Goal: Contribute content: Contribute content

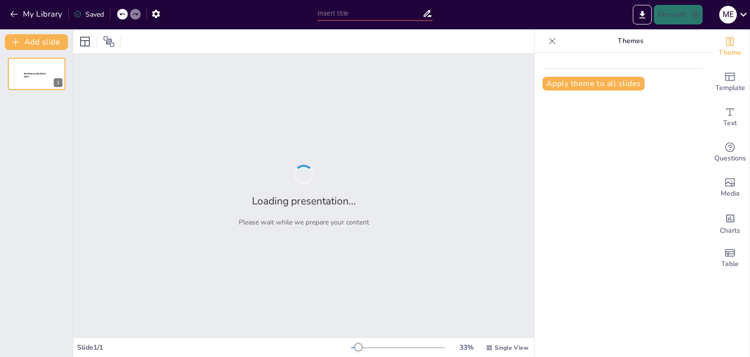
type input "Imported TEMA 1 CONOCIMIENTO CIENTIFICO [Autoguardado].pptx"
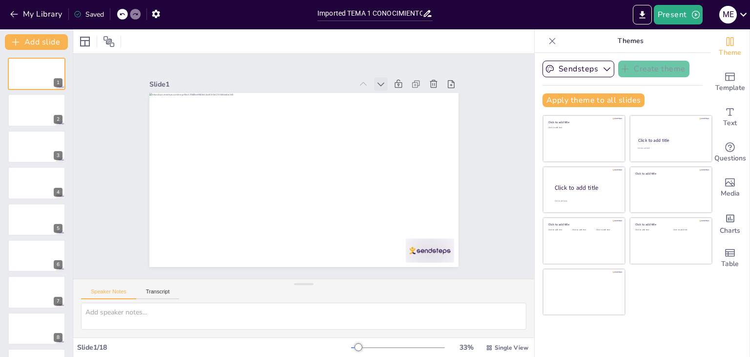
click at [393, 100] on icon at bounding box center [396, 102] width 7 height 5
click at [14, 74] on div at bounding box center [36, 73] width 59 height 33
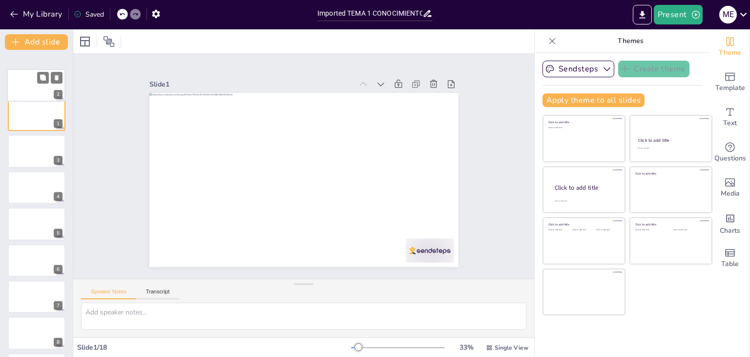
drag, startPoint x: 18, startPoint y: 116, endPoint x: 17, endPoint y: 86, distance: 29.8
click at [17, 86] on div at bounding box center [36, 85] width 58 height 32
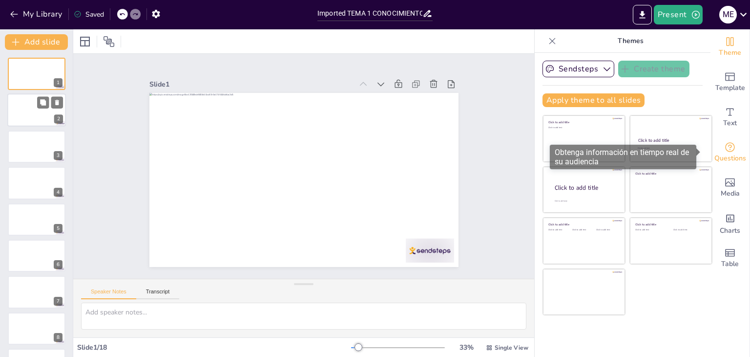
click at [731, 155] on span "Questions" at bounding box center [731, 158] width 32 height 11
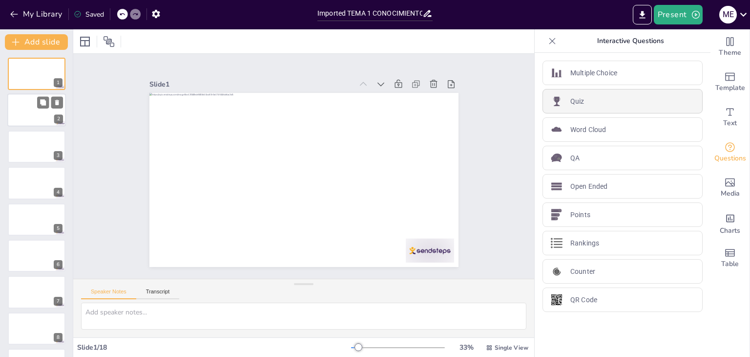
click at [571, 102] on p "Quiz" at bounding box center [578, 101] width 14 height 10
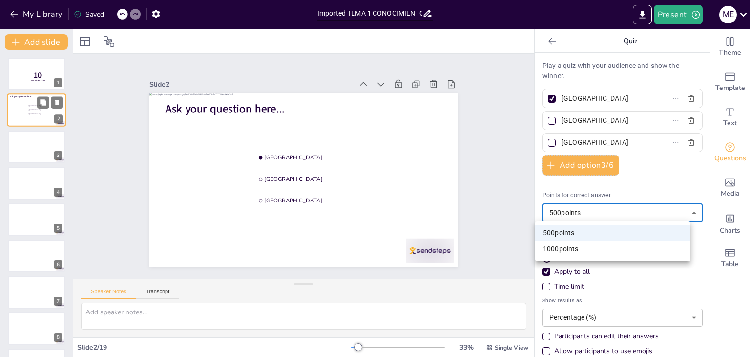
click at [681, 213] on body "My Library Saved Imported TEMA 1 CONOCIMIENTO CIENTIFICO [Autoguardado].pptx Pr…" at bounding box center [375, 178] width 750 height 357
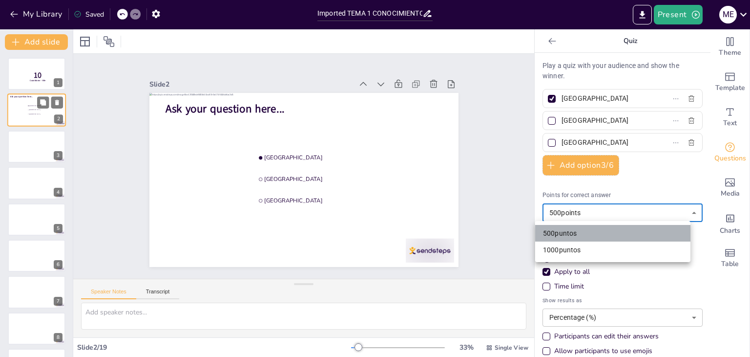
click at [551, 233] on font "500" at bounding box center [549, 233] width 12 height 8
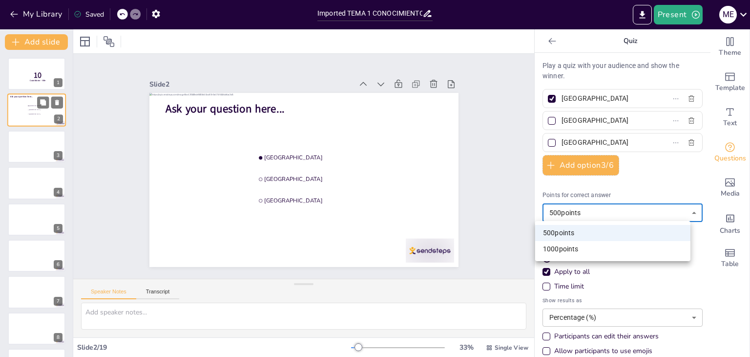
click at [629, 210] on body "My Library Saved Imported TEMA 1 CONOCIMIENTO CIENTIFICO [Autoguardado].pptx Pr…" at bounding box center [375, 178] width 750 height 357
click at [665, 229] on li "500 puntos" at bounding box center [612, 233] width 155 height 17
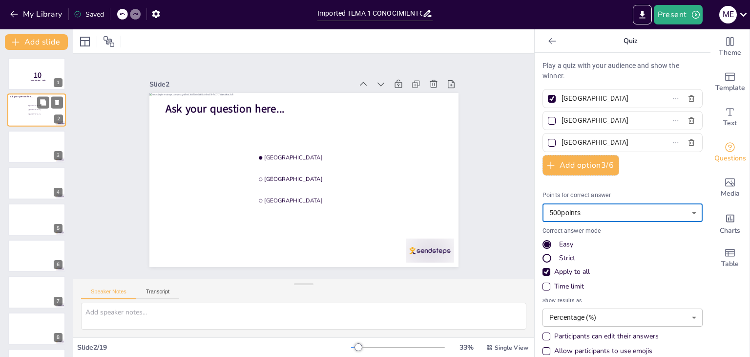
scroll to position [11, 0]
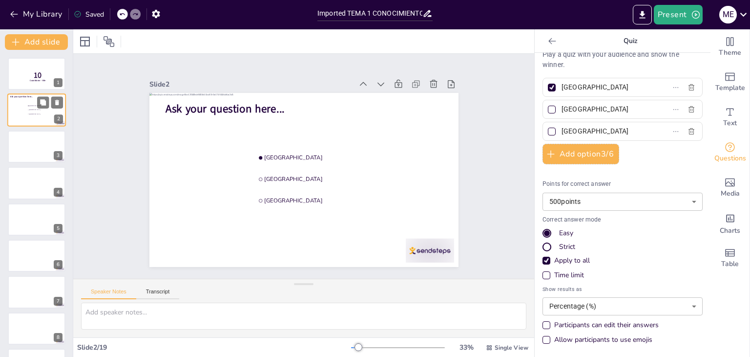
click at [544, 325] on div "Participants can edit their answers" at bounding box center [546, 324] width 5 height 5
click at [543, 341] on div "Allow participants to use emojis" at bounding box center [547, 340] width 8 height 8
click at [416, 196] on div "Slide 1 10 Countdown - title Slide 2 Ask your question here... Amsterdam Rotter…" at bounding box center [303, 166] width 225 height 461
click at [677, 16] on button "Present" at bounding box center [678, 15] width 49 height 20
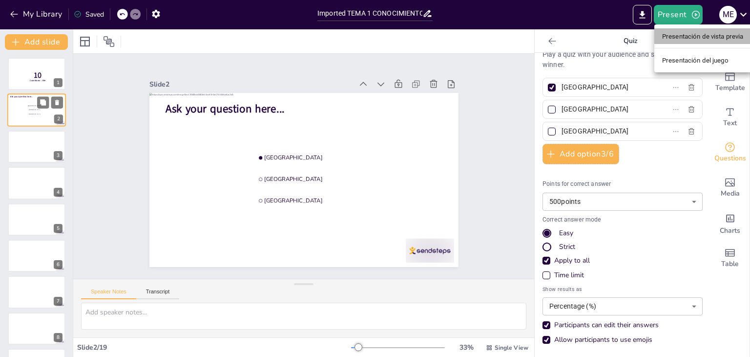
click at [676, 36] on font "Presentación de vista previa" at bounding box center [703, 36] width 82 height 7
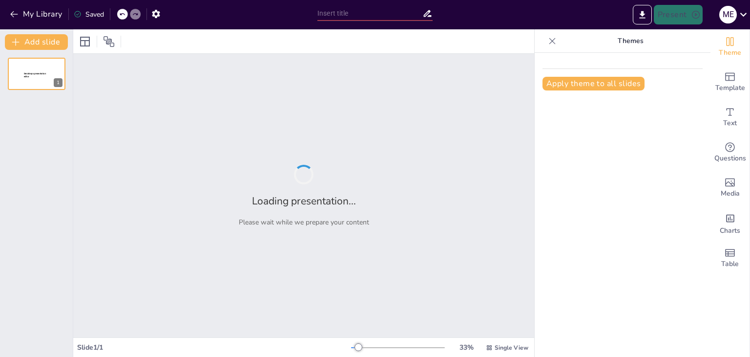
type input "Imported TEMA 1 CONOCIMIENTO CIENTIFICO [Autoguardado].pptx"
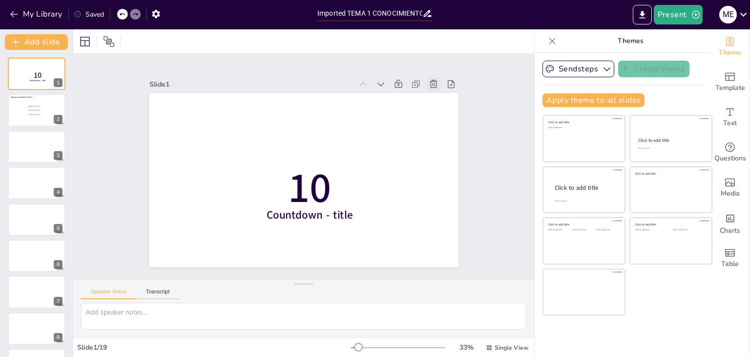
click at [445, 201] on icon at bounding box center [452, 208] width 14 height 14
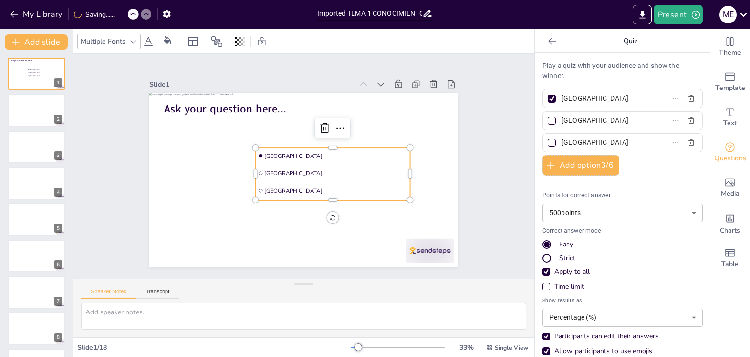
click at [305, 165] on li "[GEOGRAPHIC_DATA]" at bounding box center [297, 195] width 16 height 154
click at [550, 98] on div at bounding box center [552, 98] width 5 height 5
click at [562, 98] on input "[GEOGRAPHIC_DATA]" at bounding box center [607, 98] width 91 height 14
checkbox input "false"
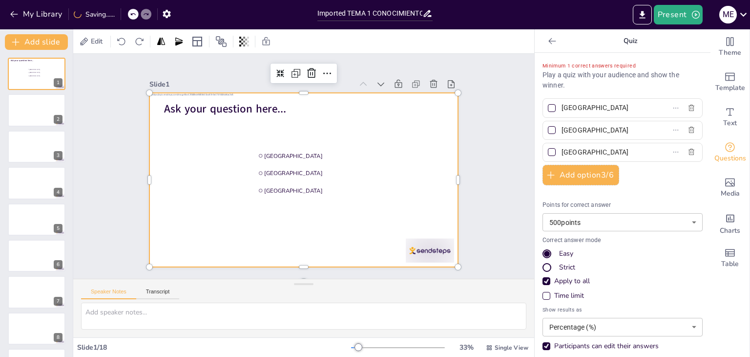
click at [433, 150] on div at bounding box center [297, 177] width 355 height 305
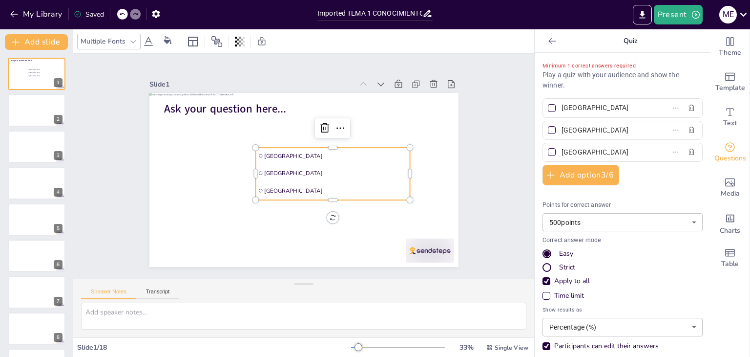
click at [362, 156] on li "Amsterdam" at bounding box center [325, 188] width 78 height 148
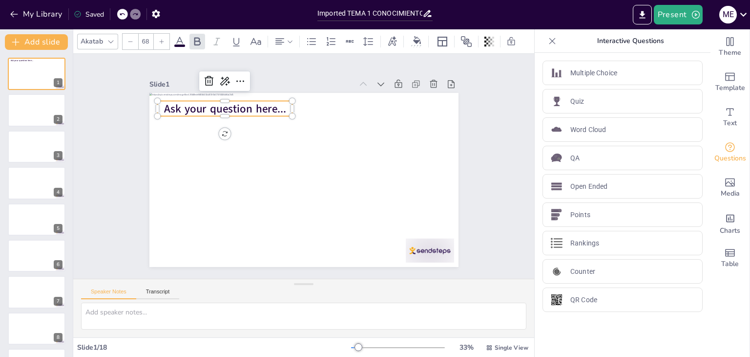
click at [227, 109] on span "Ask your question here..." at bounding box center [273, 73] width 107 height 84
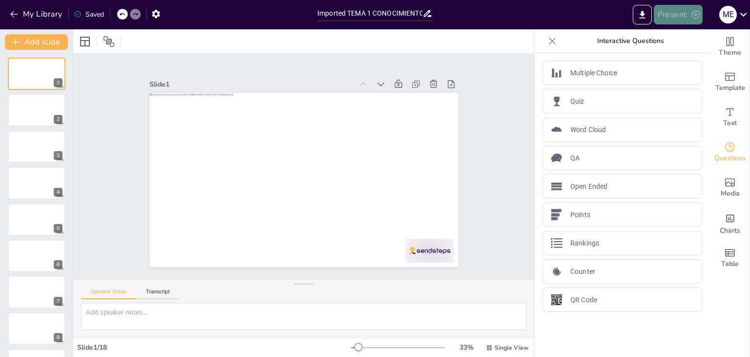
click at [672, 17] on button "Present" at bounding box center [678, 15] width 49 height 20
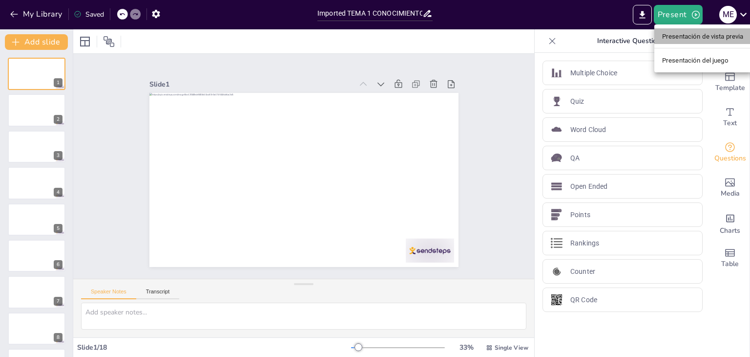
click at [674, 36] on font "Presentación de vista previa" at bounding box center [703, 36] width 82 height 7
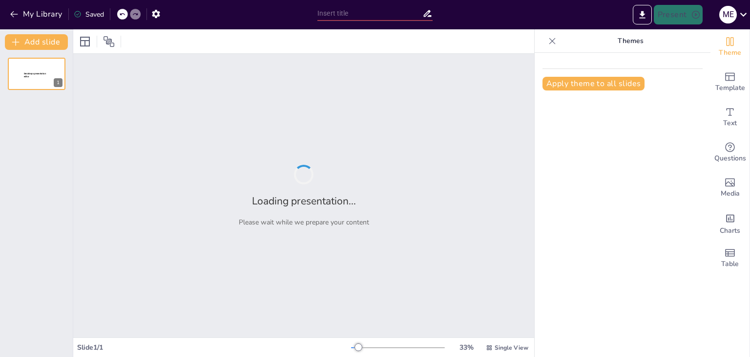
type input "Imported TEMA 1 CONOCIMIENTO CIENTIFICO [Autoguardado].pptx"
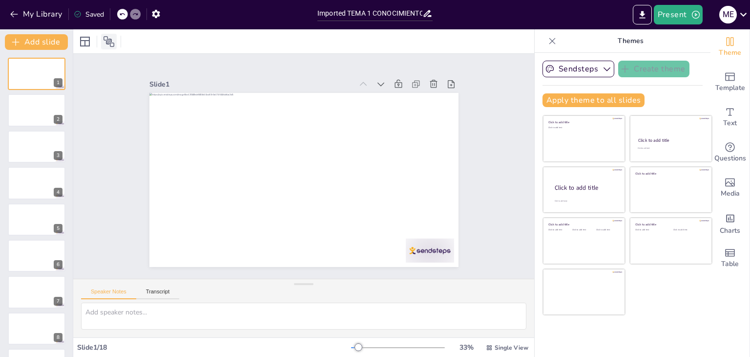
click at [110, 38] on icon at bounding box center [109, 42] width 12 height 12
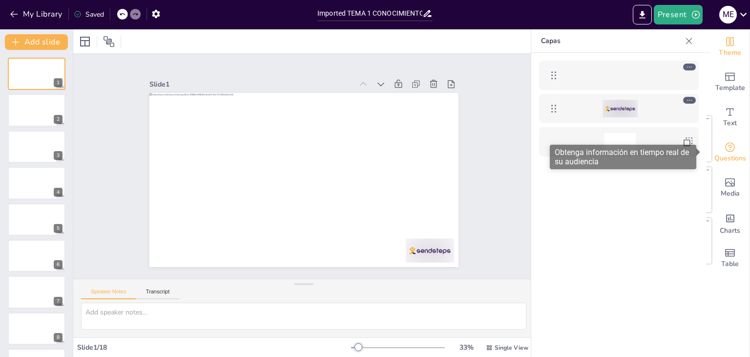
click at [727, 155] on span "Questions" at bounding box center [731, 158] width 32 height 11
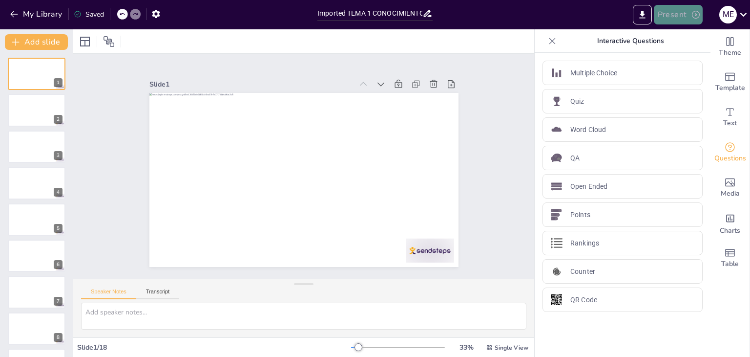
click at [674, 14] on button "Present" at bounding box center [678, 15] width 49 height 20
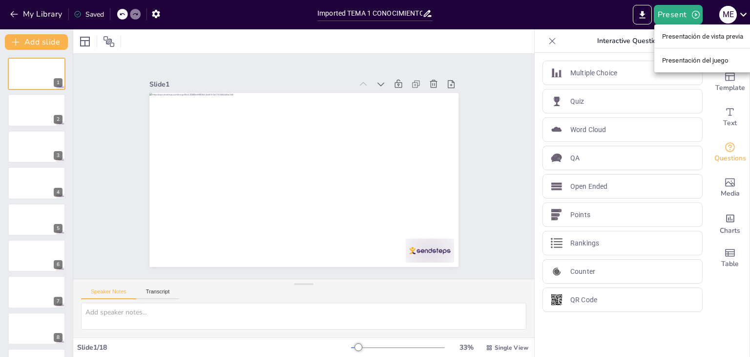
click at [684, 63] on font "Presentación del juego" at bounding box center [695, 60] width 66 height 7
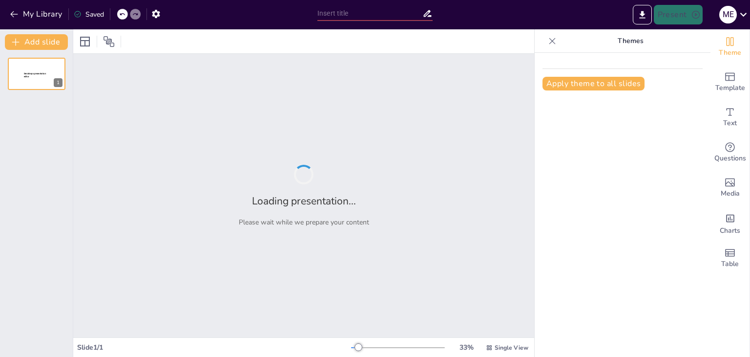
type input "Imported TEMA 1 CONOCIMIENTO CIENTIFICO [Autoguardado].pptx"
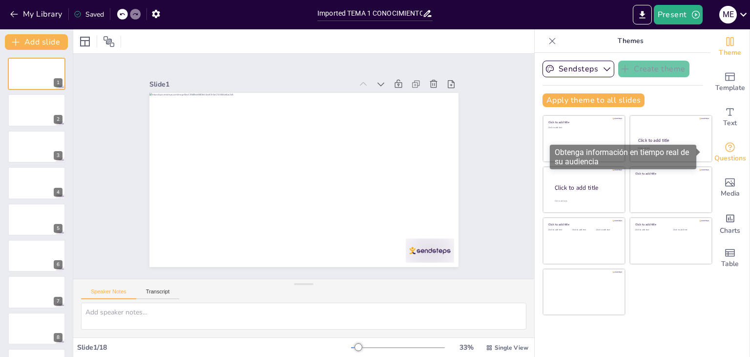
click at [727, 159] on span "Questions" at bounding box center [731, 158] width 32 height 11
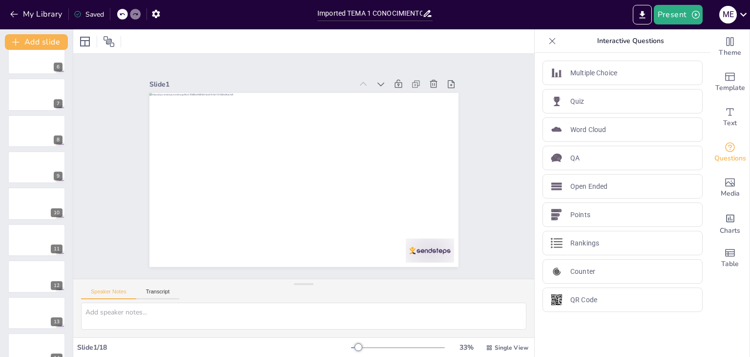
scroll to position [359, 0]
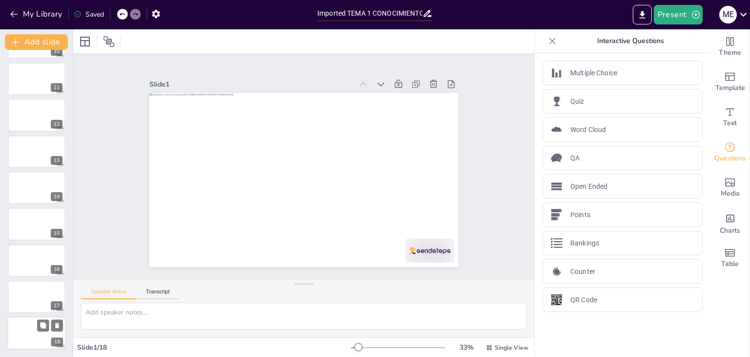
click at [19, 334] on div at bounding box center [36, 333] width 59 height 33
click at [199, 268] on icon at bounding box center [194, 274] width 12 height 12
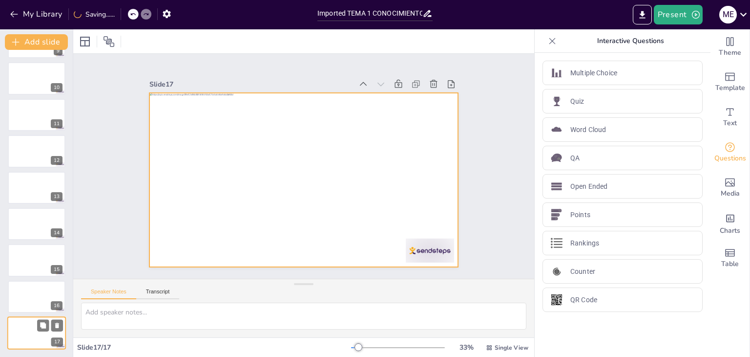
click at [23, 339] on div at bounding box center [36, 332] width 59 height 33
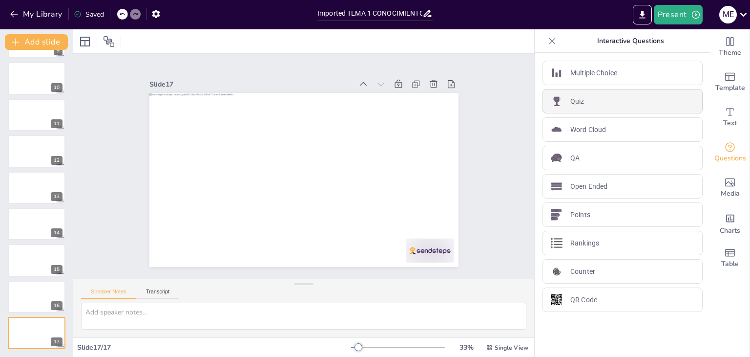
click at [586, 100] on div "Quiz" at bounding box center [623, 101] width 160 height 24
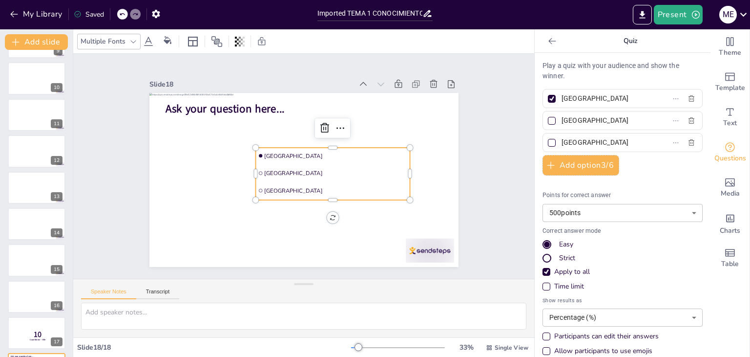
click at [327, 157] on li "Amsterdam" at bounding box center [311, 195] width 32 height 155
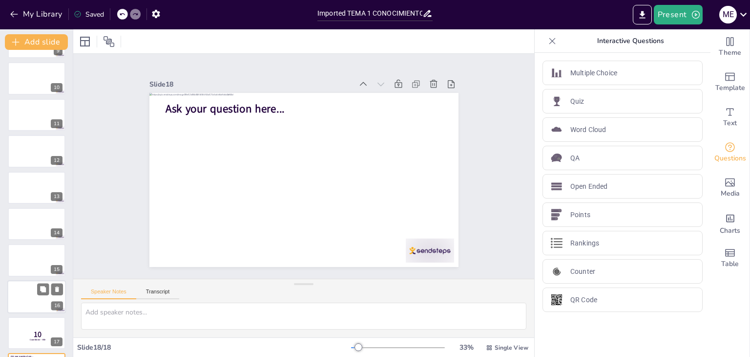
click at [18, 302] on div at bounding box center [36, 296] width 59 height 33
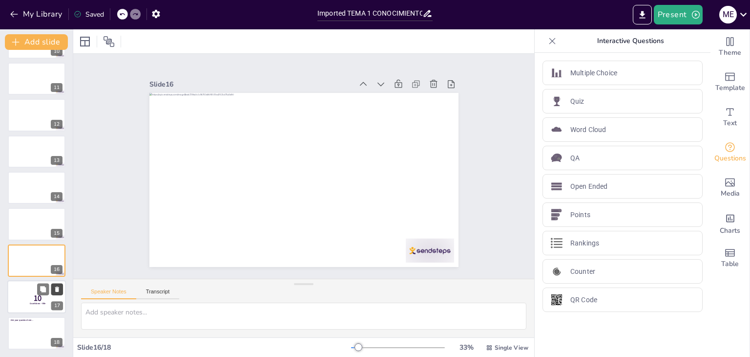
click at [59, 290] on icon at bounding box center [57, 289] width 7 height 7
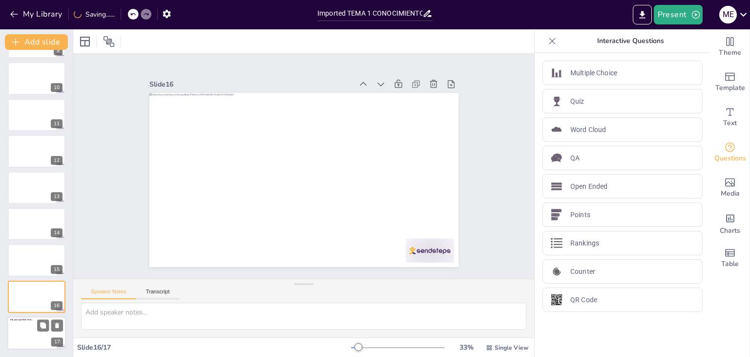
click at [35, 329] on div at bounding box center [36, 332] width 59 height 33
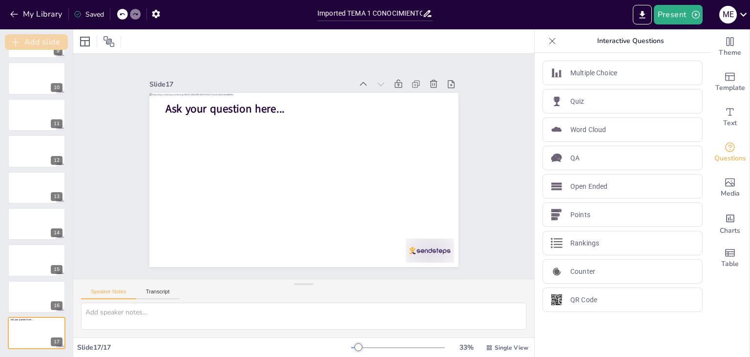
click at [42, 40] on button "Add slide" at bounding box center [36, 42] width 63 height 16
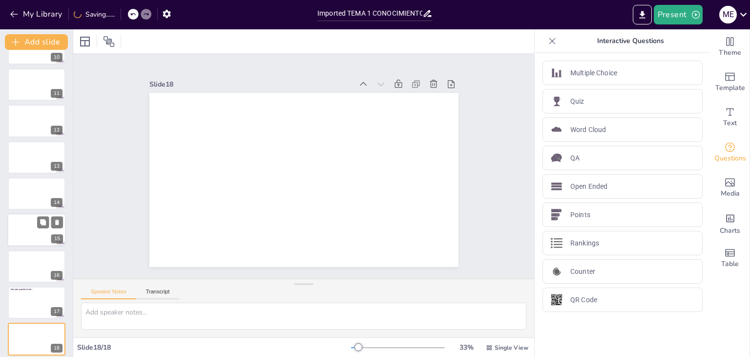
scroll to position [359, 0]
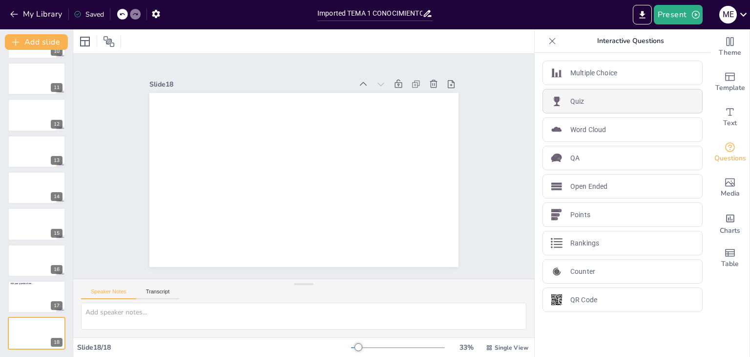
click at [571, 104] on p "Quiz" at bounding box center [578, 101] width 14 height 10
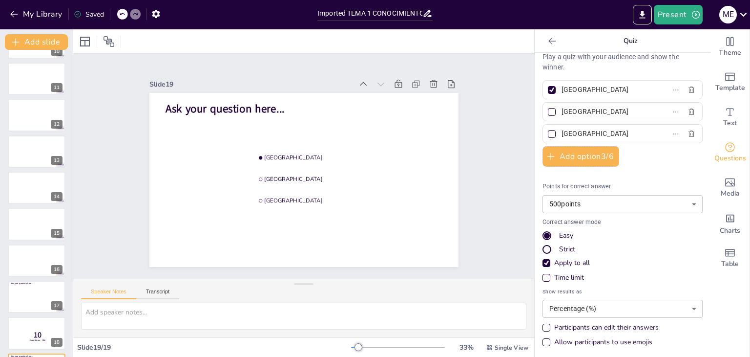
scroll to position [11, 0]
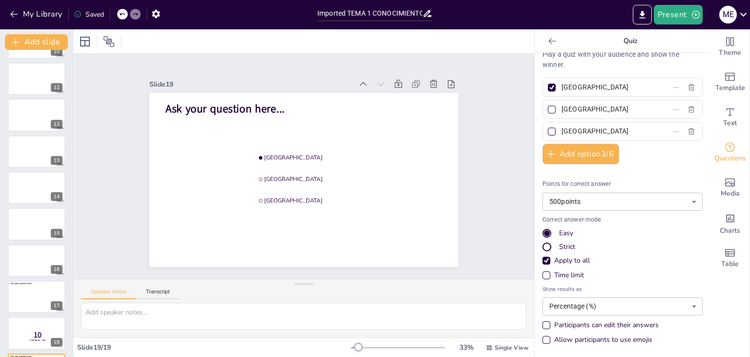
click at [543, 327] on div "Participants can edit their answers" at bounding box center [547, 325] width 8 height 8
click at [543, 340] on div "Allow participants to use emojis" at bounding box center [547, 340] width 8 height 8
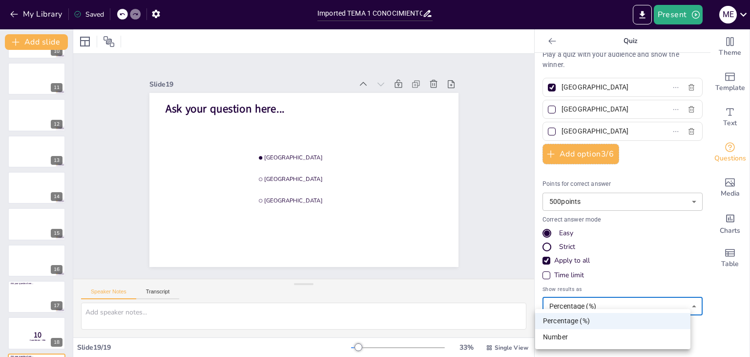
click at [682, 307] on body "My Library Saved Imported TEMA 1 CONOCIMIENTO CIENTIFICO [Autoguardado].pptx Pr…" at bounding box center [375, 178] width 750 height 357
click at [639, 301] on div at bounding box center [375, 178] width 750 height 357
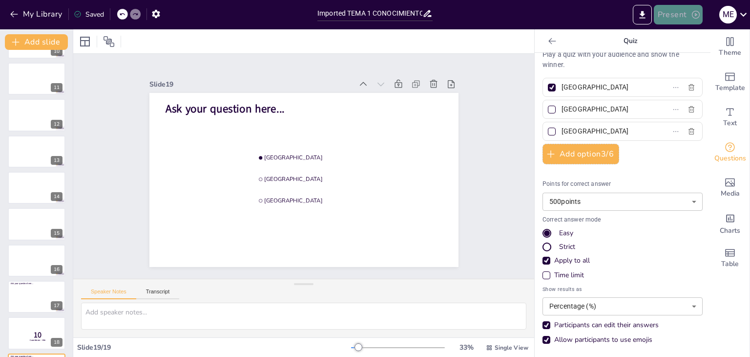
click at [677, 14] on button "Present" at bounding box center [678, 15] width 49 height 20
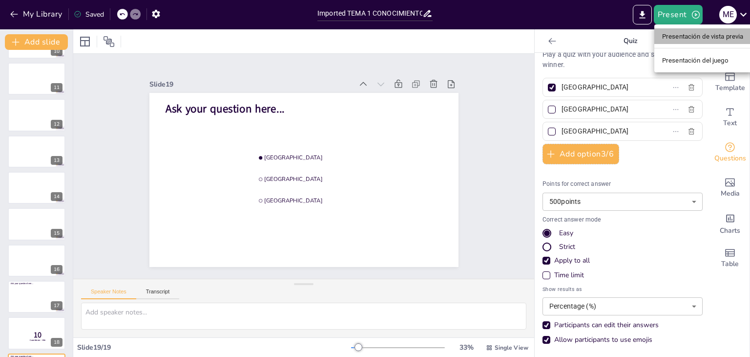
click at [674, 38] on font "Presentación de vista previa" at bounding box center [703, 36] width 82 height 7
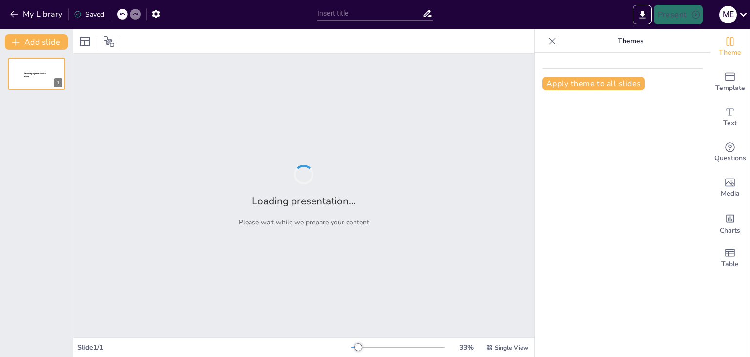
type input "Imported TEMA 1 CONOCIMIENTO CIENTIFICO [Autoguardado].pptx"
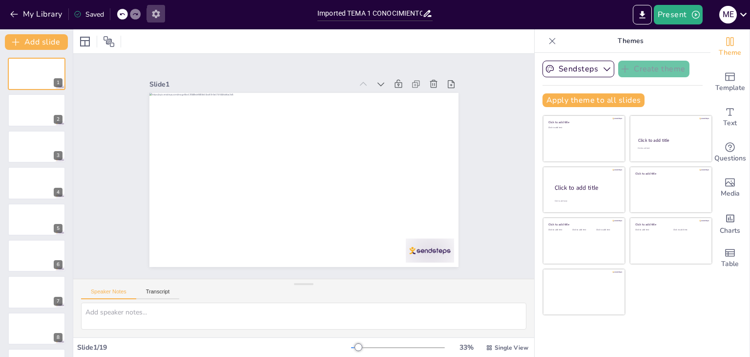
click at [154, 13] on icon "button" at bounding box center [156, 14] width 8 height 8
click at [156, 14] on icon "button" at bounding box center [156, 14] width 10 height 10
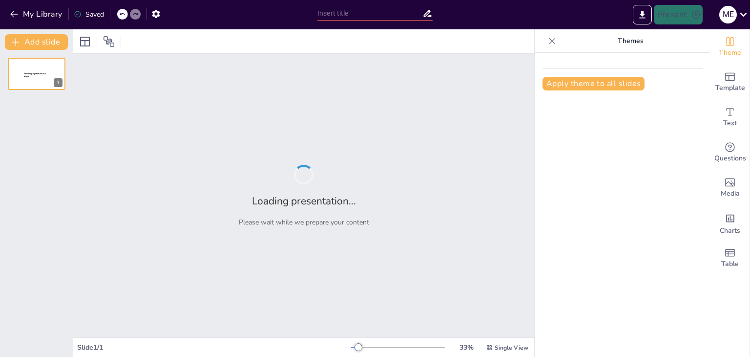
type input "Imported TEMA 1 CONOCIMIENTO CIENTIFICO [Autoguardado].pptx"
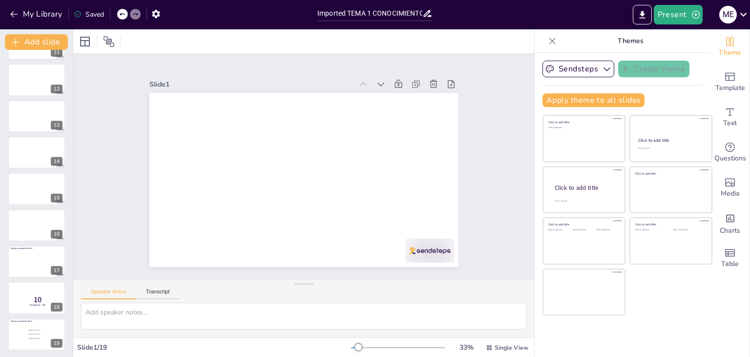
scroll to position [395, 0]
click at [46, 298] on p "10" at bounding box center [38, 298] width 26 height 11
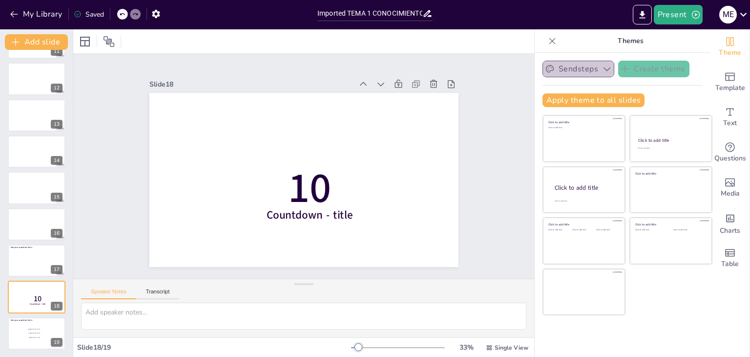
click at [602, 68] on icon "button" at bounding box center [607, 69] width 10 height 10
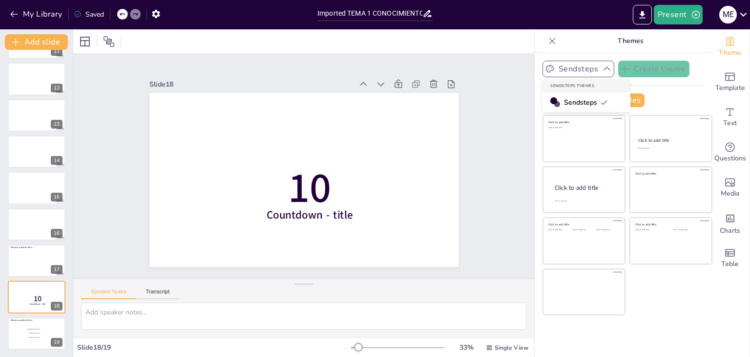
click at [580, 102] on span "Sendsteps" at bounding box center [586, 102] width 44 height 9
click at [42, 11] on button "My Library" at bounding box center [36, 14] width 59 height 16
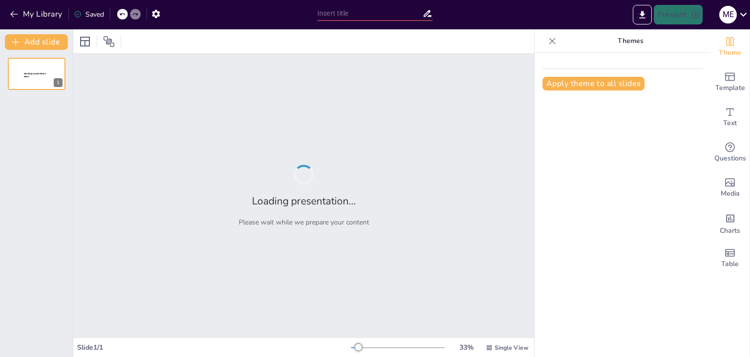
type input "El Conocimiento Científico: Fundamentos y Metodología"
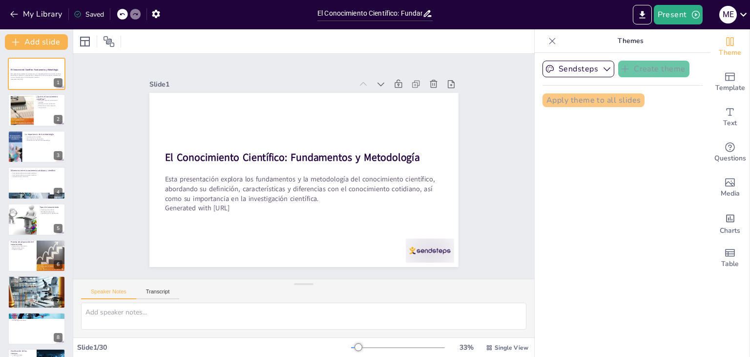
checkbox input "true"
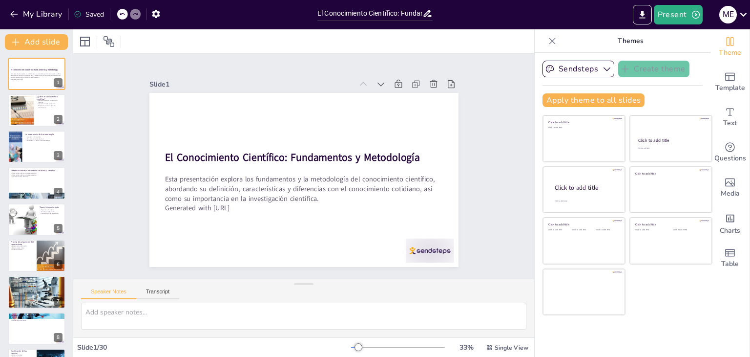
checkbox input "true"
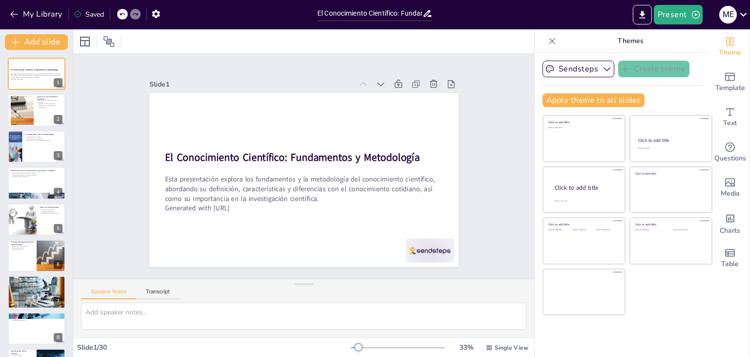
checkbox input "true"
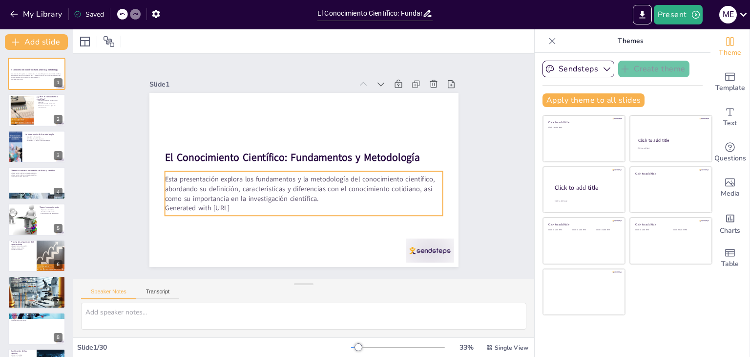
checkbox input "true"
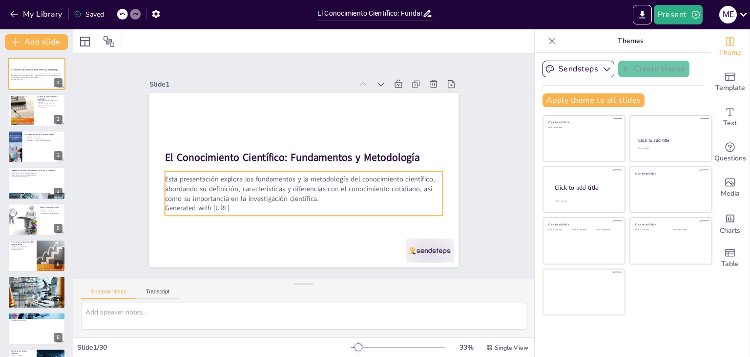
checkbox input "true"
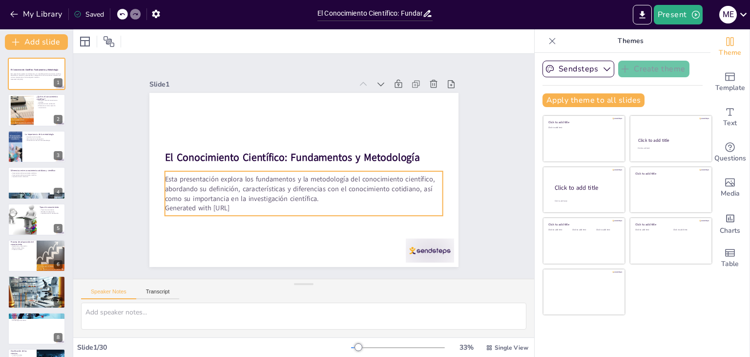
checkbox input "true"
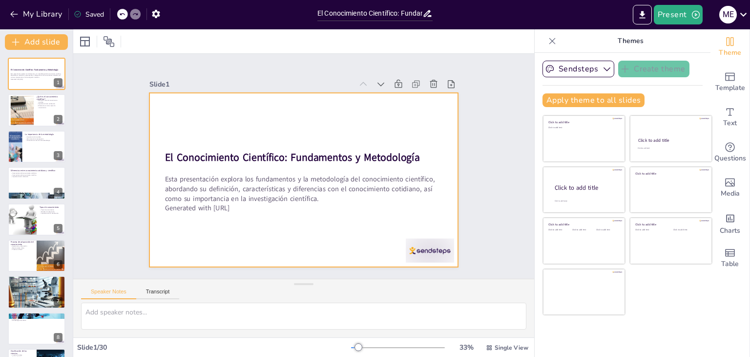
checkbox input "true"
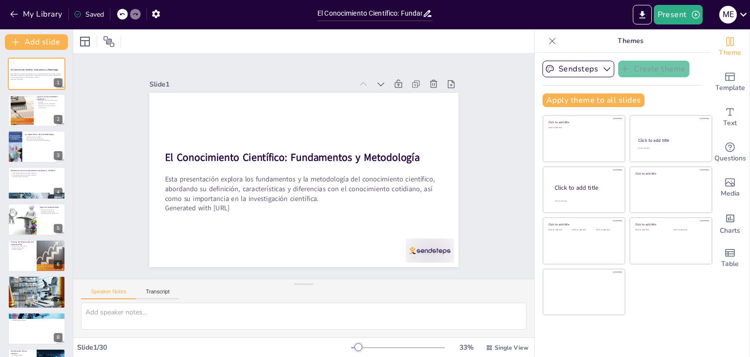
checkbox input "true"
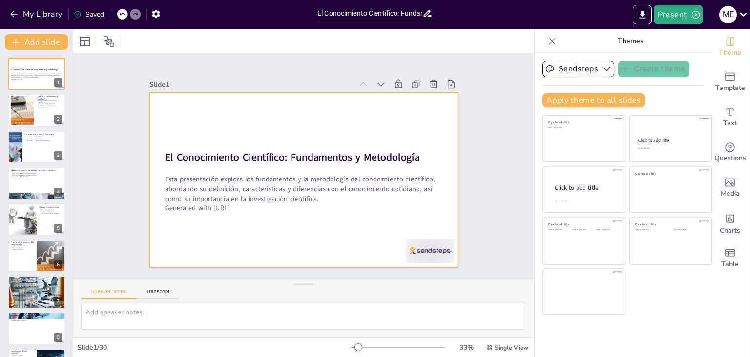
checkbox input "true"
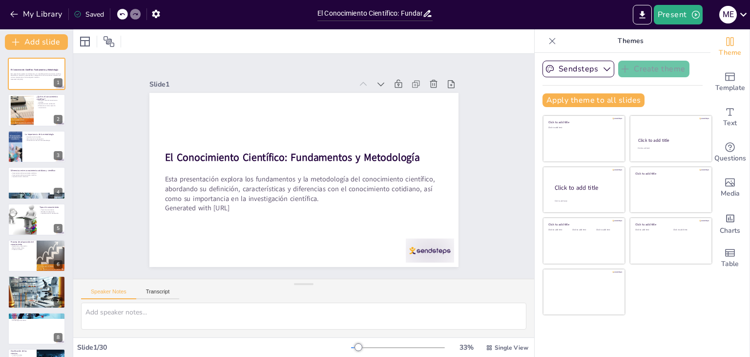
checkbox input "true"
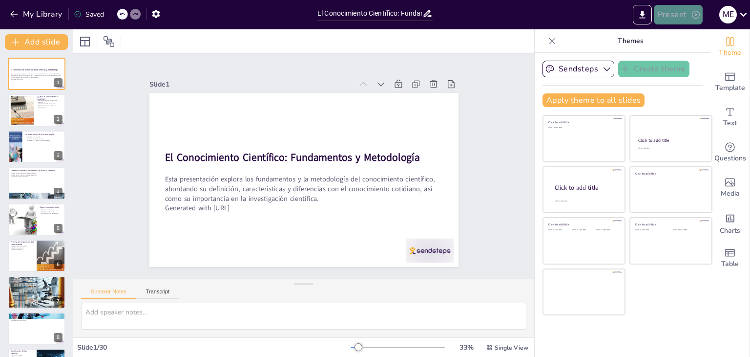
click at [679, 18] on button "Present" at bounding box center [678, 15] width 49 height 20
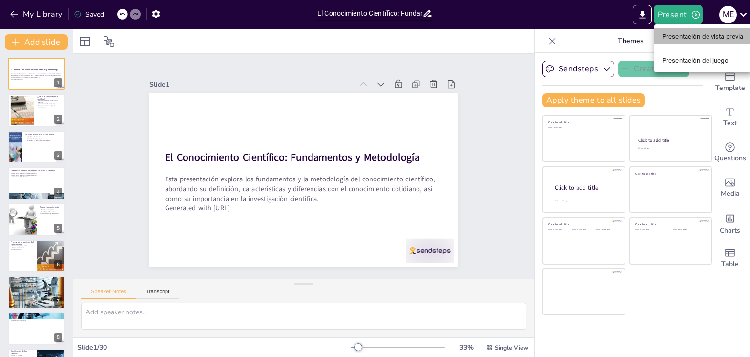
click at [672, 36] on font "Presentación de vista previa" at bounding box center [703, 36] width 82 height 7
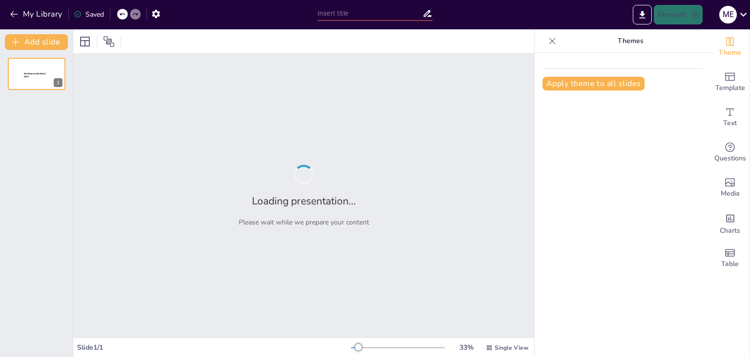
type input "El Conocimiento Científico: Fundamentos y Metodología"
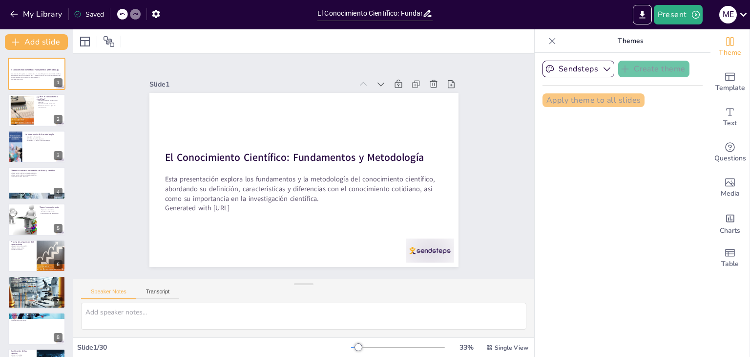
checkbox input "true"
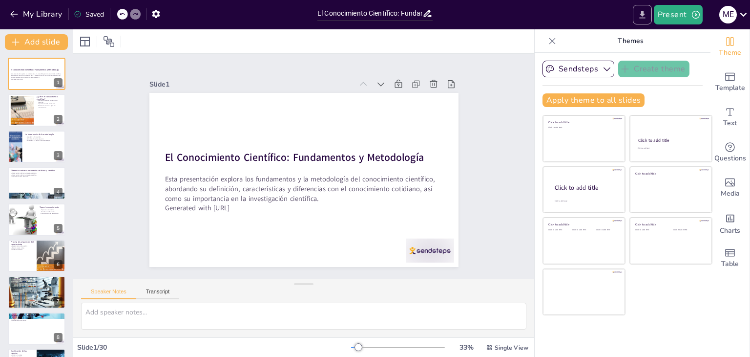
checkbox input "true"
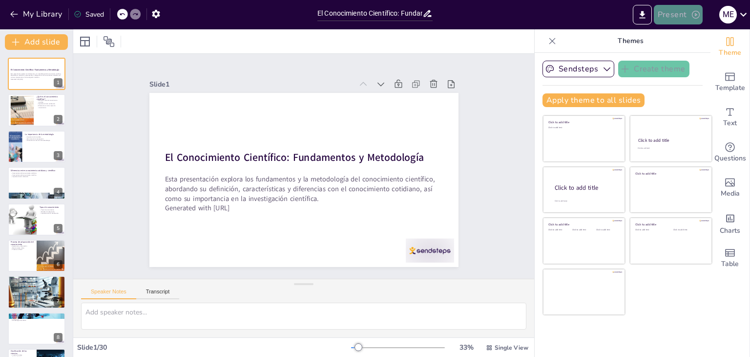
click at [673, 14] on button "Present" at bounding box center [678, 15] width 49 height 20
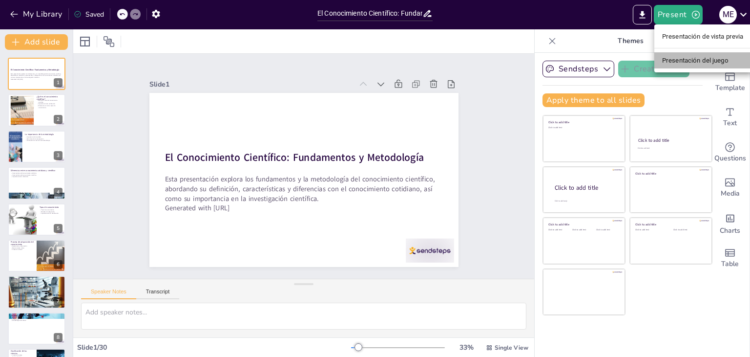
click at [691, 62] on font "Presentación del juego" at bounding box center [695, 60] width 66 height 7
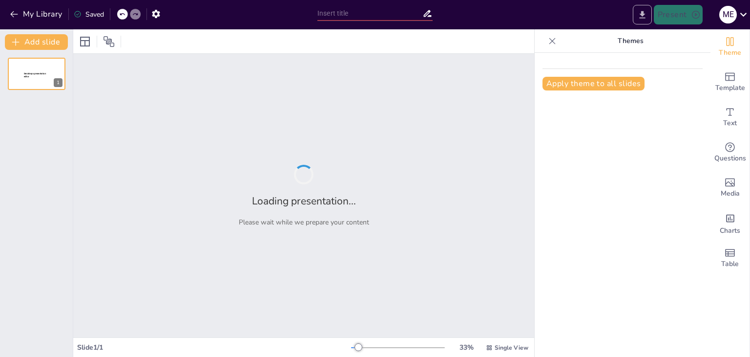
type input "El Conocimiento Científico: Fundamentos y Metodología"
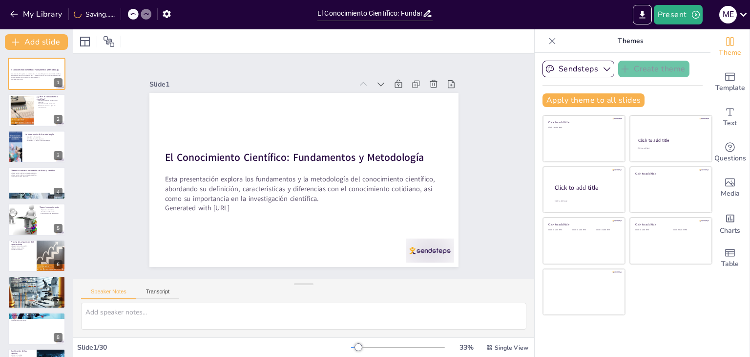
checkbox input "true"
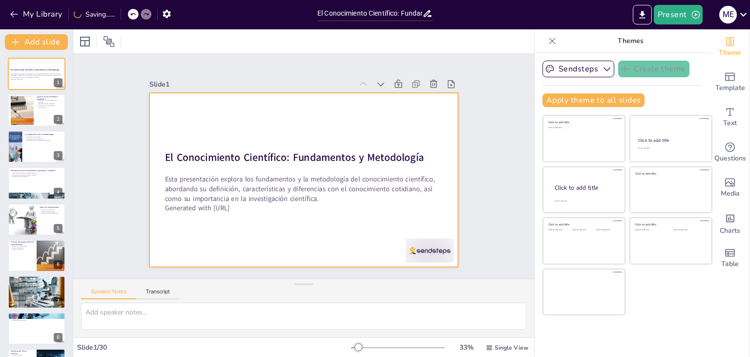
checkbox input "true"
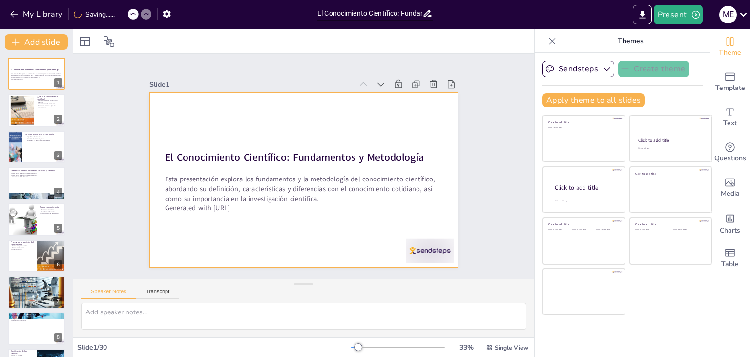
checkbox input "true"
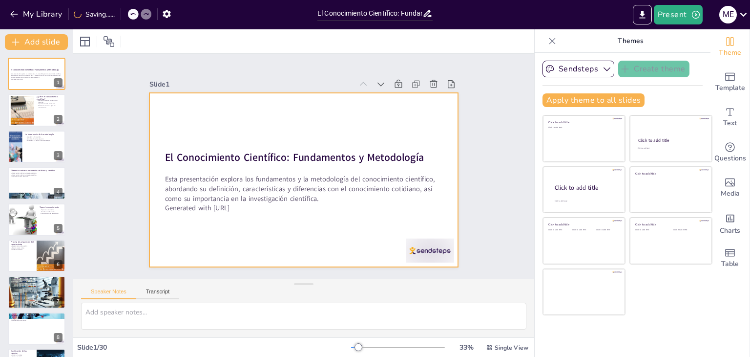
checkbox input "true"
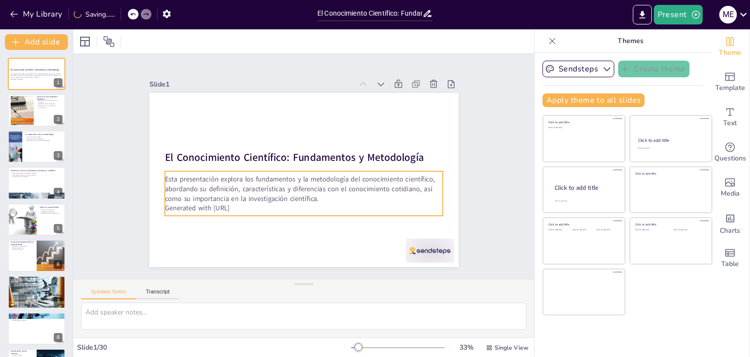
checkbox input "true"
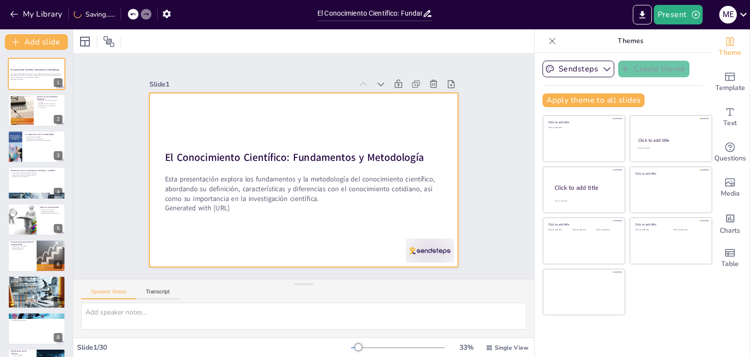
checkbox input "true"
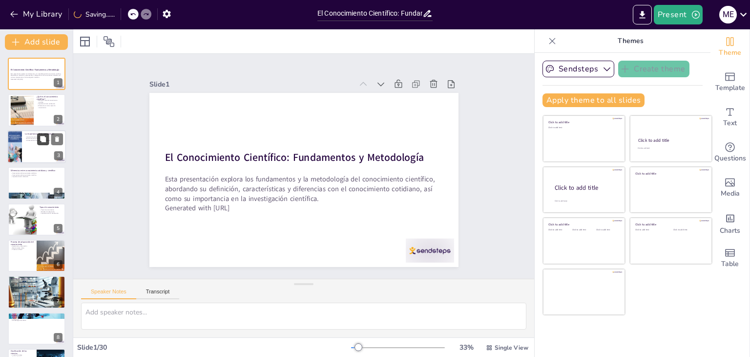
checkbox input "true"
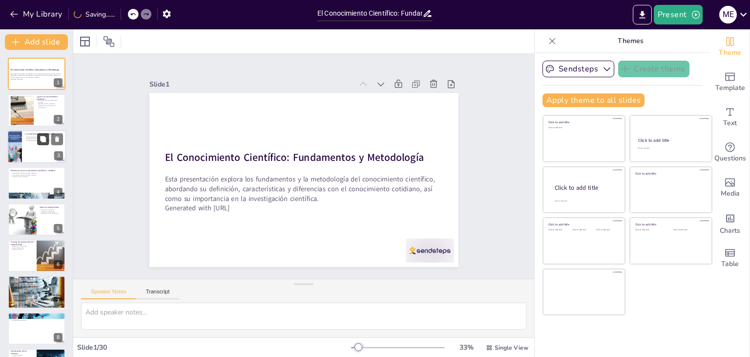
checkbox input "true"
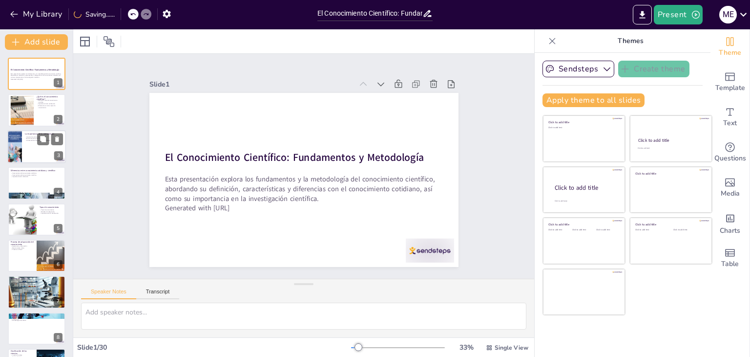
checkbox input "true"
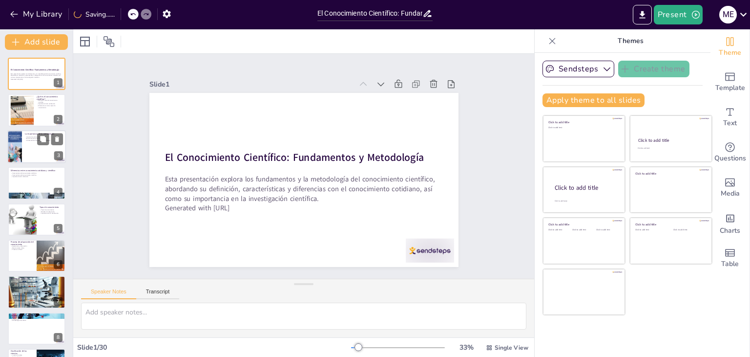
checkbox input "true"
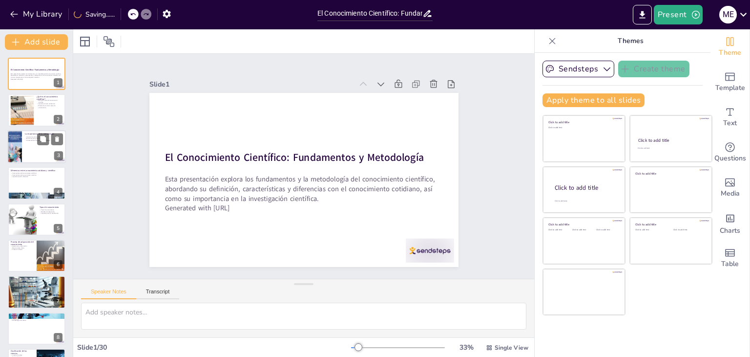
checkbox input "true"
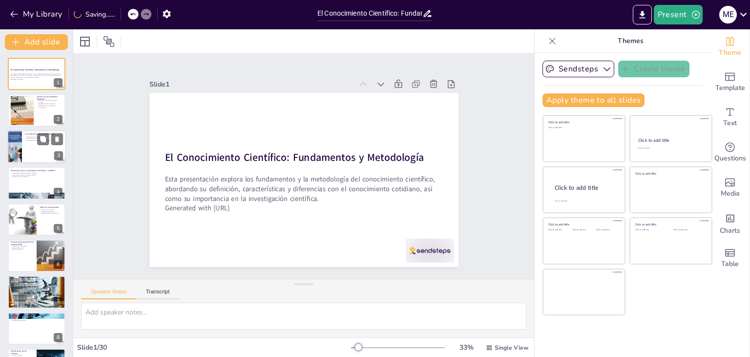
checkbox input "true"
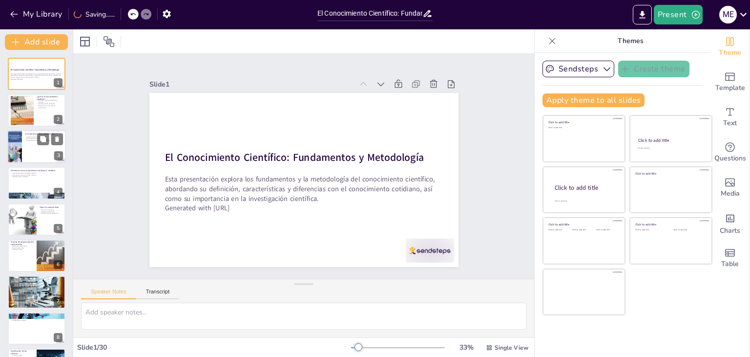
click at [22, 144] on div at bounding box center [36, 146] width 59 height 33
type textarea "La validez de los resultados es un pilar en la investigación científica. Sin un…"
checkbox input "true"
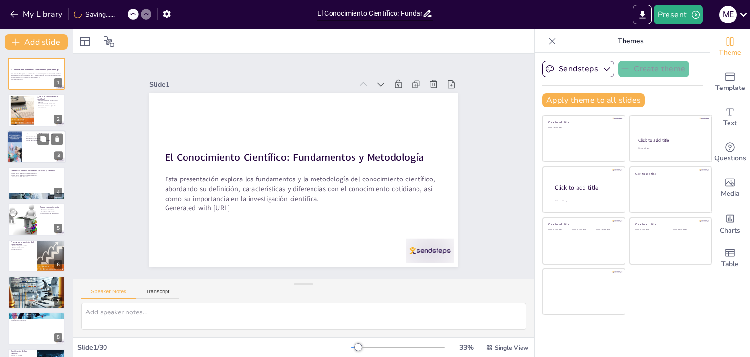
checkbox input "true"
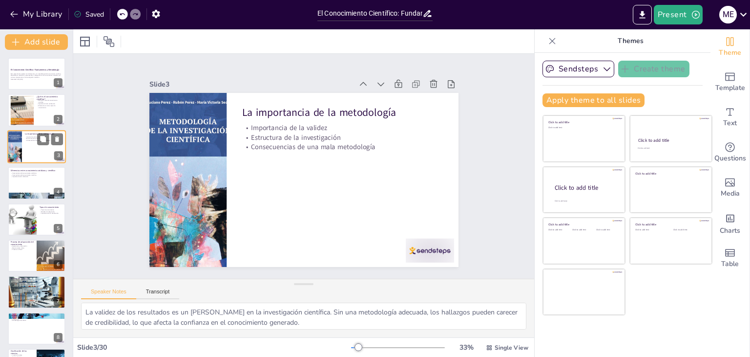
checkbox input "true"
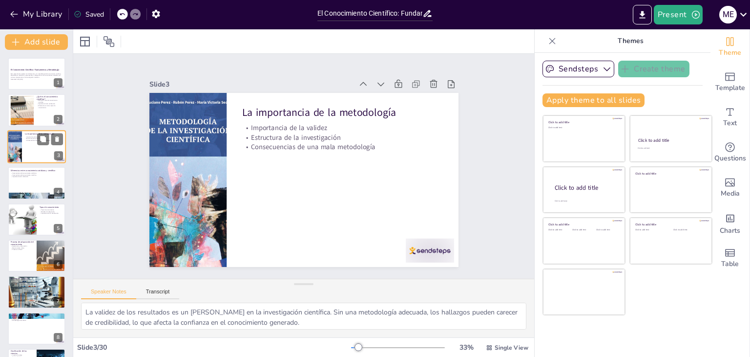
checkbox input "true"
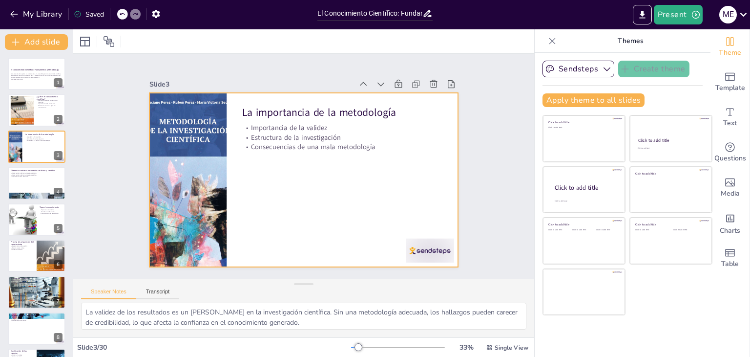
checkbox input "true"
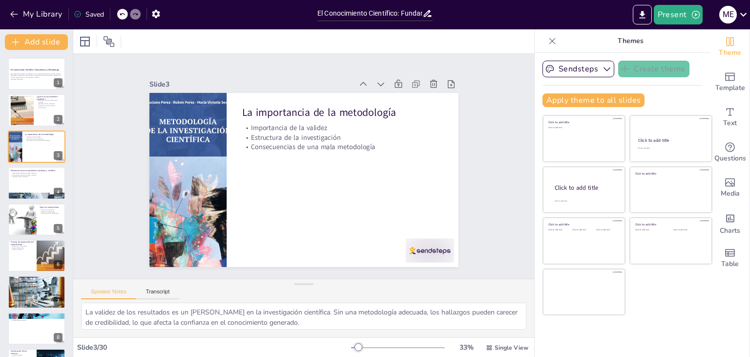
checkbox input "true"
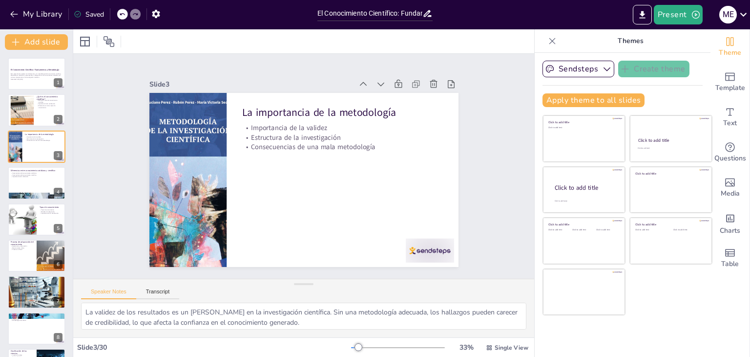
checkbox input "true"
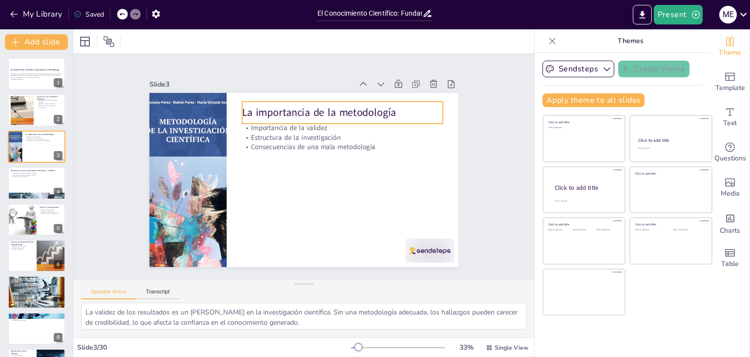
checkbox input "true"
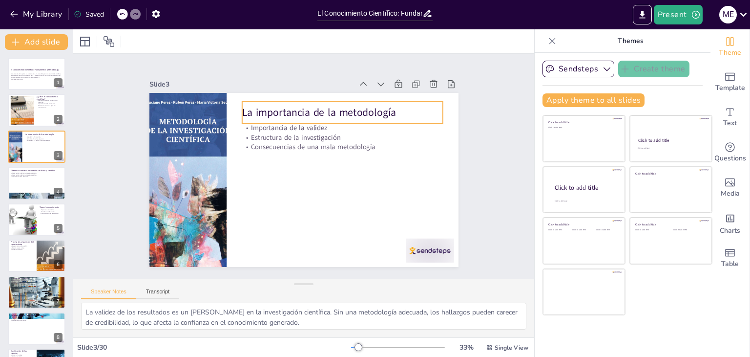
checkbox input "true"
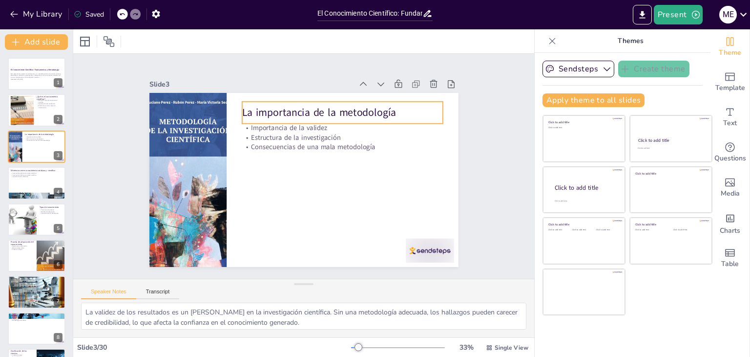
checkbox input "true"
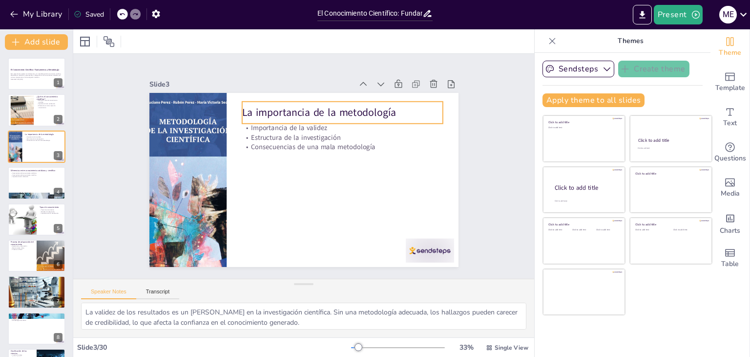
click at [283, 117] on div "La importancia de la metodología" at bounding box center [342, 113] width 201 height 22
checkbox input "true"
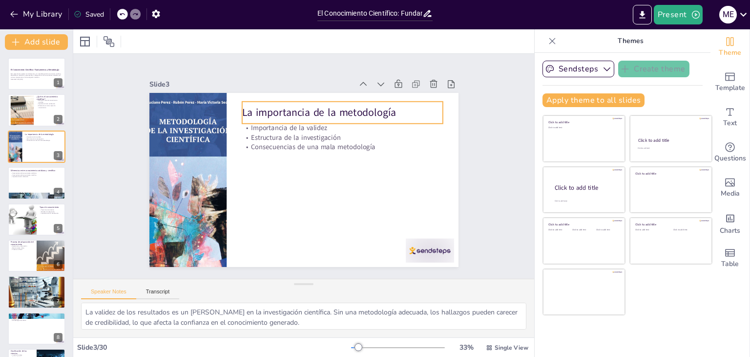
checkbox input "true"
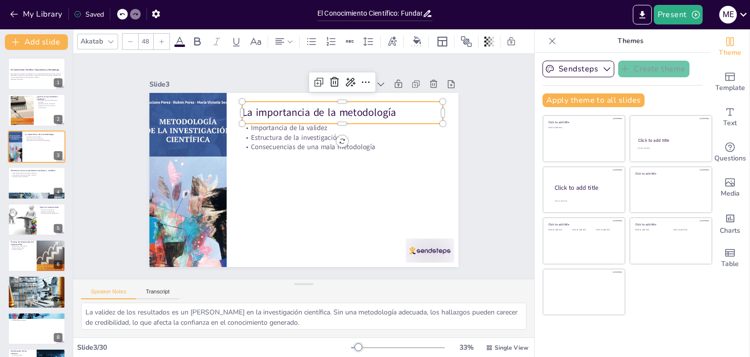
checkbox input "true"
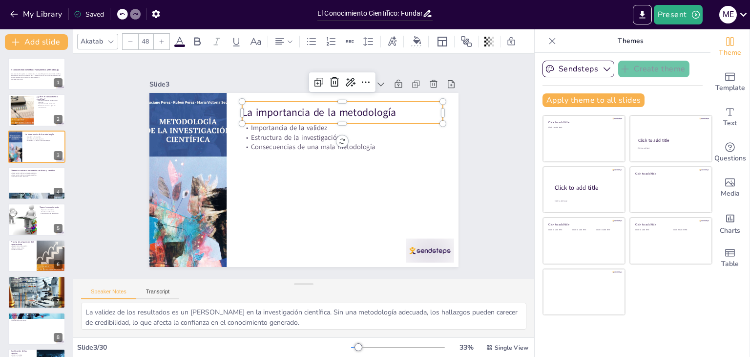
checkbox input "true"
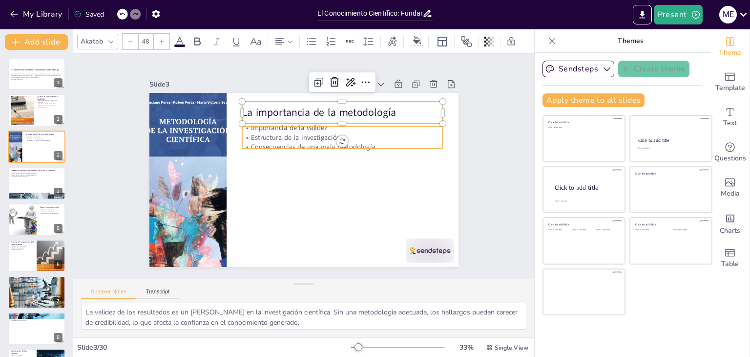
checkbox input "true"
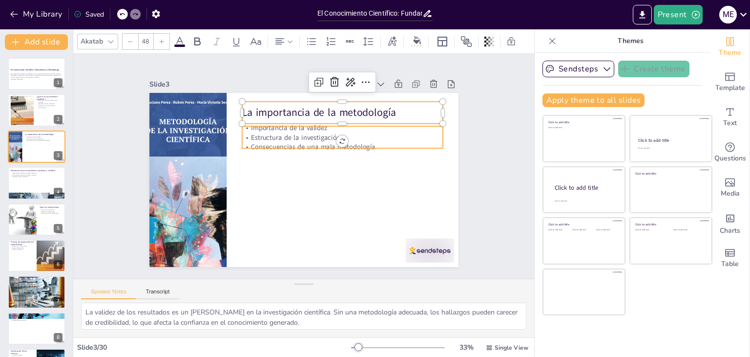
checkbox input "true"
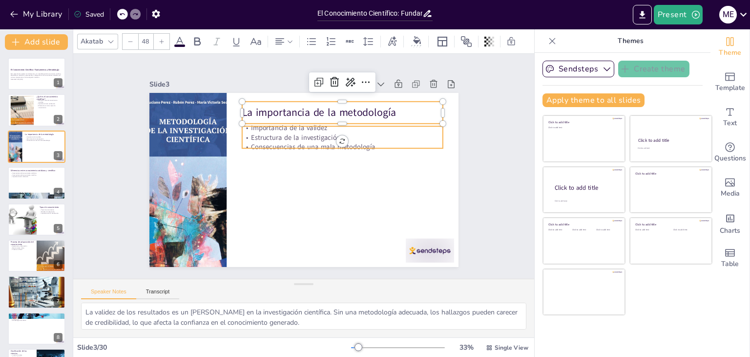
checkbox input "true"
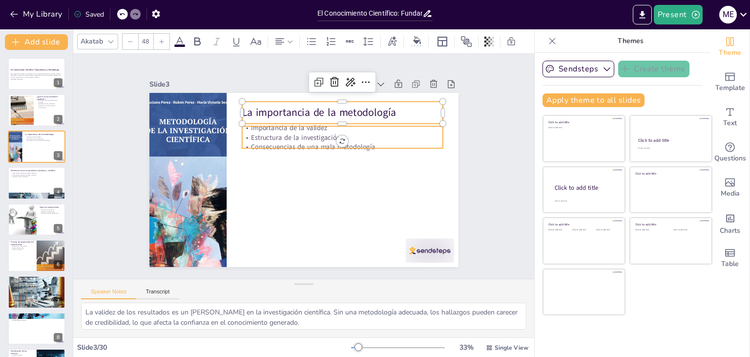
checkbox input "true"
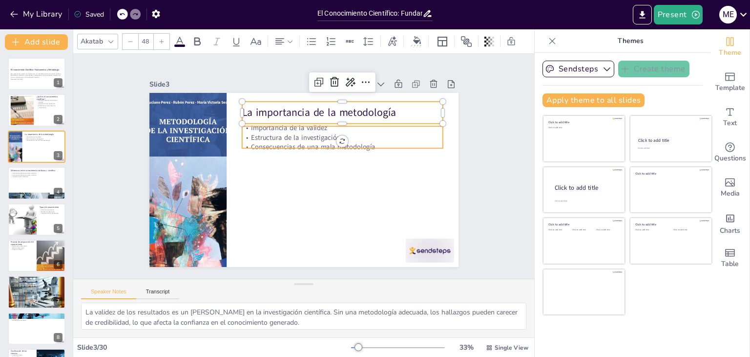
checkbox input "true"
type input "32"
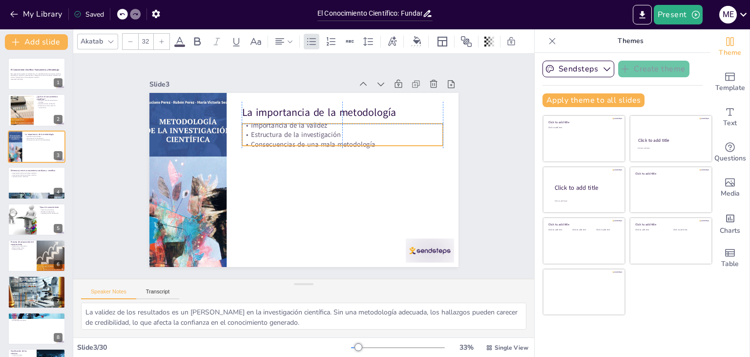
checkbox input "true"
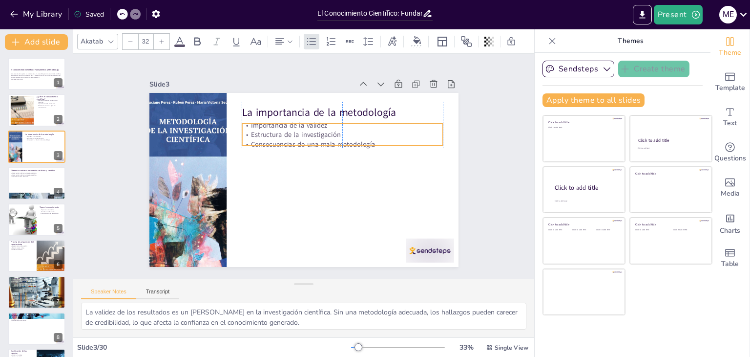
checkbox input "true"
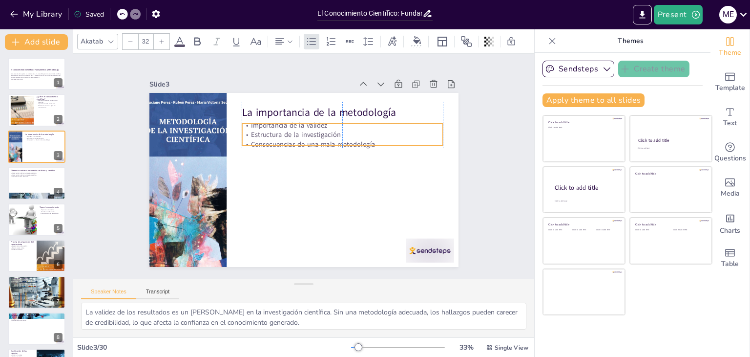
checkbox input "true"
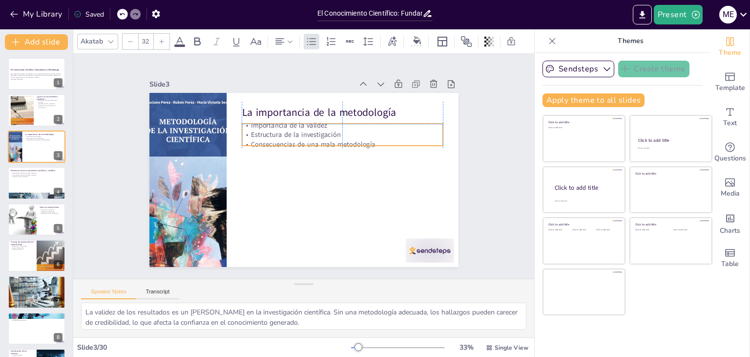
checkbox input "true"
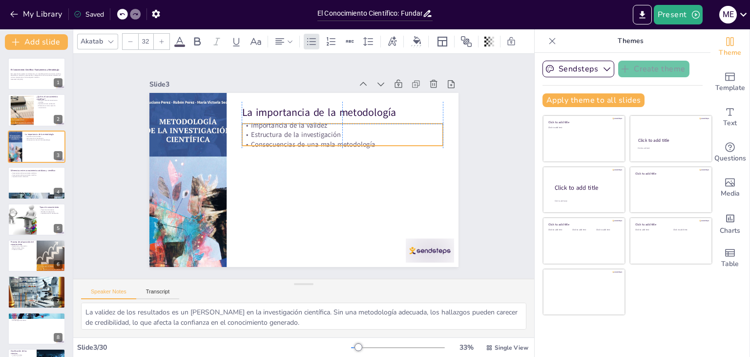
checkbox input "true"
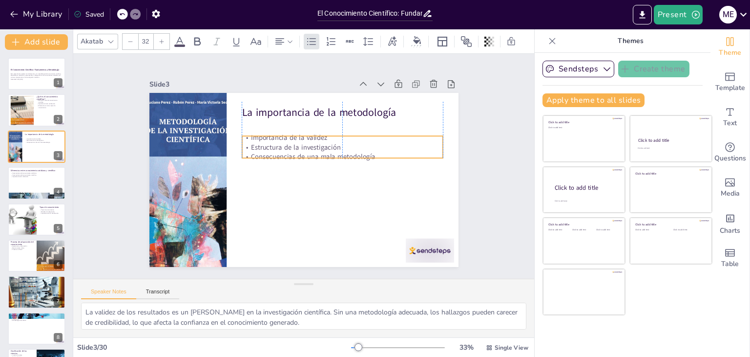
checkbox input "true"
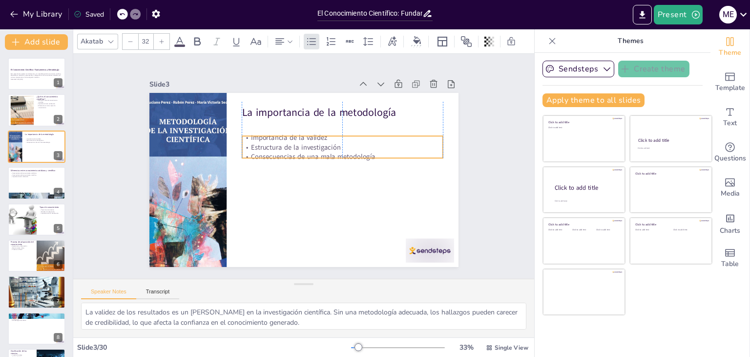
checkbox input "true"
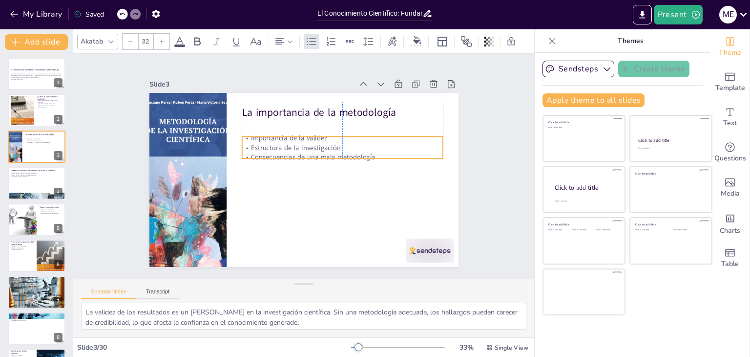
checkbox input "true"
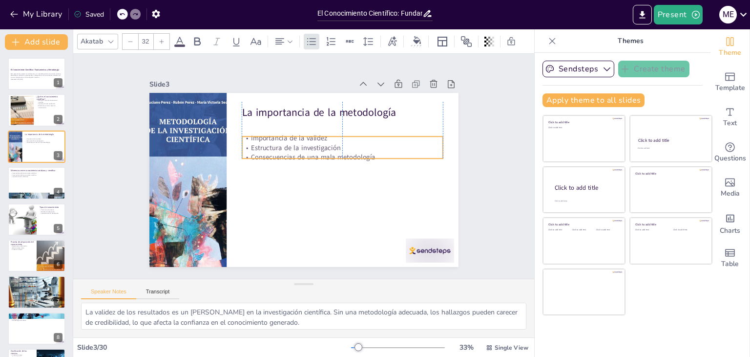
checkbox input "true"
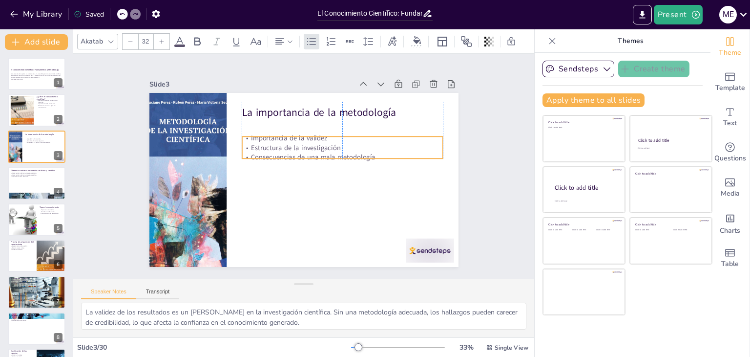
checkbox input "true"
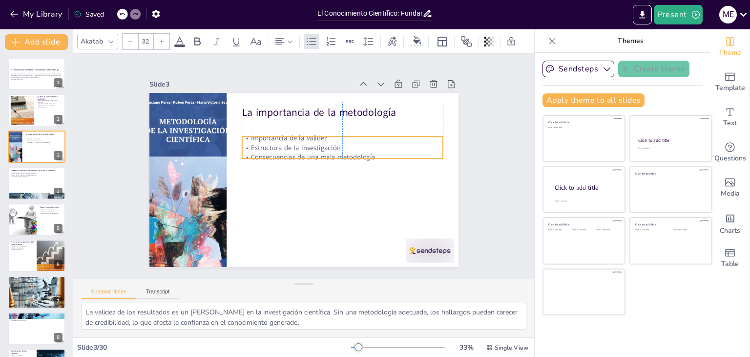
checkbox input "true"
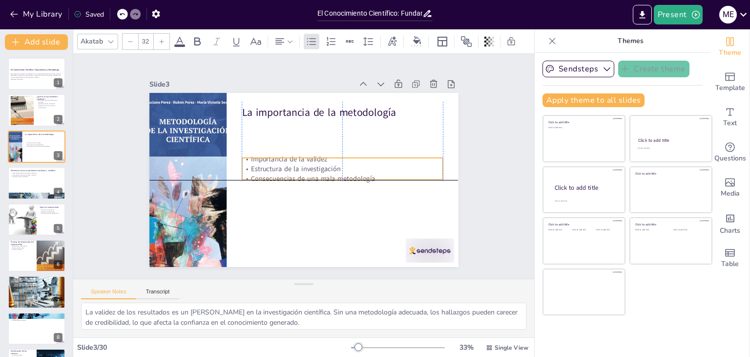
drag, startPoint x: 323, startPoint y: 129, endPoint x: 326, endPoint y: 163, distance: 33.3
click at [326, 163] on p "Estructura de la investigación" at bounding box center [342, 172] width 201 height 31
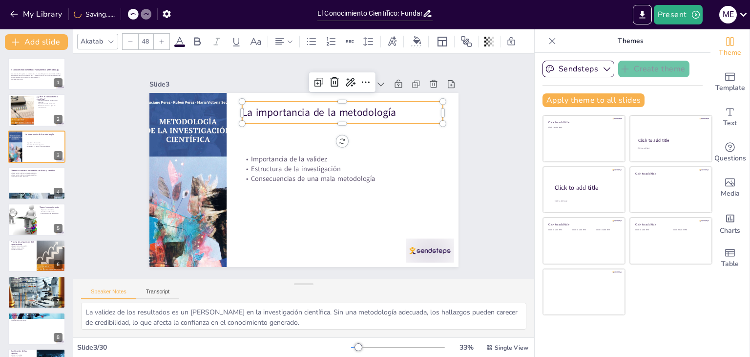
click at [322, 106] on p "La importancia de la metodología" at bounding box center [347, 116] width 201 height 35
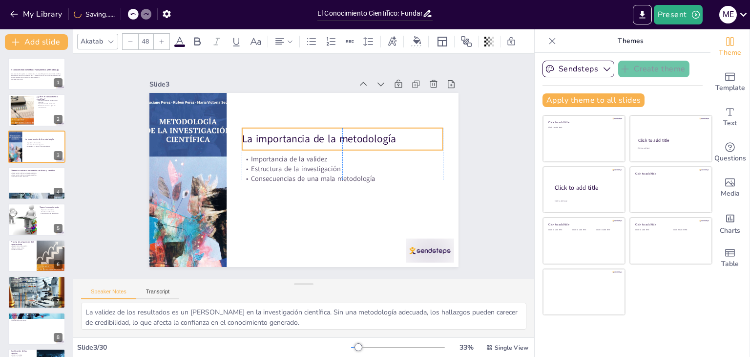
drag, startPoint x: 322, startPoint y: 115, endPoint x: 322, endPoint y: 141, distance: 26.4
click at [322, 141] on p "La importancia de la metodología" at bounding box center [342, 139] width 201 height 15
click at [37, 108] on div at bounding box center [36, 110] width 59 height 33
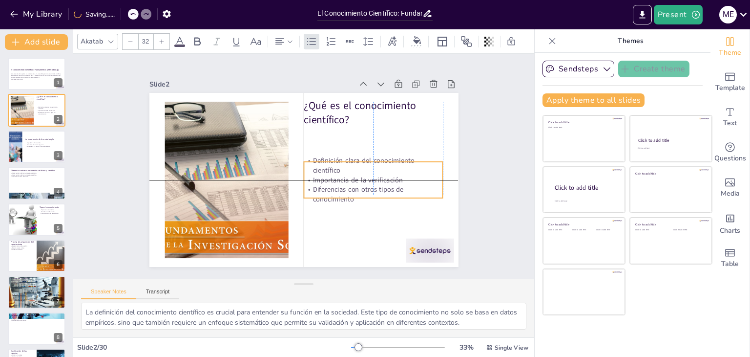
drag, startPoint x: 372, startPoint y: 154, endPoint x: 373, endPoint y: 161, distance: 6.9
click at [375, 185] on p "Diferencias con otros tipos de conocimiento" at bounding box center [373, 194] width 139 height 19
click at [405, 189] on p "Diferencias con otros tipos de conocimiento" at bounding box center [370, 203] width 140 height 34
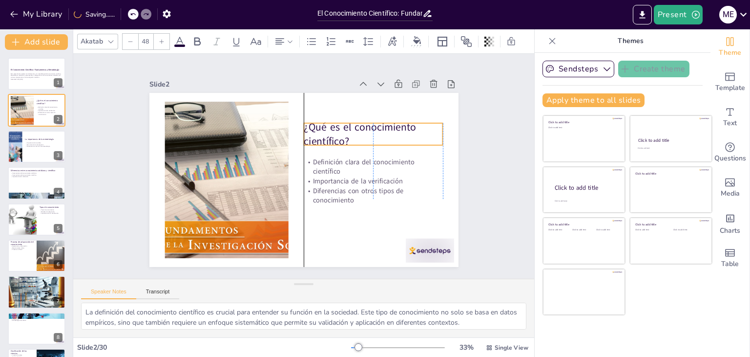
drag, startPoint x: 356, startPoint y: 110, endPoint x: 358, endPoint y: 132, distance: 21.6
click at [358, 132] on p "¿Qué es el conocimiento científico?" at bounding box center [376, 141] width 141 height 43
click at [31, 179] on div at bounding box center [36, 182] width 59 height 33
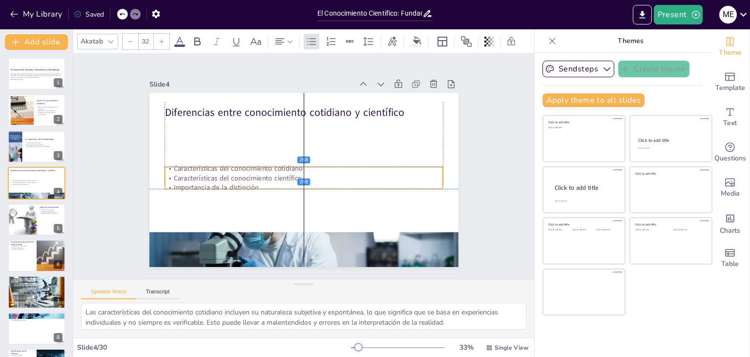
drag, startPoint x: 193, startPoint y: 134, endPoint x: 190, endPoint y: 145, distance: 11.7
click at [192, 169] on div "Características del conocimiento cotidiano Características del conocimiento cie…" at bounding box center [303, 178] width 280 height 58
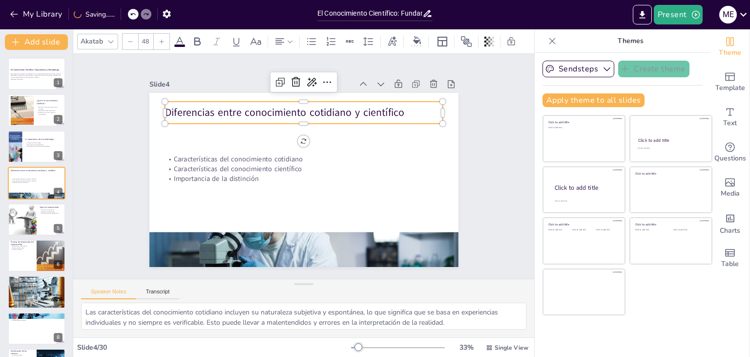
click at [193, 114] on p "Diferencias entre conocimiento cotidiano y científico" at bounding box center [304, 113] width 278 height 15
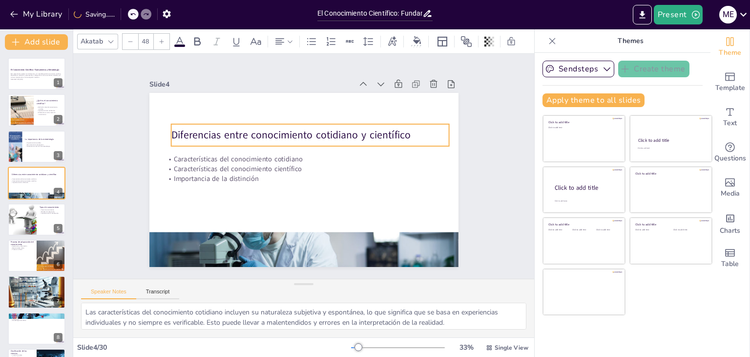
drag, startPoint x: 204, startPoint y: 114, endPoint x: 211, endPoint y: 137, distance: 23.4
click at [211, 137] on p "Diferencias entre conocimiento cotidiano y científico" at bounding box center [313, 135] width 278 height 43
click at [42, 221] on div at bounding box center [36, 219] width 59 height 33
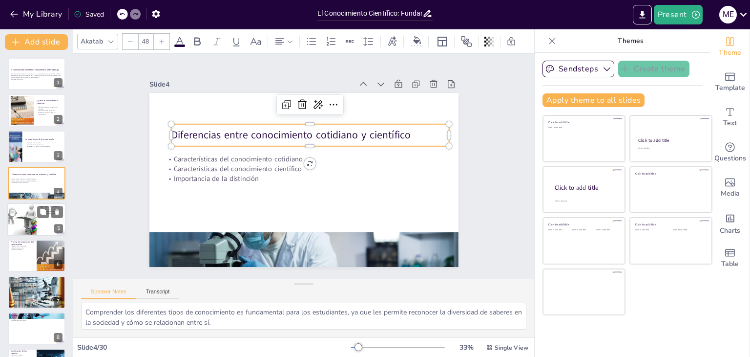
scroll to position [16, 0]
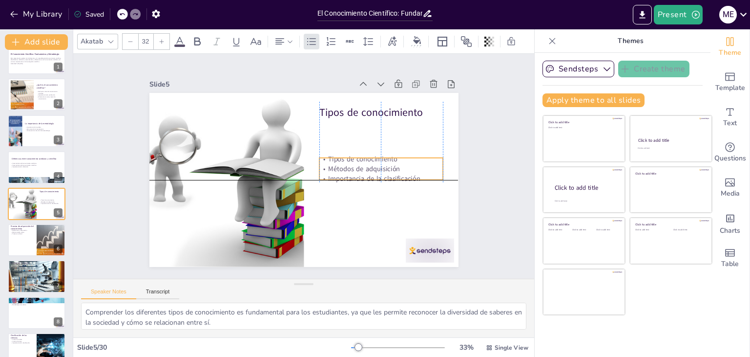
drag, startPoint x: 352, startPoint y: 126, endPoint x: 354, endPoint y: 160, distance: 34.2
click at [354, 160] on div "Tipos de conocimiento Métodos de adquisición Importancia de la clasificación" at bounding box center [381, 177] width 126 height 42
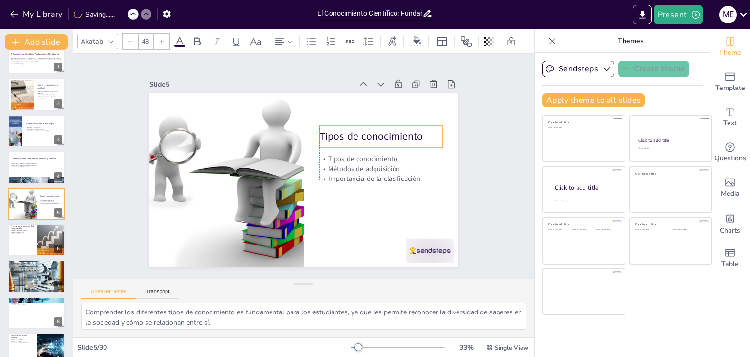
drag, startPoint x: 354, startPoint y: 114, endPoint x: 354, endPoint y: 138, distance: 23.9
click at [354, 138] on p "Tipos de conocimiento" at bounding box center [381, 136] width 124 height 15
click at [29, 237] on div at bounding box center [36, 239] width 59 height 33
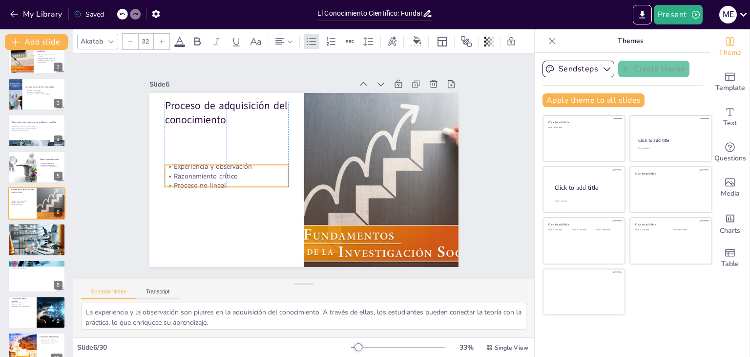
drag, startPoint x: 235, startPoint y: 134, endPoint x: 233, endPoint y: 172, distance: 37.7
click at [306, 152] on p "Razonamiento crítico" at bounding box center [355, 107] width 98 height 90
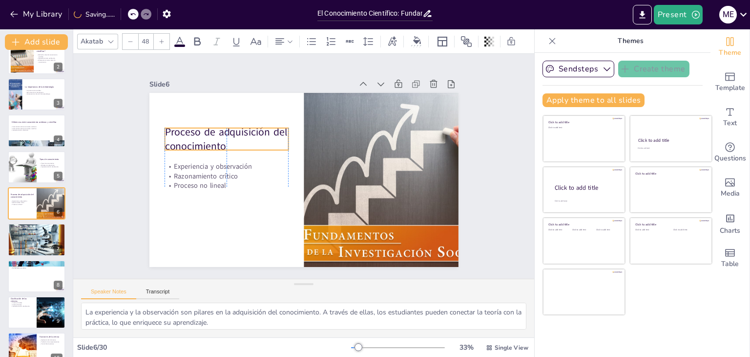
drag, startPoint x: 237, startPoint y: 112, endPoint x: 234, endPoint y: 138, distance: 26.5
click at [234, 138] on p "Proceso de adquisición del conocimiento" at bounding box center [230, 131] width 126 height 42
click at [47, 232] on button at bounding box center [43, 232] width 12 height 12
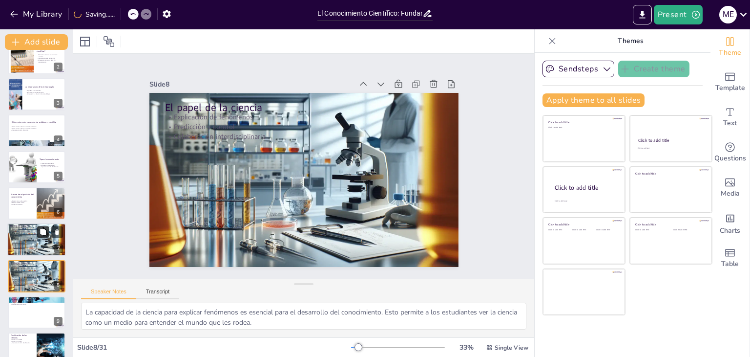
scroll to position [125, 0]
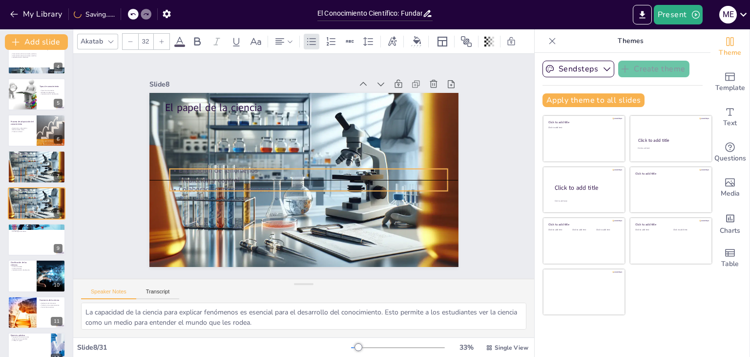
drag, startPoint x: 212, startPoint y: 124, endPoint x: 216, endPoint y: 180, distance: 56.4
click at [216, 180] on p "Predicción y control" at bounding box center [308, 180] width 278 height 39
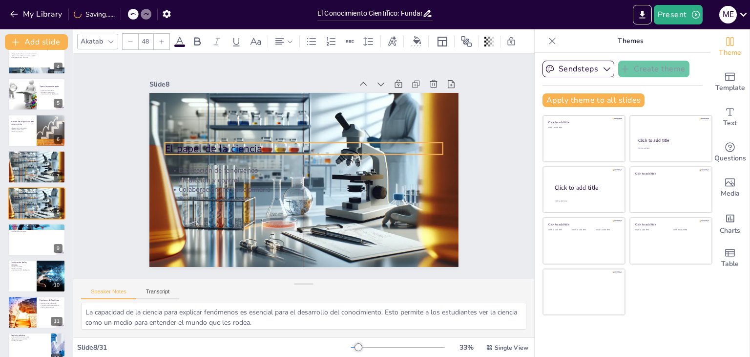
drag, startPoint x: 217, startPoint y: 104, endPoint x: 213, endPoint y: 145, distance: 41.2
click at [213, 145] on p "El papel de la ciencia" at bounding box center [306, 148] width 278 height 43
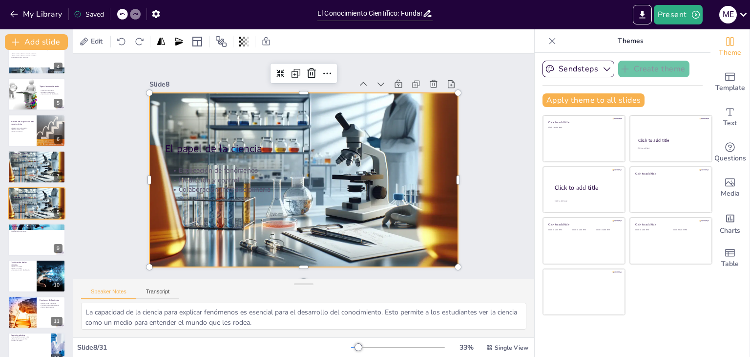
click at [446, 237] on div at bounding box center [303, 180] width 326 height 208
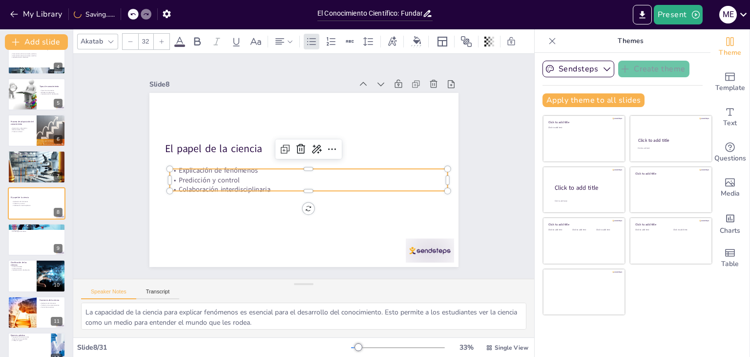
click at [264, 180] on div "Explicación de fenómenos Predicción y control Colaboración interdisciplinaria" at bounding box center [308, 180] width 280 height 58
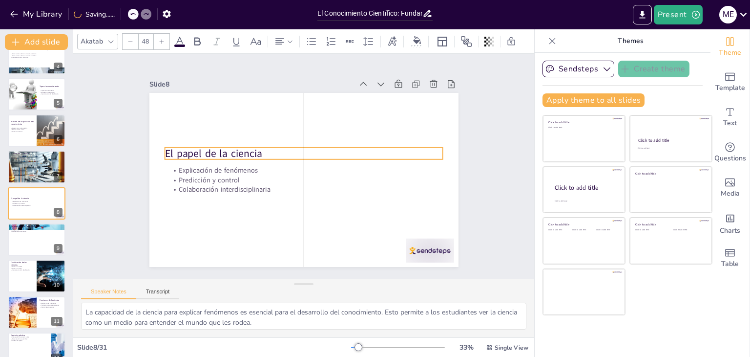
click at [225, 154] on p "El papel de la ciencia" at bounding box center [305, 152] width 278 height 43
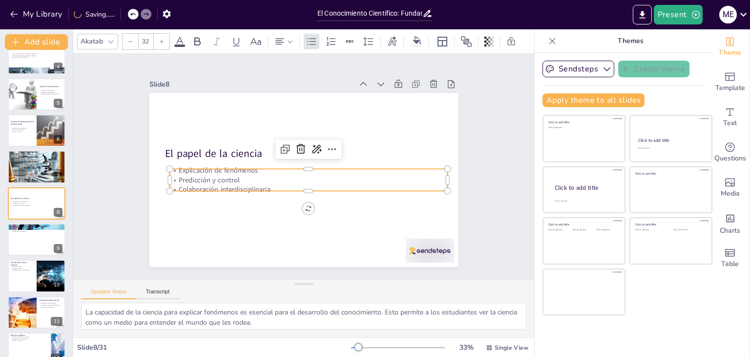
click at [229, 175] on p "Predicción y control" at bounding box center [308, 180] width 278 height 39
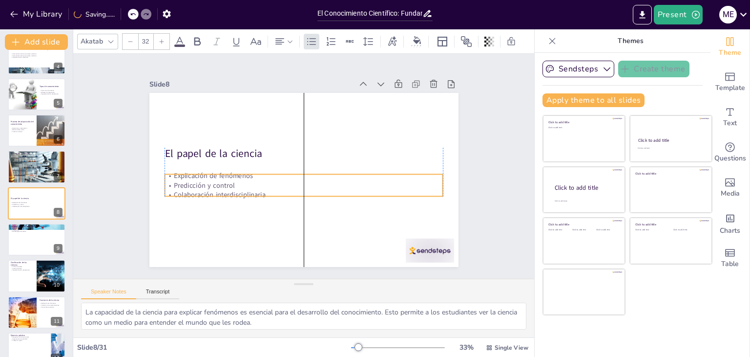
drag, startPoint x: 228, startPoint y: 183, endPoint x: 227, endPoint y: 188, distance: 5.6
click at [227, 190] on p "Colaboración interdisciplinaria" at bounding box center [304, 195] width 278 height 10
click at [321, 152] on icon at bounding box center [327, 154] width 12 height 12
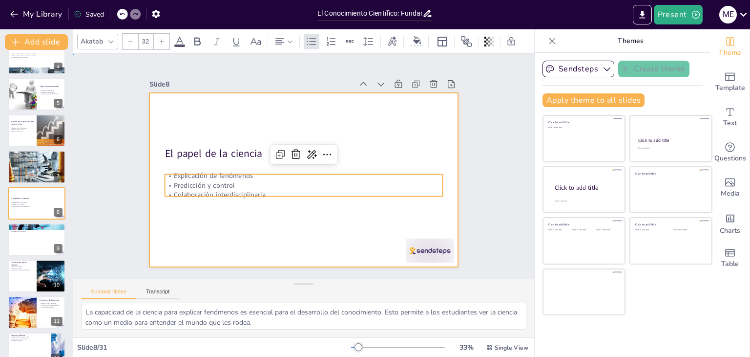
click at [387, 126] on div at bounding box center [303, 179] width 326 height 205
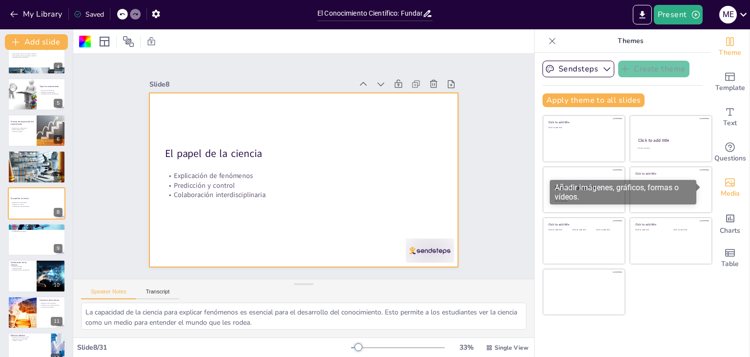
click at [727, 184] on icon "Add images, graphics, shapes or video" at bounding box center [730, 182] width 10 height 8
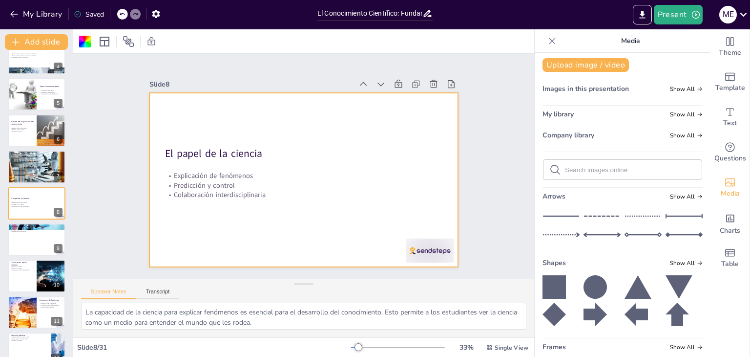
scroll to position [0, 0]
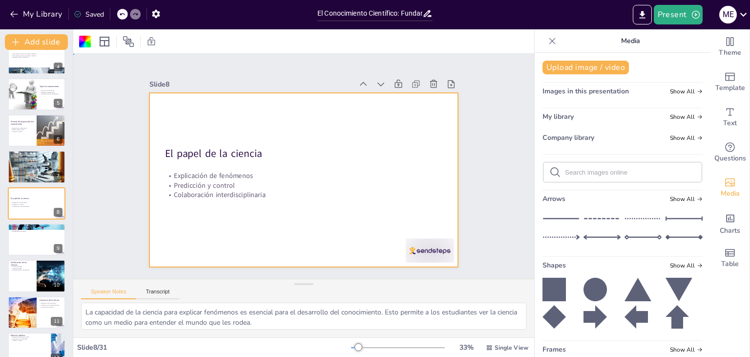
click at [512, 85] on div "Slide 1 El Conocimiento Científico: Fundamentos y Metodología Esta presentación…" at bounding box center [303, 166] width 461 height 225
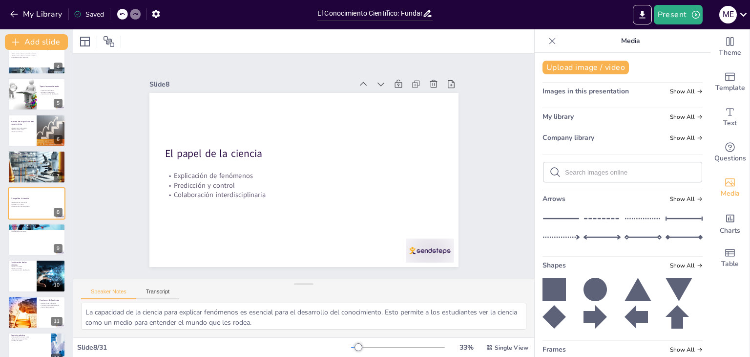
click at [548, 38] on icon at bounding box center [553, 41] width 10 height 10
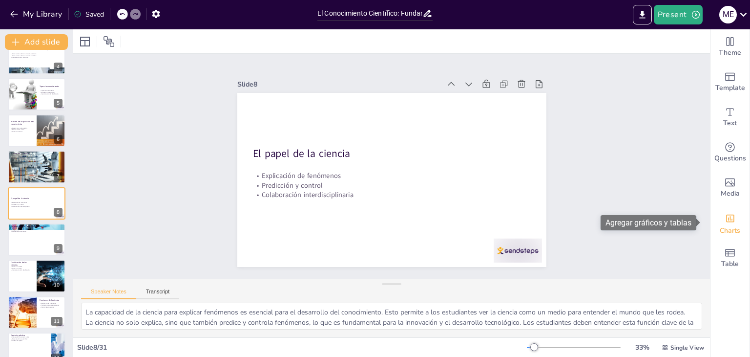
click at [725, 225] on div "Add charts and graphs" at bounding box center [730, 218] width 10 height 16
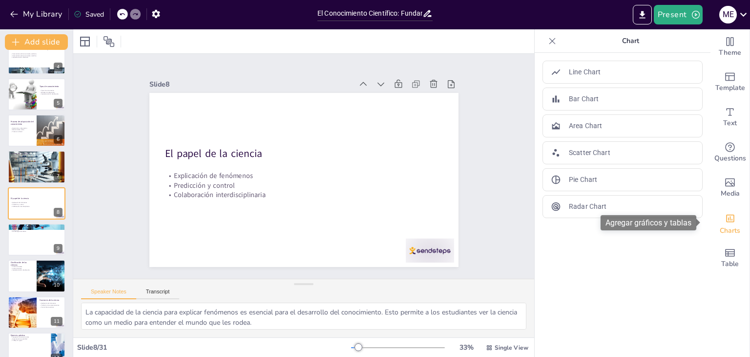
click at [725, 225] on div "Add charts and graphs" at bounding box center [730, 218] width 10 height 16
click at [548, 38] on icon at bounding box center [553, 41] width 10 height 10
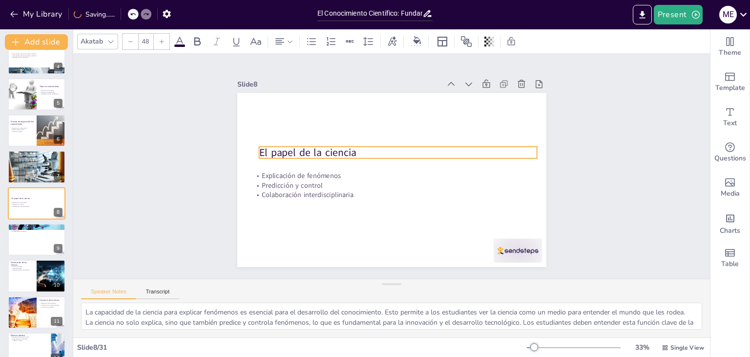
drag, startPoint x: 342, startPoint y: 149, endPoint x: 349, endPoint y: 148, distance: 6.4
click at [349, 148] on p "El papel de la ciencia" at bounding box center [398, 152] width 278 height 15
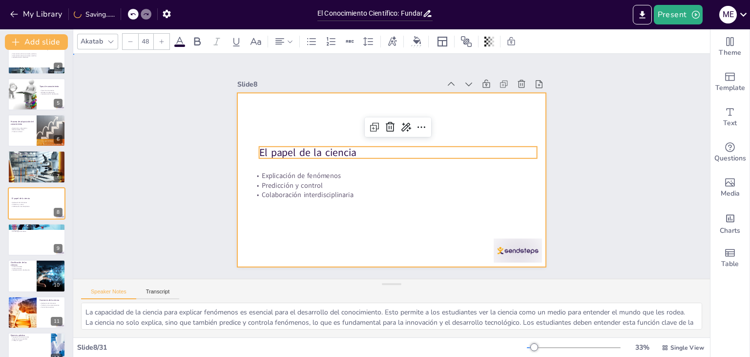
click at [402, 209] on div at bounding box center [391, 180] width 326 height 206
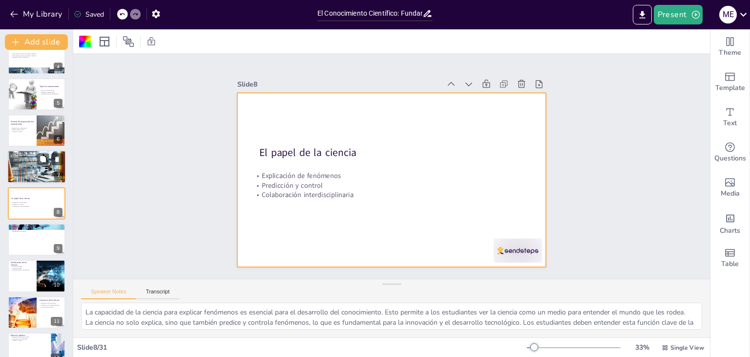
click at [47, 169] on div at bounding box center [36, 167] width 59 height 34
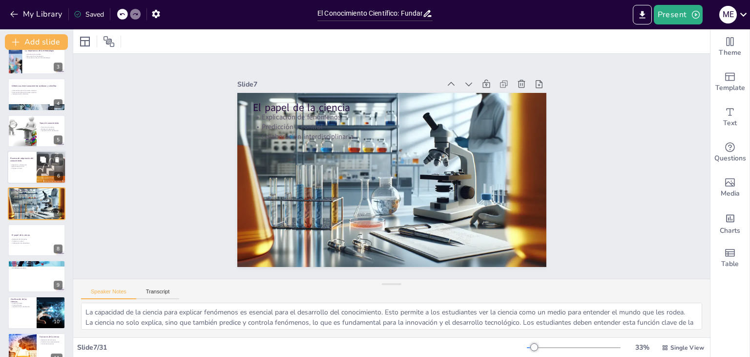
click at [26, 178] on div at bounding box center [36, 166] width 59 height 33
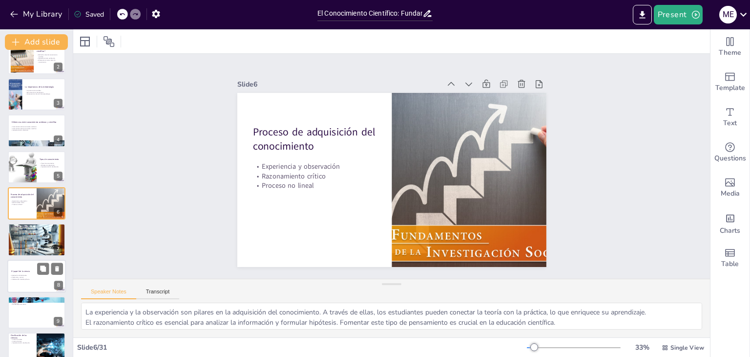
click at [33, 271] on p "El papel de la ciencia" at bounding box center [37, 270] width 53 height 3
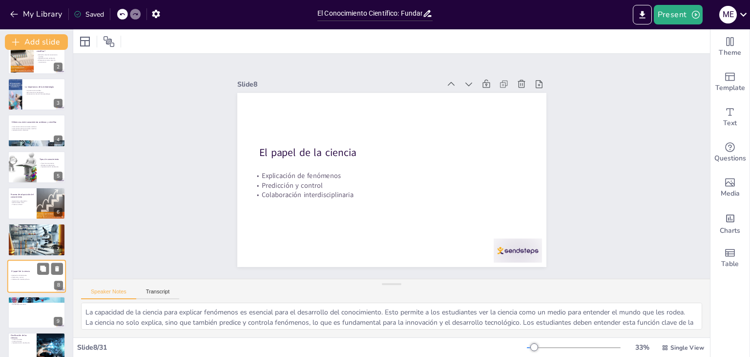
scroll to position [125, 0]
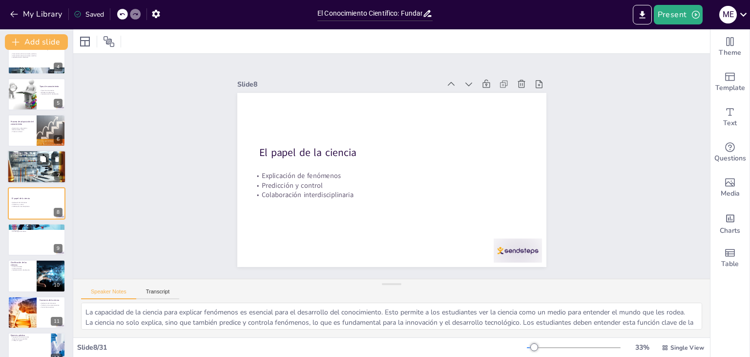
click at [32, 171] on div at bounding box center [36, 167] width 59 height 34
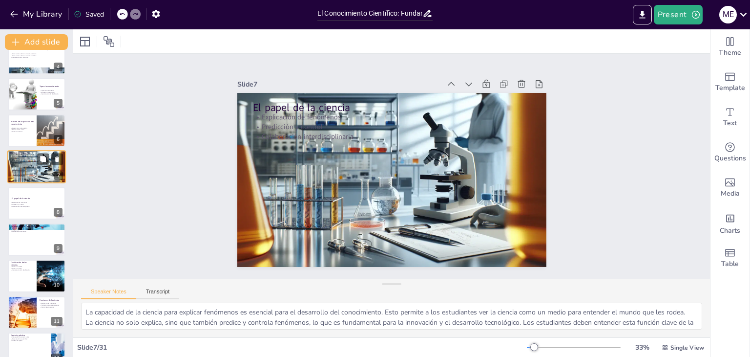
scroll to position [88, 0]
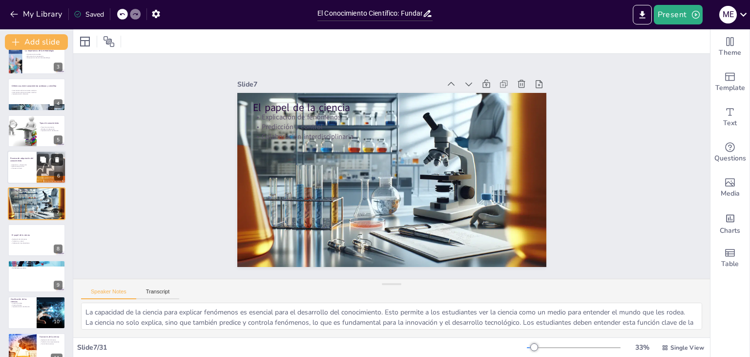
click at [58, 161] on icon at bounding box center [57, 159] width 4 height 5
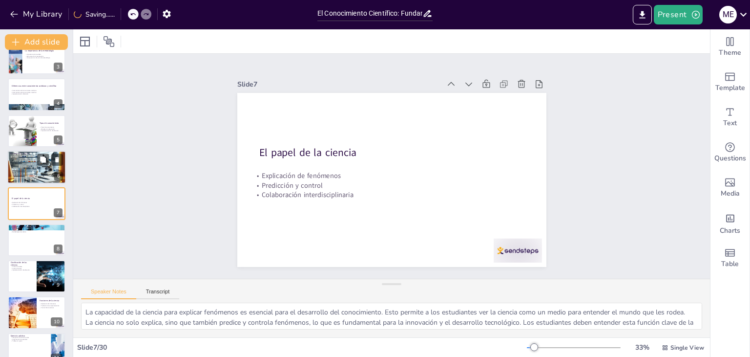
click at [39, 166] on div at bounding box center [36, 167] width 59 height 34
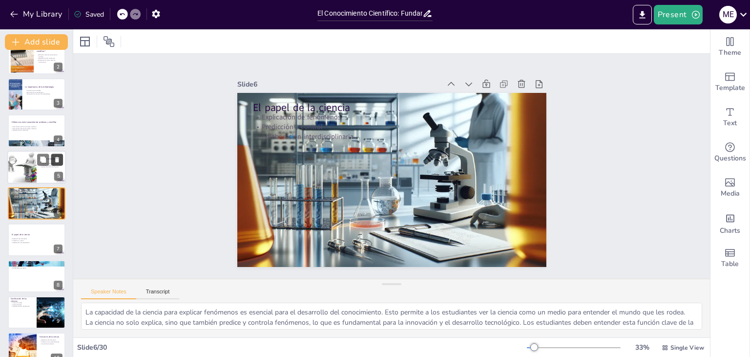
click at [57, 160] on icon at bounding box center [57, 159] width 4 height 5
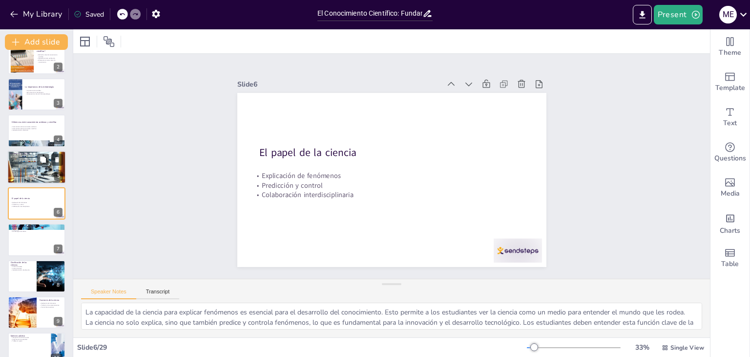
click at [38, 174] on div at bounding box center [36, 167] width 59 height 34
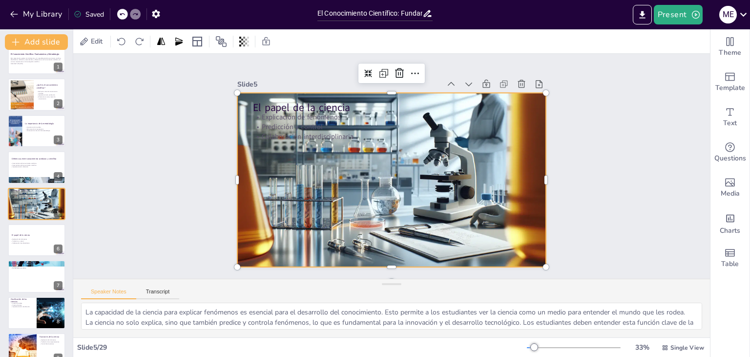
click at [241, 173] on div at bounding box center [390, 180] width 326 height 208
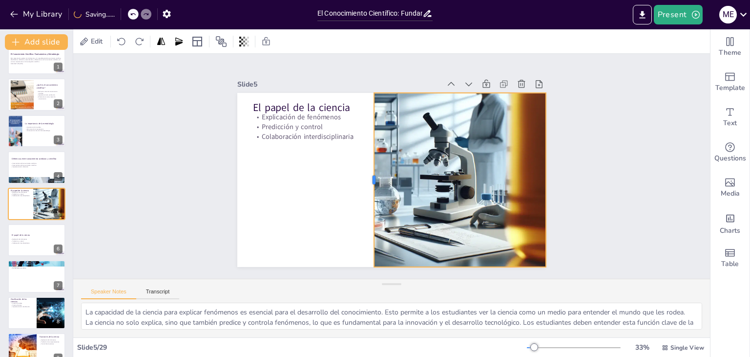
drag, startPoint x: 229, startPoint y: 174, endPoint x: 365, endPoint y: 173, distance: 136.8
click at [365, 173] on div at bounding box center [399, 141] width 122 height 134
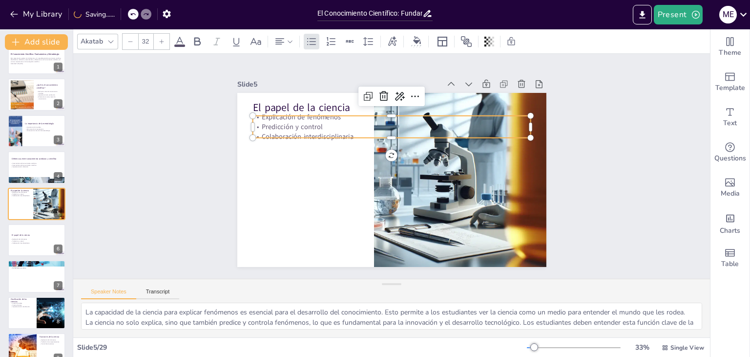
click at [309, 126] on p "Predicción y control" at bounding box center [396, 126] width 278 height 39
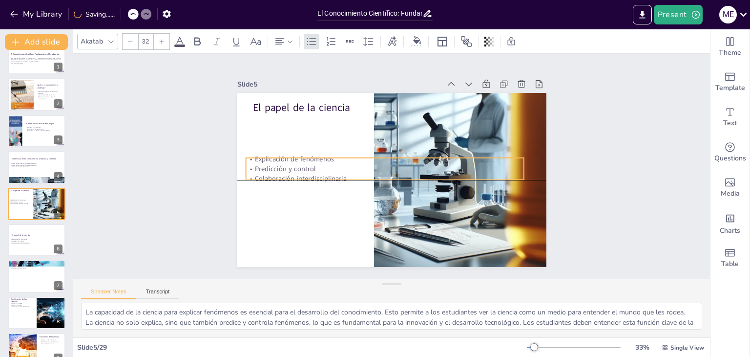
drag, startPoint x: 309, startPoint y: 126, endPoint x: 302, endPoint y: 167, distance: 41.6
click at [302, 167] on p "Predicción y control" at bounding box center [385, 167] width 278 height 39
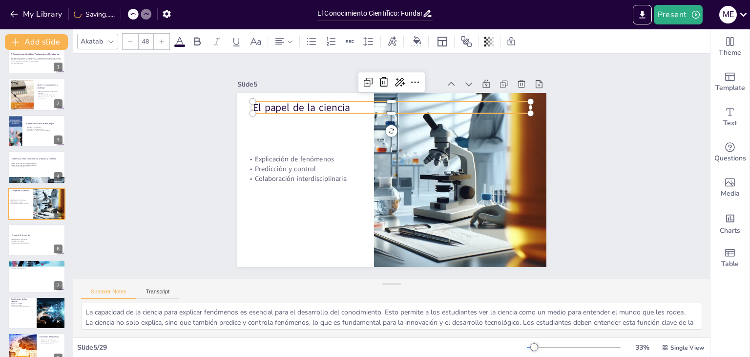
click at [306, 104] on p "El papel de la ciencia" at bounding box center [392, 107] width 278 height 15
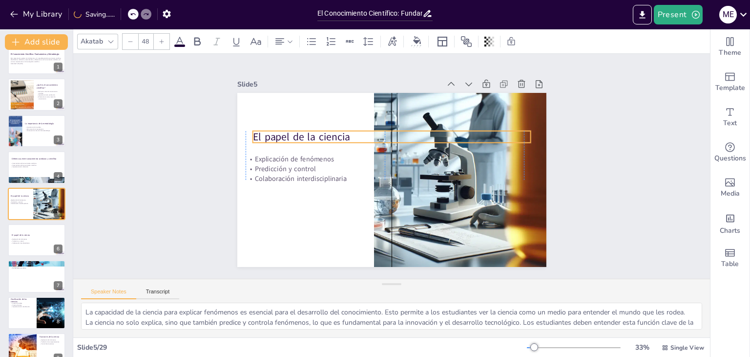
drag, startPoint x: 306, startPoint y: 104, endPoint x: 303, endPoint y: 133, distance: 29.5
click at [303, 133] on p "El papel de la ciencia" at bounding box center [392, 136] width 278 height 15
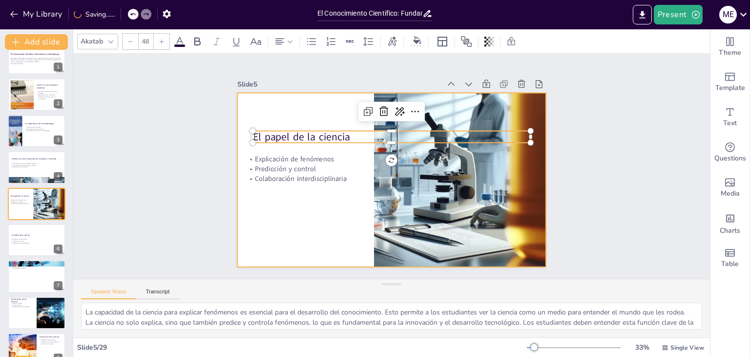
click at [343, 210] on div at bounding box center [391, 179] width 326 height 205
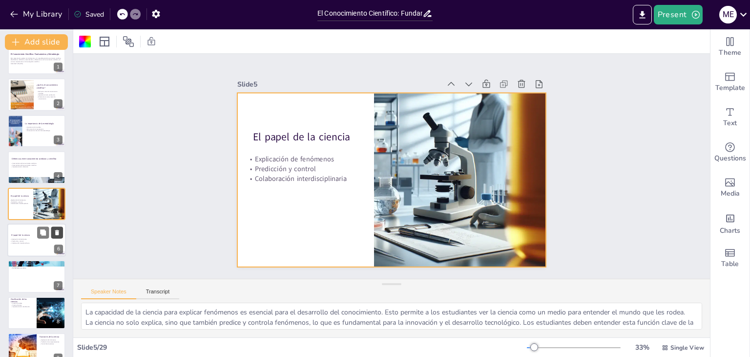
click at [56, 231] on icon at bounding box center [57, 232] width 4 height 5
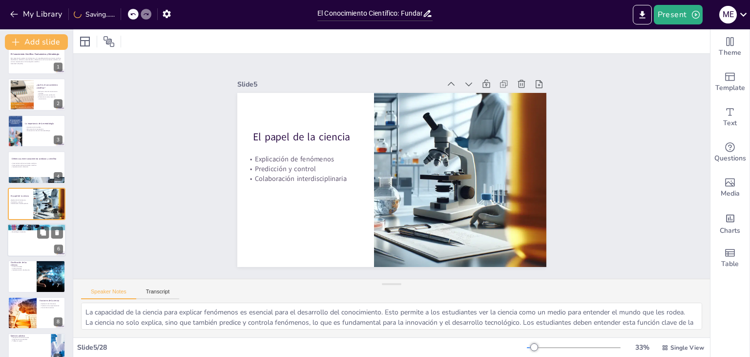
click at [41, 243] on div at bounding box center [36, 239] width 59 height 33
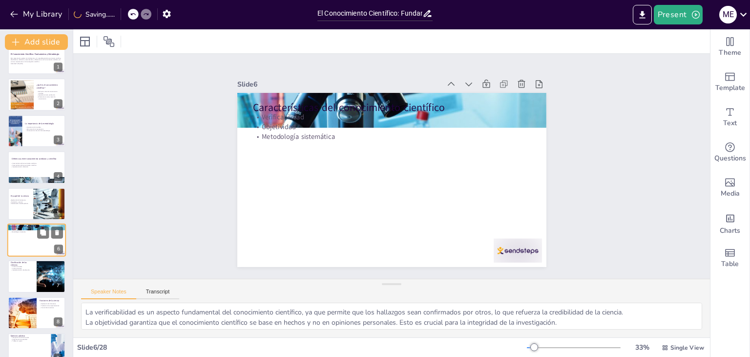
scroll to position [52, 0]
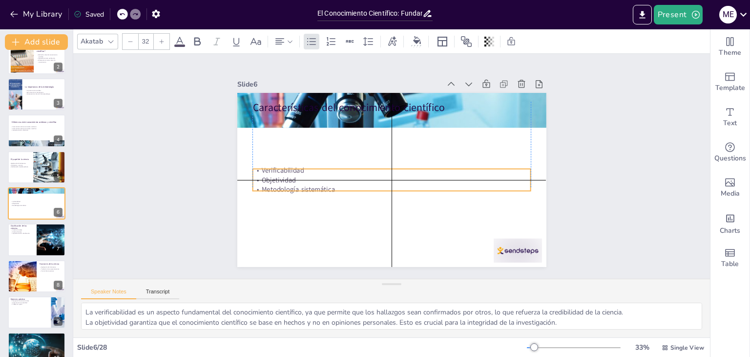
drag, startPoint x: 300, startPoint y: 124, endPoint x: 298, endPoint y: 171, distance: 47.4
click at [298, 173] on p "Objetividad" at bounding box center [386, 179] width 258 height 122
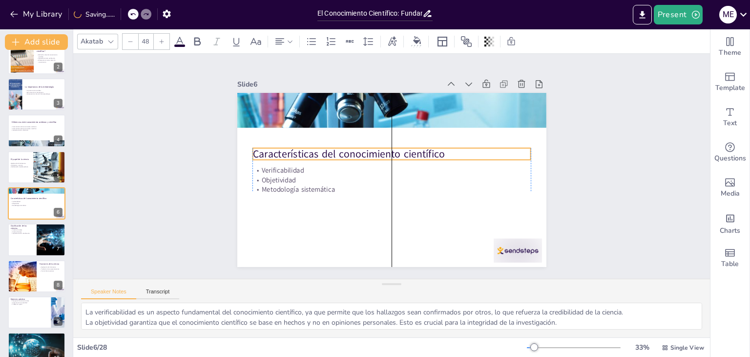
drag, startPoint x: 297, startPoint y: 108, endPoint x: 297, endPoint y: 155, distance: 46.4
click at [297, 155] on p "Características del conocimiento científico" at bounding box center [393, 153] width 278 height 43
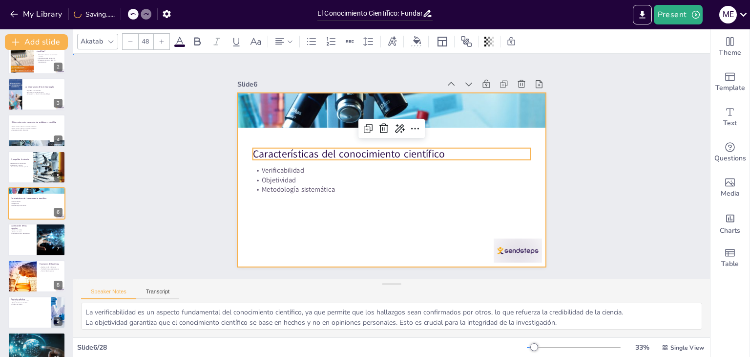
click at [310, 202] on div at bounding box center [389, 180] width 339 height 234
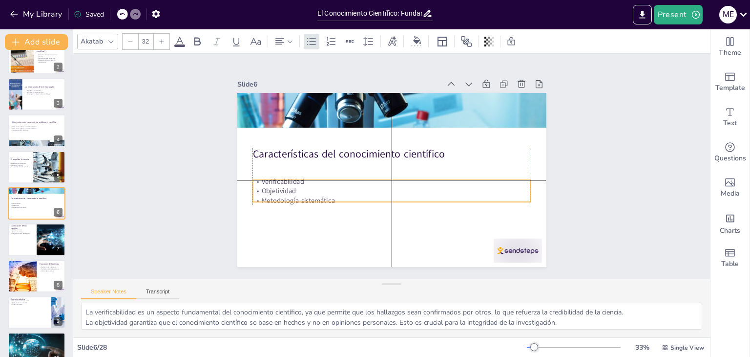
drag, startPoint x: 309, startPoint y: 180, endPoint x: 310, endPoint y: 194, distance: 13.8
click at [310, 195] on p "Metodología sistemática" at bounding box center [392, 200] width 278 height 10
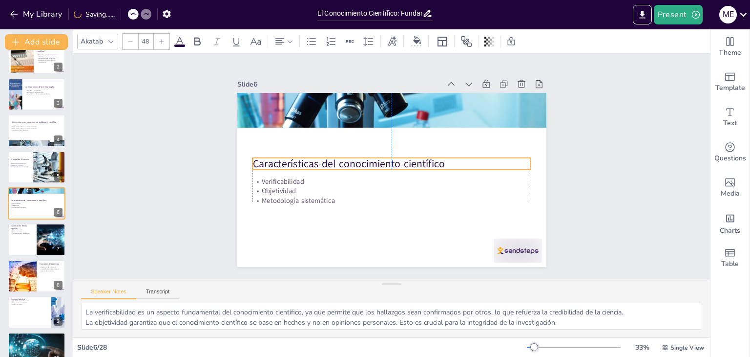
drag, startPoint x: 314, startPoint y: 155, endPoint x: 315, endPoint y: 165, distance: 9.8
click at [315, 165] on p "Características del conocimiento científico" at bounding box center [392, 163] width 278 height 15
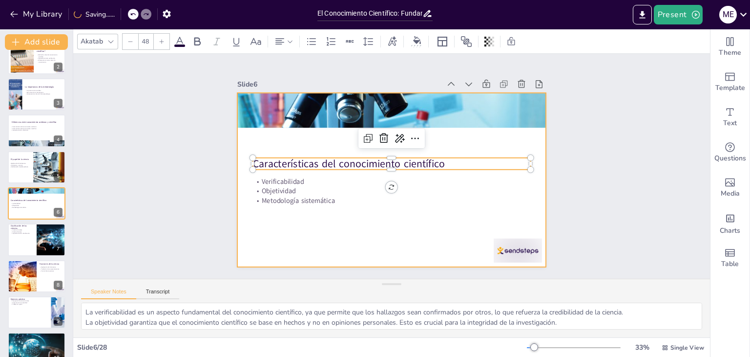
click at [314, 226] on div at bounding box center [391, 179] width 326 height 205
click at [314, 226] on div at bounding box center [391, 180] width 309 height 174
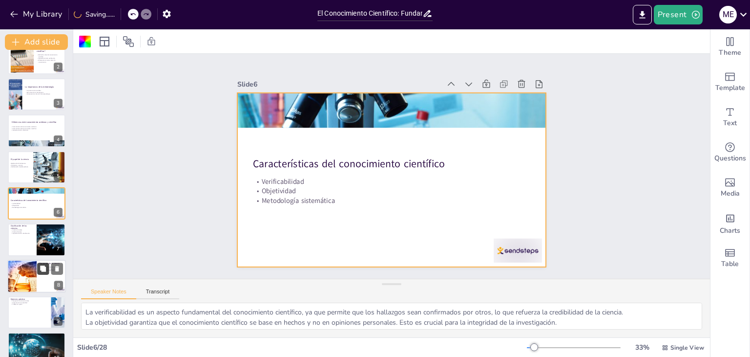
click at [47, 273] on button at bounding box center [43, 268] width 12 height 12
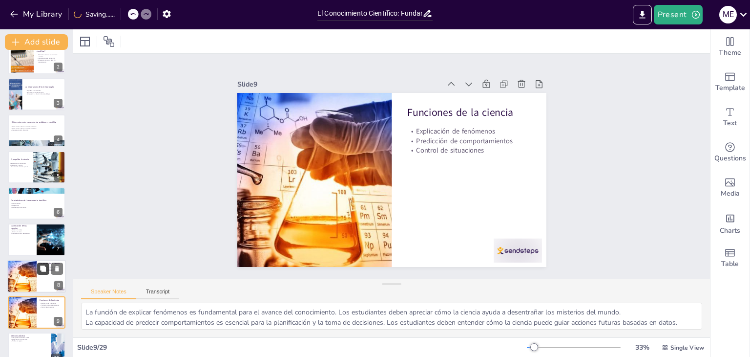
scroll to position [161, 0]
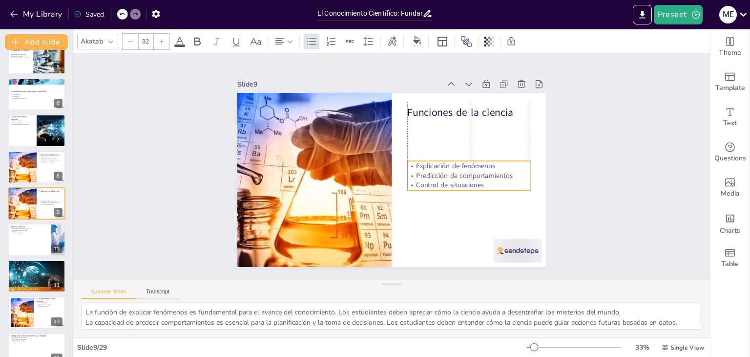
drag, startPoint x: 429, startPoint y: 130, endPoint x: 432, endPoint y: 165, distance: 34.8
click at [432, 165] on p "Explicación de fenómenos" at bounding box center [469, 174] width 124 height 22
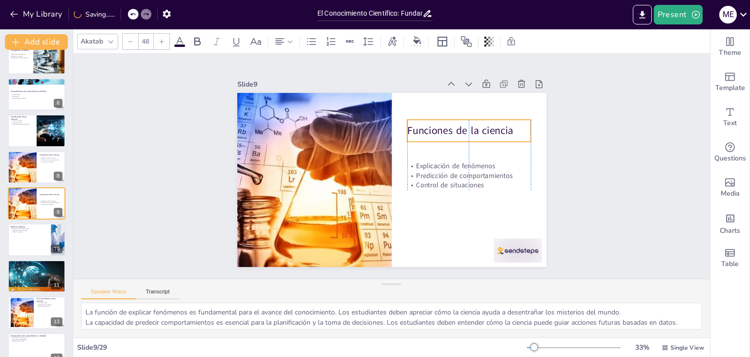
drag, startPoint x: 438, startPoint y: 111, endPoint x: 440, endPoint y: 129, distance: 18.1
click at [400, 198] on p "Funciones de la ciencia" at bounding box center [342, 235] width 114 height 74
click at [37, 234] on div at bounding box center [36, 239] width 59 height 33
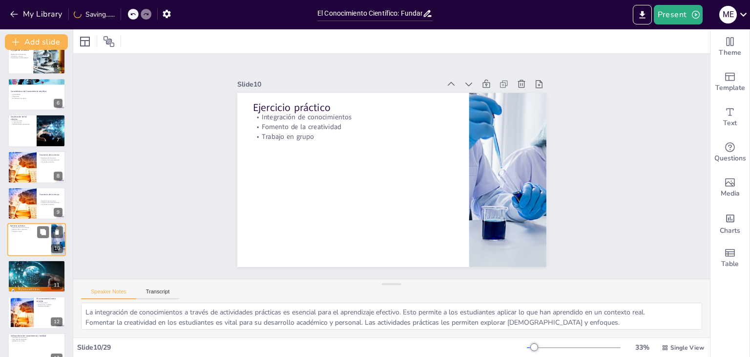
scroll to position [197, 0]
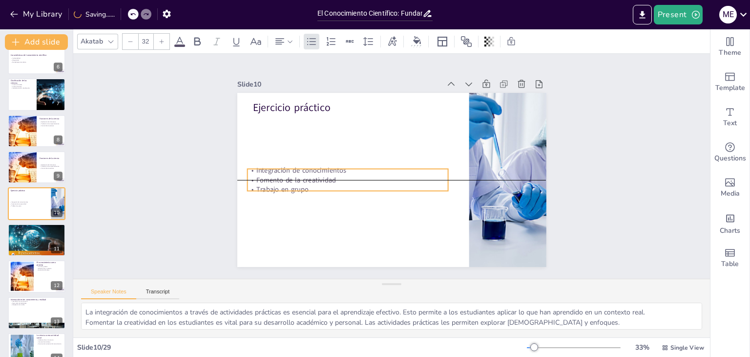
drag, startPoint x: 285, startPoint y: 118, endPoint x: 279, endPoint y: 148, distance: 31.3
click at [279, 167] on div "Integración de conocimientos Fomento de la creatividad Trabajo en grupo" at bounding box center [346, 175] width 203 height 50
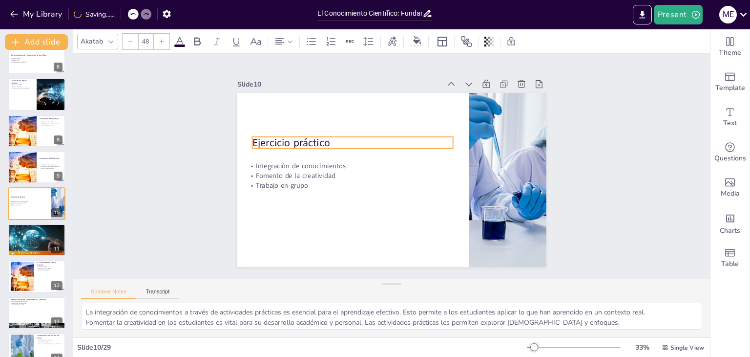
drag, startPoint x: 283, startPoint y: 108, endPoint x: 282, endPoint y: 143, distance: 35.2
click at [282, 143] on p "Ejercicio práctico" at bounding box center [354, 138] width 201 height 35
click at [25, 235] on div at bounding box center [36, 240] width 59 height 42
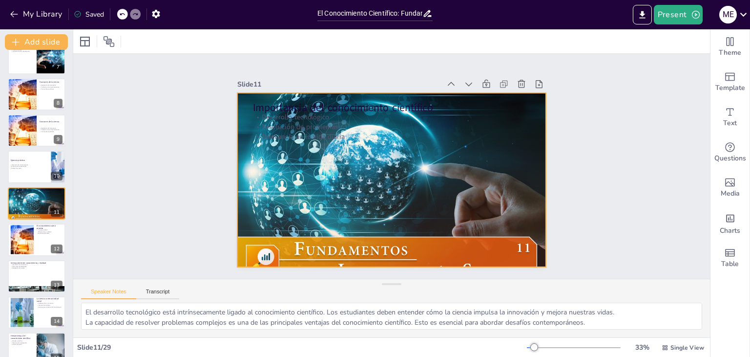
click at [326, 173] on div at bounding box center [390, 180] width 330 height 250
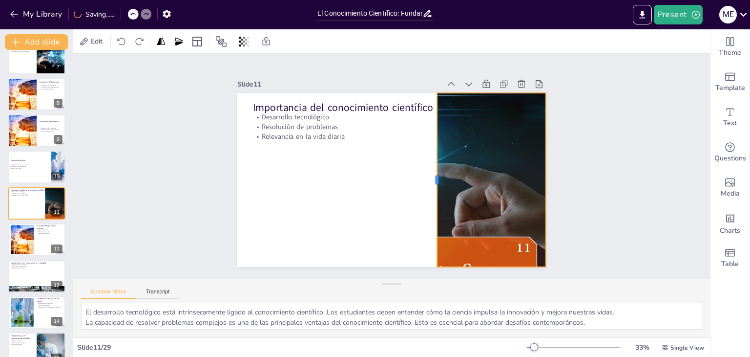
drag, startPoint x: 229, startPoint y: 176, endPoint x: 428, endPoint y: 181, distance: 199.8
click at [428, 181] on div at bounding box center [432, 184] width 26 height 174
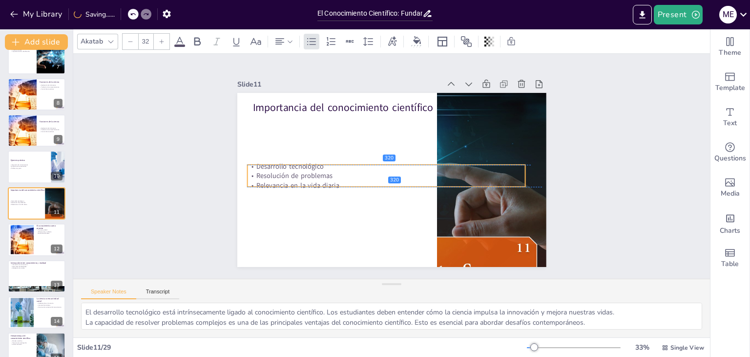
drag, startPoint x: 313, startPoint y: 118, endPoint x: 307, endPoint y: 148, distance: 31.4
click at [307, 167] on p "Desarrollo tecnológico" at bounding box center [386, 166] width 278 height 10
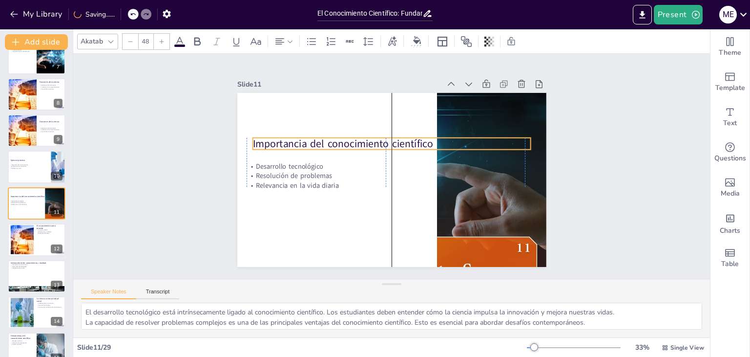
drag, startPoint x: 309, startPoint y: 108, endPoint x: 305, endPoint y: 144, distance: 36.3
click at [305, 144] on p "Importancia del conocimiento científico" at bounding box center [392, 143] width 278 height 15
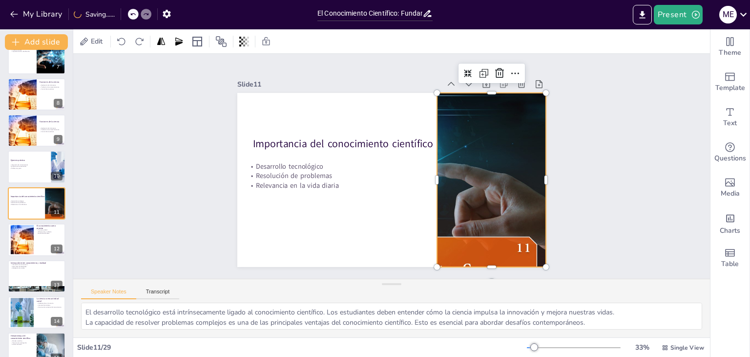
click at [461, 206] on div at bounding box center [391, 179] width 309 height 218
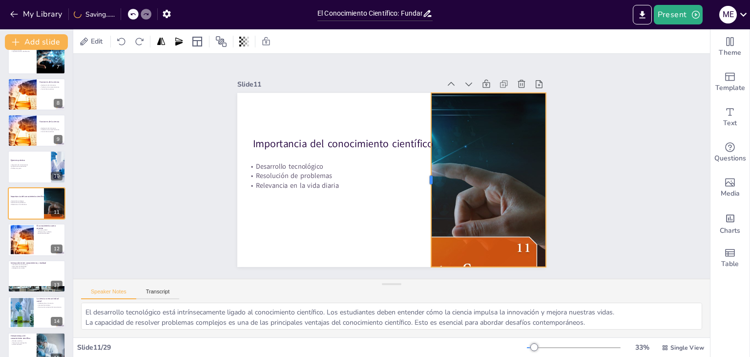
drag, startPoint x: 428, startPoint y: 175, endPoint x: 422, endPoint y: 178, distance: 6.6
click at [422, 178] on div at bounding box center [426, 184] width 26 height 174
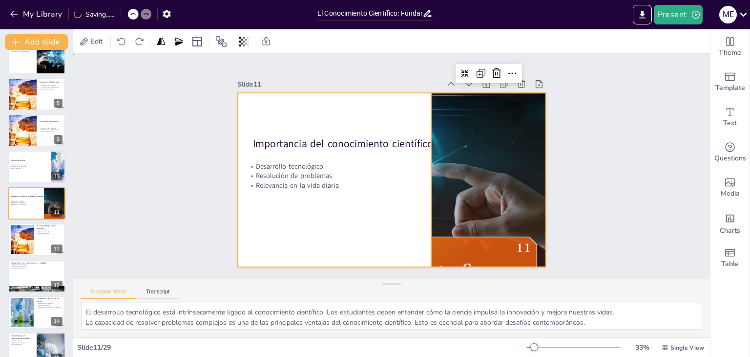
click at [401, 225] on div at bounding box center [391, 180] width 309 height 174
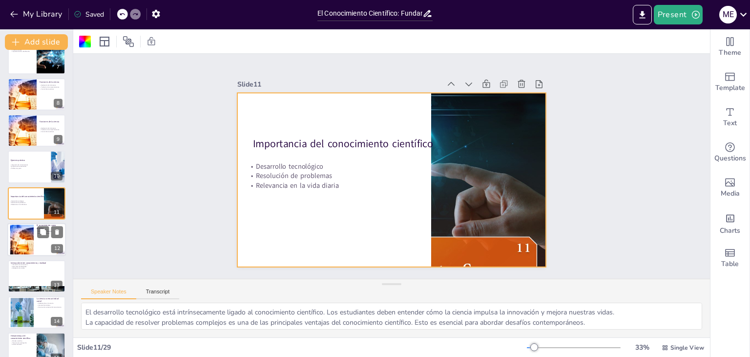
click at [49, 242] on div at bounding box center [36, 239] width 59 height 33
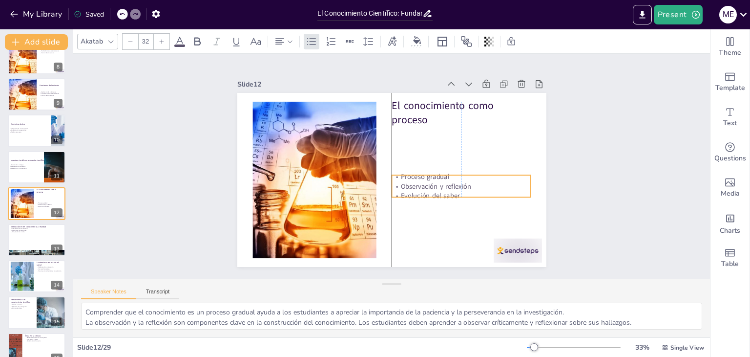
drag, startPoint x: 446, startPoint y: 139, endPoint x: 444, endPoint y: 176, distance: 37.7
click at [446, 186] on div "Proceso gradual Observación y reflexión Evolución del saber" at bounding box center [458, 192] width 141 height 43
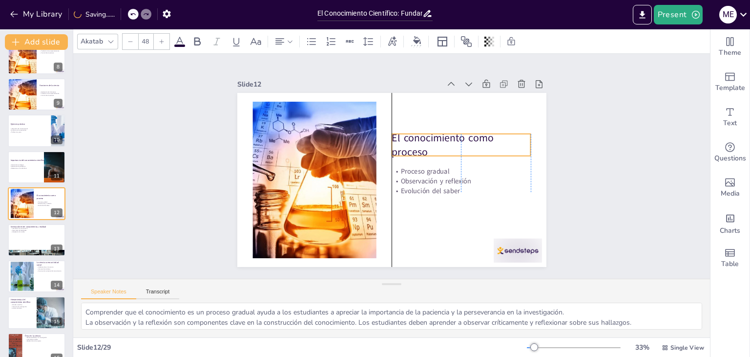
drag, startPoint x: 432, startPoint y: 107, endPoint x: 433, endPoint y: 139, distance: 32.3
click at [433, 139] on p "El conocimiento como proceso" at bounding box center [461, 144] width 139 height 29
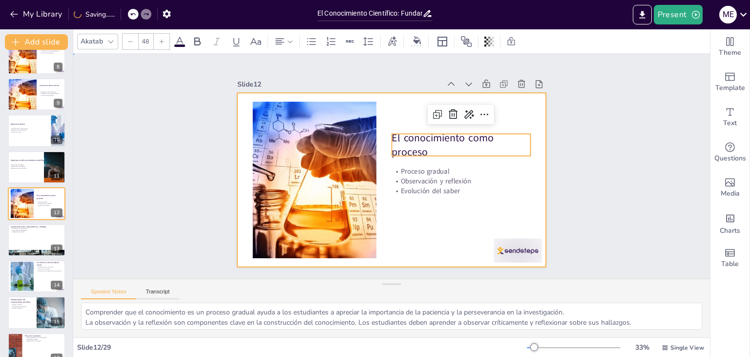
click at [424, 212] on div at bounding box center [384, 177] width 352 height 322
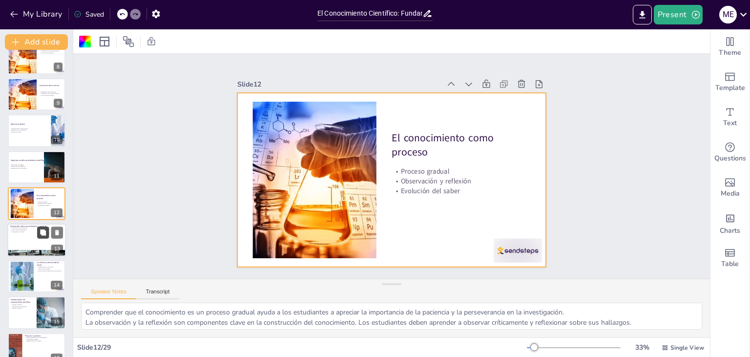
click at [41, 230] on icon at bounding box center [43, 232] width 6 height 6
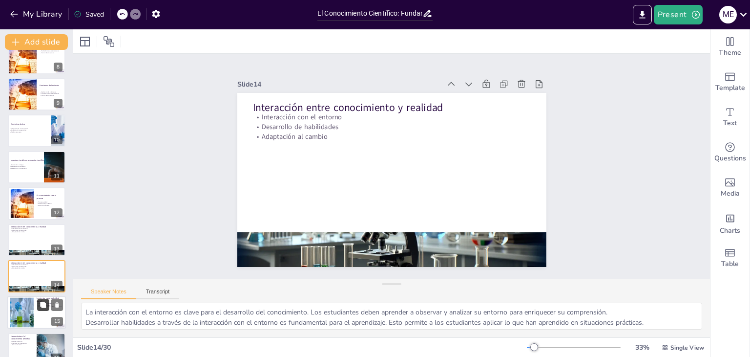
scroll to position [343, 0]
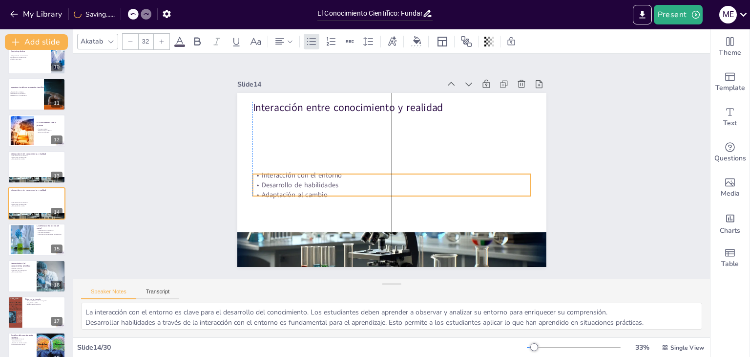
drag, startPoint x: 309, startPoint y: 121, endPoint x: 316, endPoint y: 157, distance: 36.8
click at [311, 180] on p "Desarrollo de habilidades" at bounding box center [392, 185] width 278 height 10
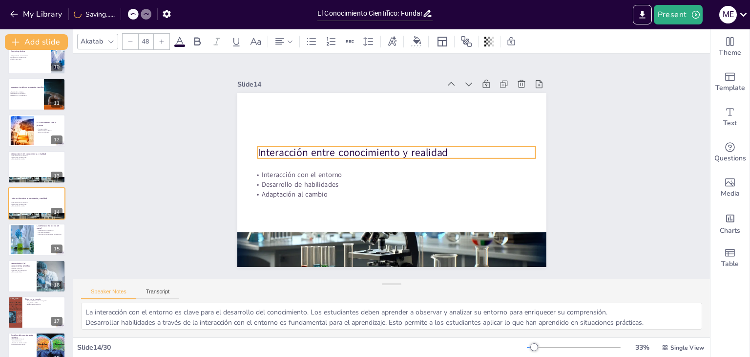
drag, startPoint x: 333, startPoint y: 104, endPoint x: 338, endPoint y: 149, distance: 45.2
click at [338, 149] on p "Interacción entre conocimiento y realidad" at bounding box center [398, 152] width 278 height 43
click at [41, 230] on icon at bounding box center [43, 232] width 7 height 7
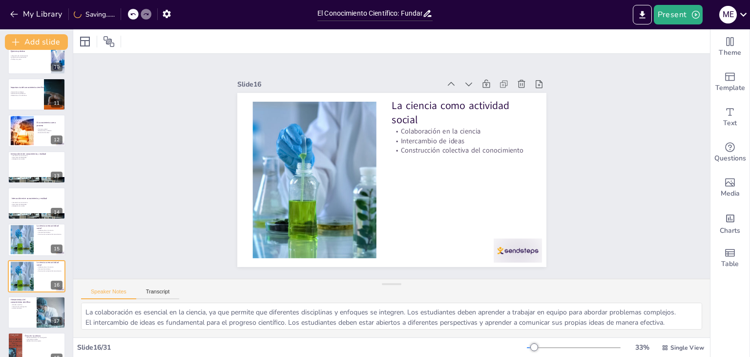
scroll to position [416, 0]
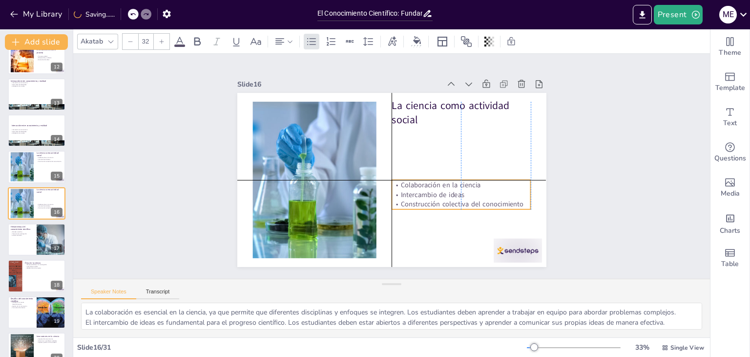
drag, startPoint x: 412, startPoint y: 130, endPoint x: 414, endPoint y: 184, distance: 54.2
click at [414, 184] on p "Colaboración en la ciencia" at bounding box center [461, 185] width 139 height 10
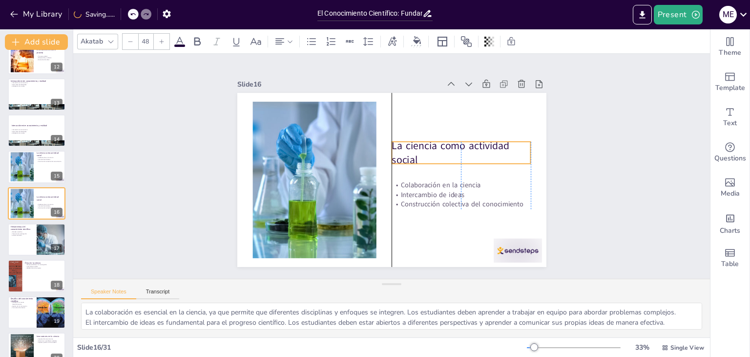
drag, startPoint x: 418, startPoint y: 113, endPoint x: 420, endPoint y: 149, distance: 36.7
click at [420, 149] on p "La ciencia como actividad social" at bounding box center [461, 152] width 139 height 29
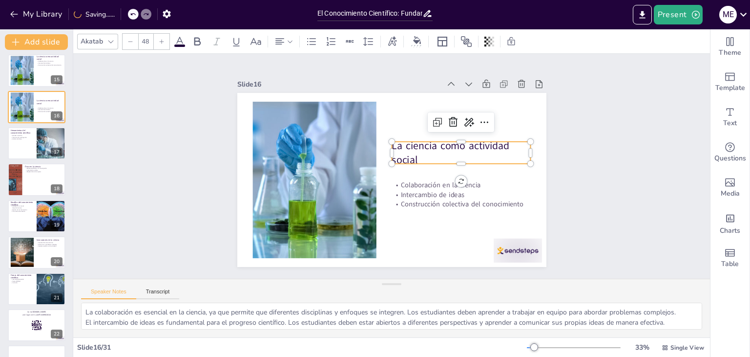
scroll to position [513, 0]
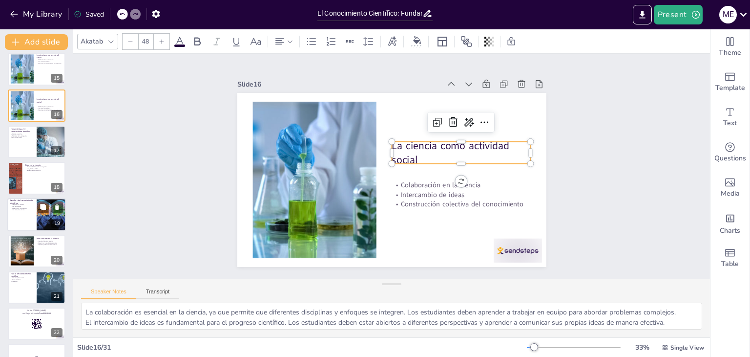
click at [31, 213] on div at bounding box center [36, 214] width 59 height 33
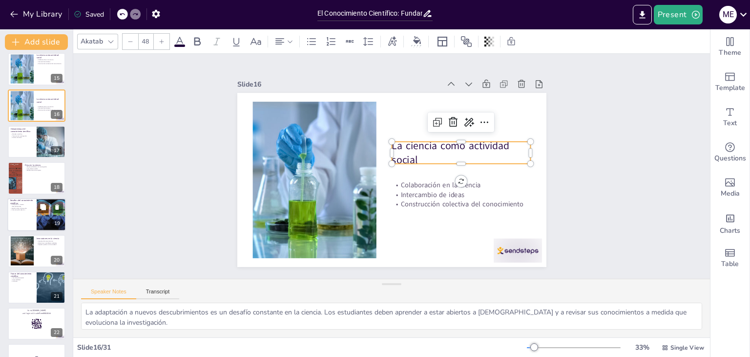
scroll to position [525, 0]
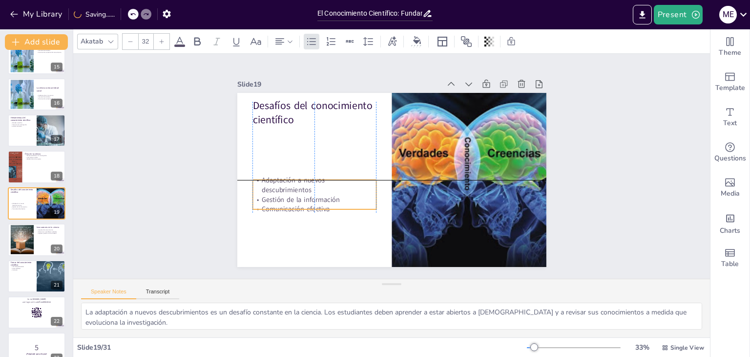
drag, startPoint x: 293, startPoint y: 125, endPoint x: 295, endPoint y: 168, distance: 42.6
click at [296, 182] on p "Adaptación a nuevos descubrimientos" at bounding box center [313, 177] width 125 height 32
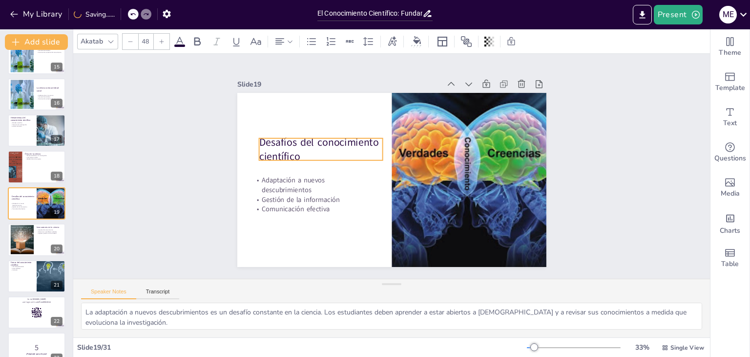
drag, startPoint x: 297, startPoint y: 103, endPoint x: 303, endPoint y: 139, distance: 37.2
click at [303, 139] on p "Desafíos del conocimiento científico" at bounding box center [323, 142] width 126 height 42
click at [56, 268] on icon at bounding box center [57, 268] width 4 height 5
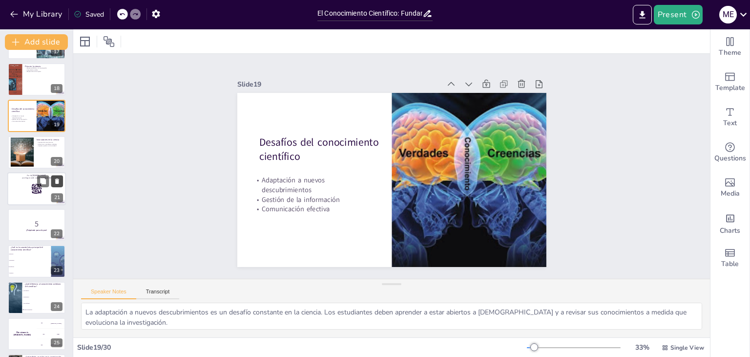
scroll to position [622, 0]
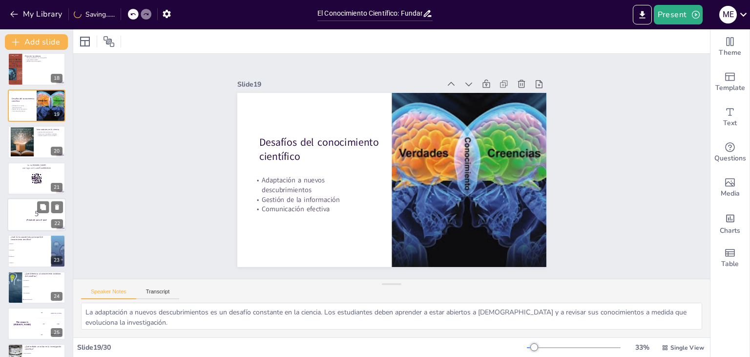
click at [41, 224] on div at bounding box center [36, 214] width 59 height 33
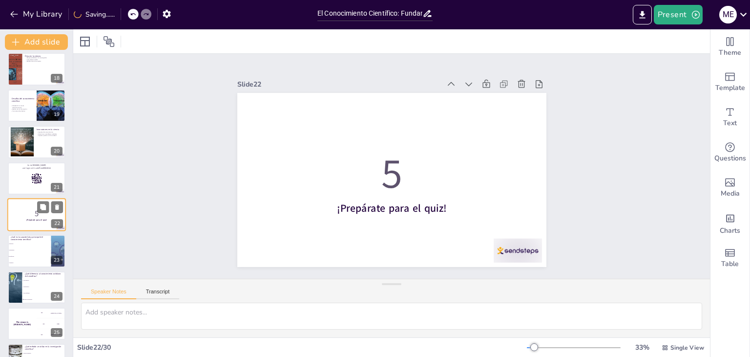
scroll to position [634, 0]
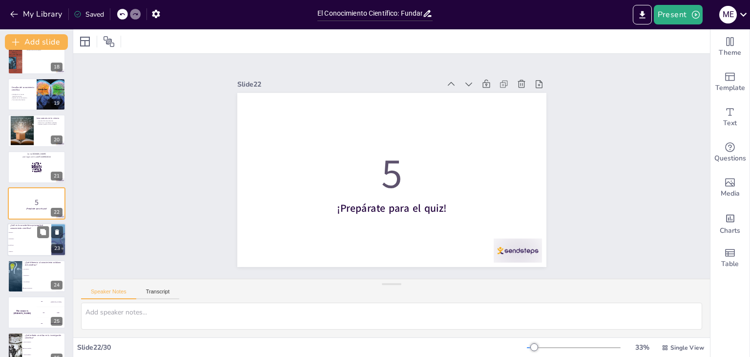
click at [31, 238] on span "Espontáneo" at bounding box center [30, 238] width 42 height 1
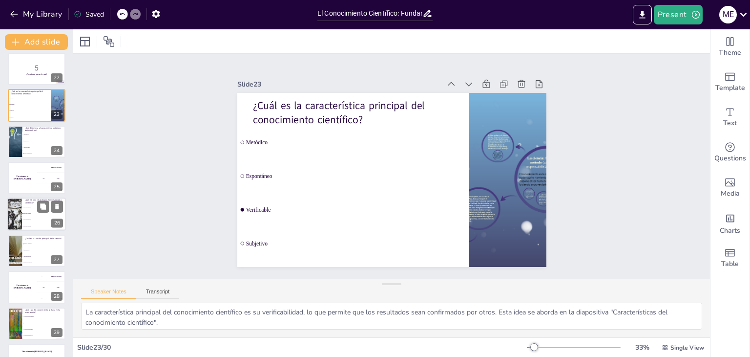
scroll to position [795, 0]
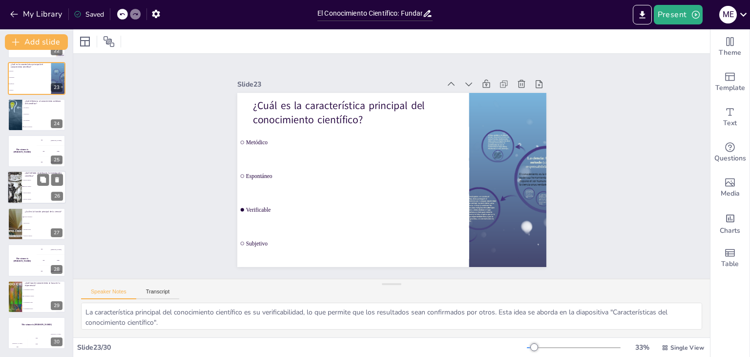
click at [41, 191] on li "Método intuitivo" at bounding box center [44, 193] width 44 height 6
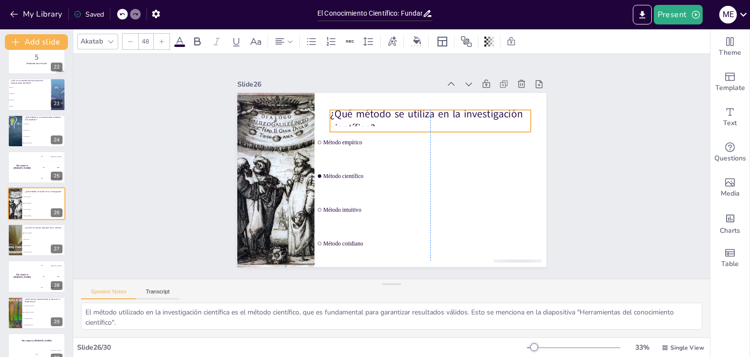
drag, startPoint x: 414, startPoint y: 111, endPoint x: 412, endPoint y: 120, distance: 8.5
click at [412, 120] on p "¿Qué método se utiliza en la investigación científica?" at bounding box center [435, 125] width 203 height 50
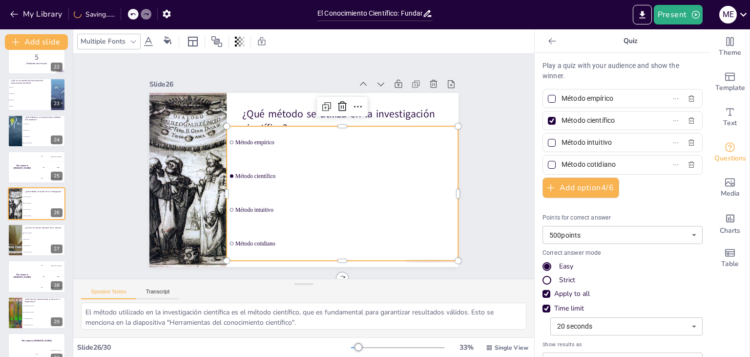
click at [455, 160] on div "¿Qué método se utiliza en la investigación científica? Método empírico Método c…" at bounding box center [303, 179] width 326 height 205
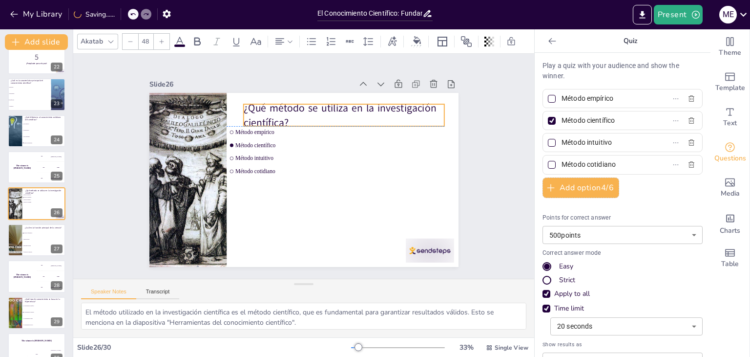
drag, startPoint x: 327, startPoint y: 113, endPoint x: 329, endPoint y: 108, distance: 5.1
click at [329, 108] on p "¿Qué método se utiliza en la investigación científica?" at bounding box center [349, 120] width 203 height 50
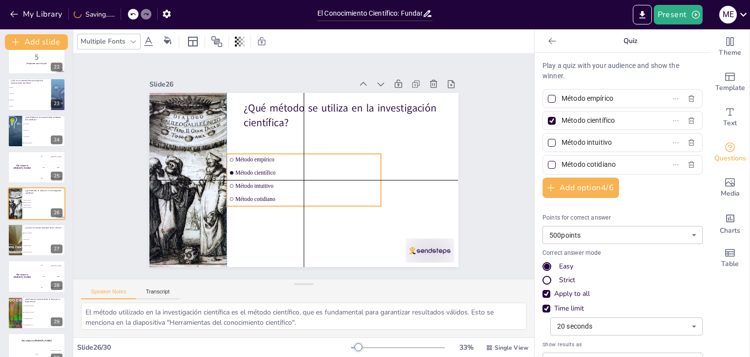
drag, startPoint x: 278, startPoint y: 139, endPoint x: 276, endPoint y: 163, distance: 24.0
click at [276, 163] on li "Método científico" at bounding box center [303, 173] width 155 height 28
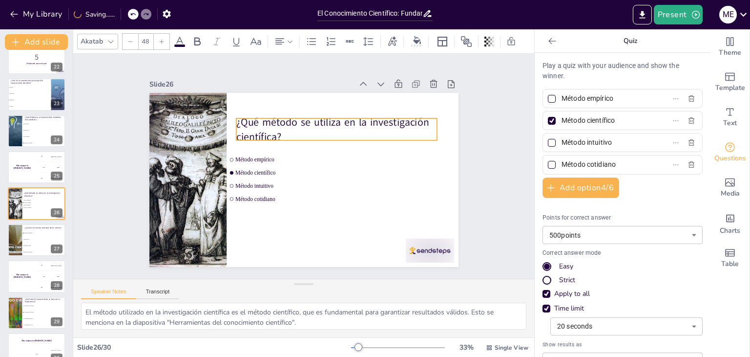
drag, startPoint x: 291, startPoint y: 106, endPoint x: 283, endPoint y: 120, distance: 15.9
click at [283, 120] on p "¿Qué método se utiliza en la investigación científica?" at bounding box center [336, 129] width 201 height 29
click at [327, 158] on div "¿Qué método se utiliza en la investigación científica? Método empírico Método c…" at bounding box center [303, 179] width 326 height 205
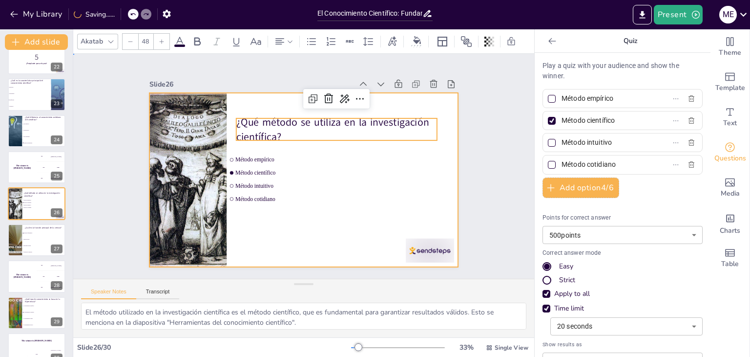
click at [320, 241] on div at bounding box center [301, 180] width 339 height 234
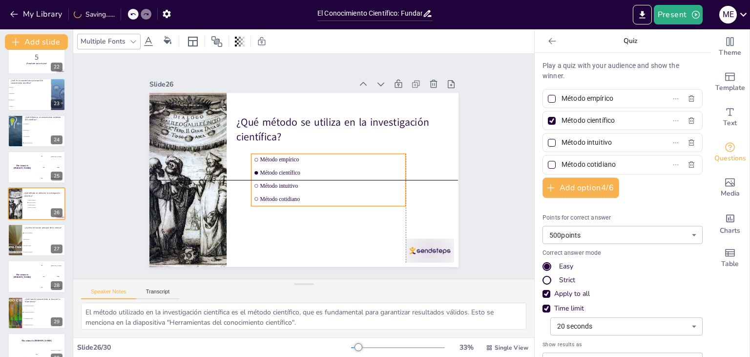
drag, startPoint x: 289, startPoint y: 185, endPoint x: 313, endPoint y: 185, distance: 23.9
click at [313, 185] on li "Método intuitivo" at bounding box center [326, 188] width 155 height 28
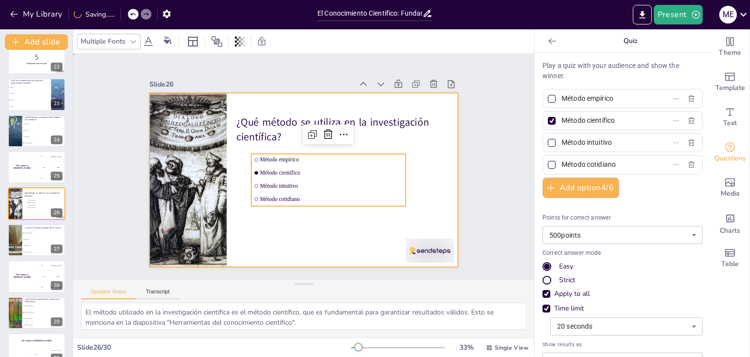
click at [293, 245] on div at bounding box center [301, 179] width 339 height 234
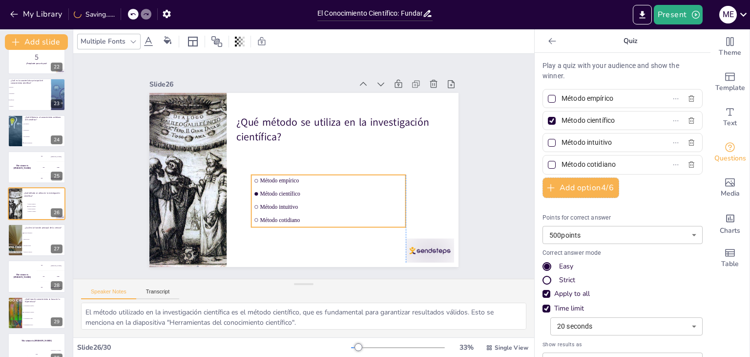
drag, startPoint x: 319, startPoint y: 179, endPoint x: 320, endPoint y: 200, distance: 21.0
click at [320, 200] on span "Método intuitivo" at bounding box center [326, 209] width 143 height 21
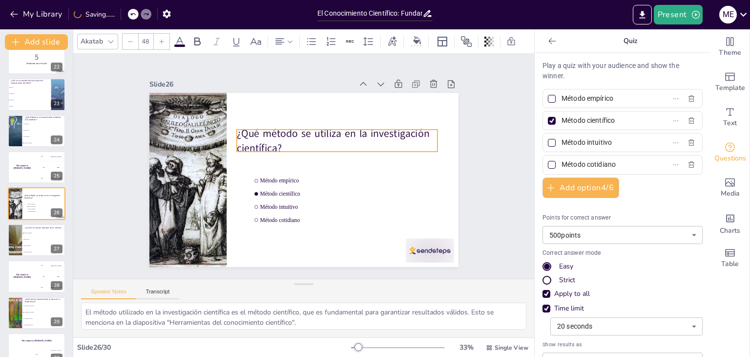
drag, startPoint x: 340, startPoint y: 129, endPoint x: 340, endPoint y: 140, distance: 11.2
click at [340, 140] on p "¿Qué método se utiliza en la investigación científica?" at bounding box center [322, 204] width 70 height 203
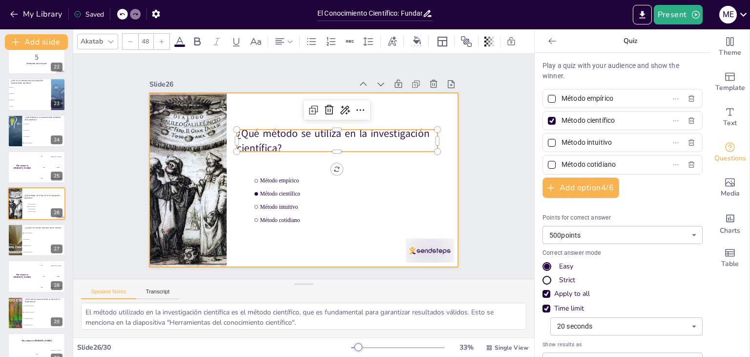
click at [345, 241] on div at bounding box center [303, 179] width 326 height 205
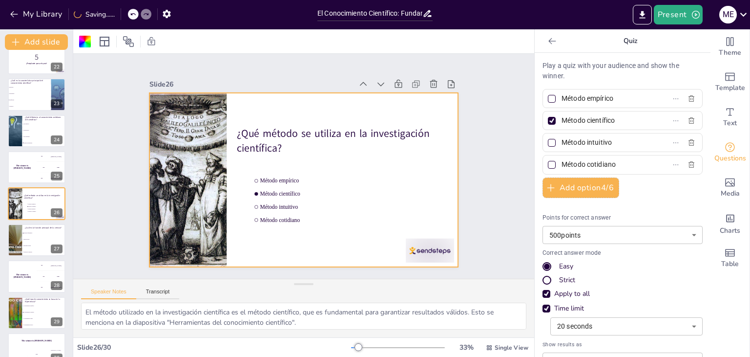
scroll to position [795, 0]
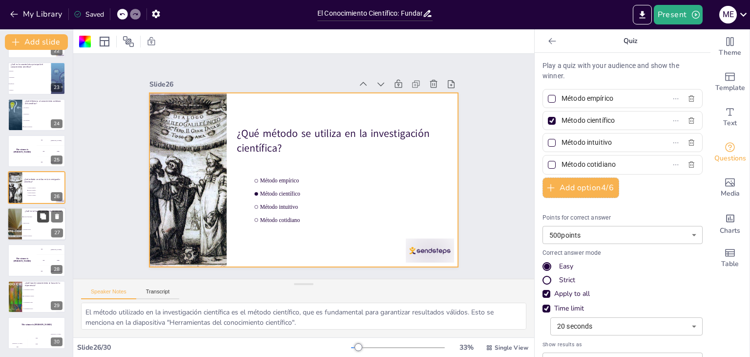
click at [44, 218] on icon at bounding box center [43, 216] width 6 height 6
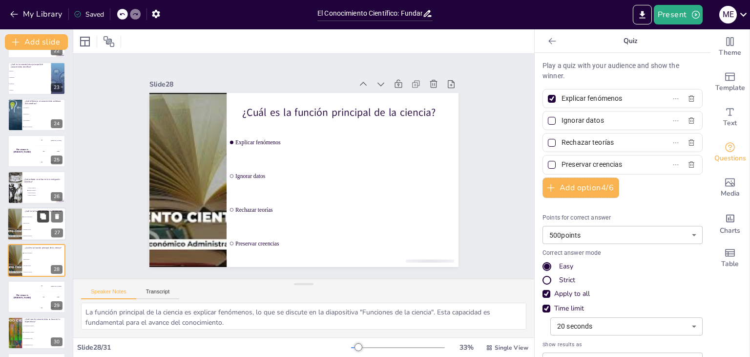
scroll to position [831, 0]
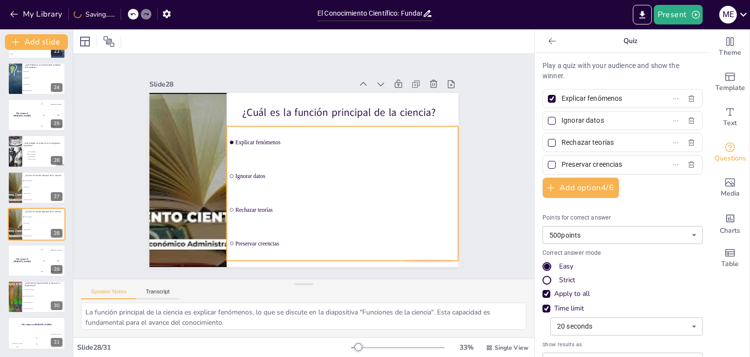
click at [273, 165] on ul "Explicar fenómenos Ignorar datos Rechazar teorías Preservar creencias" at bounding box center [343, 193] width 232 height 134
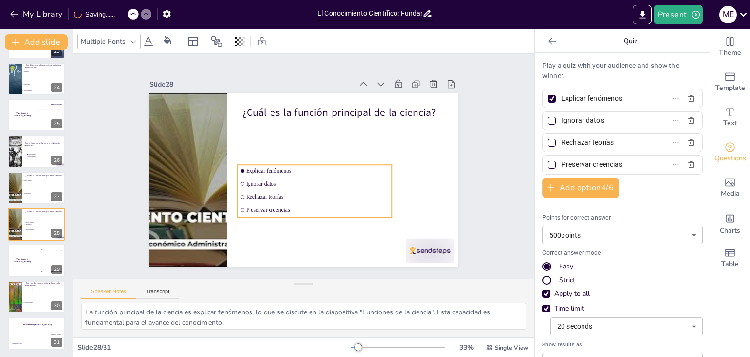
drag, startPoint x: 294, startPoint y: 151, endPoint x: 304, endPoint y: 190, distance: 40.1
click at [304, 193] on span "Rechazar teorías" at bounding box center [317, 196] width 143 height 6
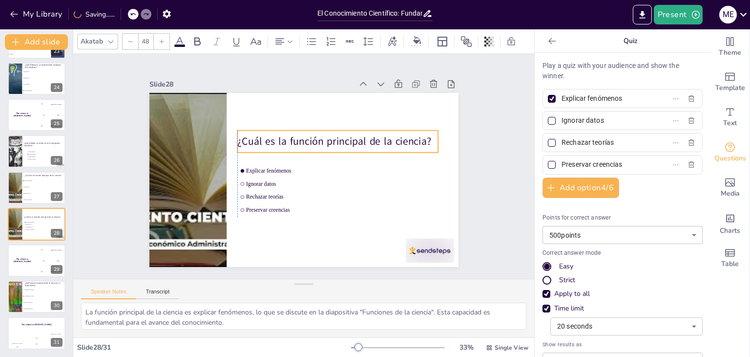
drag, startPoint x: 316, startPoint y: 113, endPoint x: 308, endPoint y: 142, distance: 30.0
click at [308, 142] on p "¿Cuál es la función principal de la ciencia?" at bounding box center [343, 153] width 195 height 76
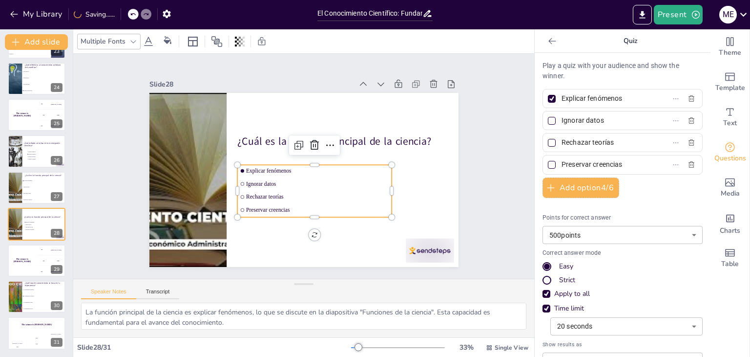
click at [317, 192] on span "Rechazar teorías" at bounding box center [314, 197] width 143 height 21
click at [24, 266] on div "The winner is Niels 🏆" at bounding box center [21, 260] width 29 height 33
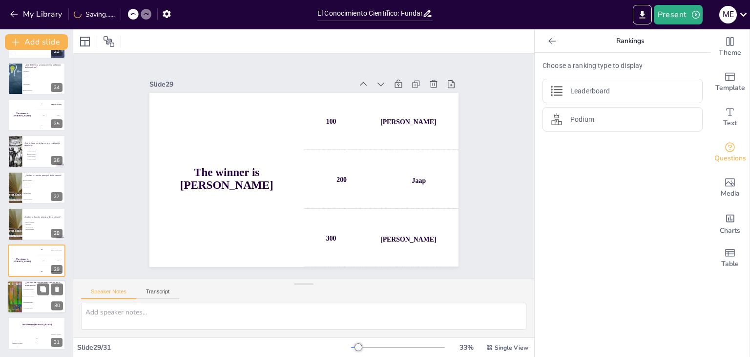
click at [28, 293] on li "Conocimiento cotidiano" at bounding box center [44, 296] width 44 height 6
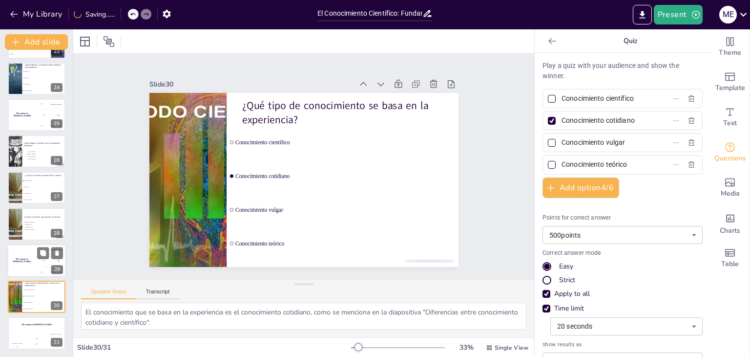
click at [19, 264] on div "The winner is Niels 🏆" at bounding box center [21, 260] width 29 height 33
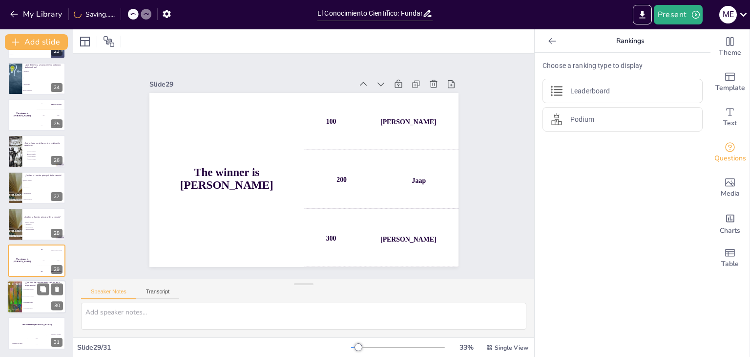
click at [27, 299] on li "Conocimiento vulgar" at bounding box center [44, 302] width 44 height 6
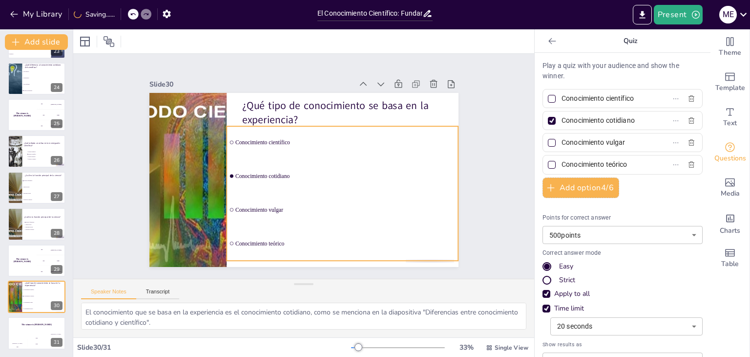
click at [230, 161] on ul "Conocimiento científico Conocimiento cotidiano Conocimiento vulgar Conocimiento…" at bounding box center [343, 193] width 232 height 134
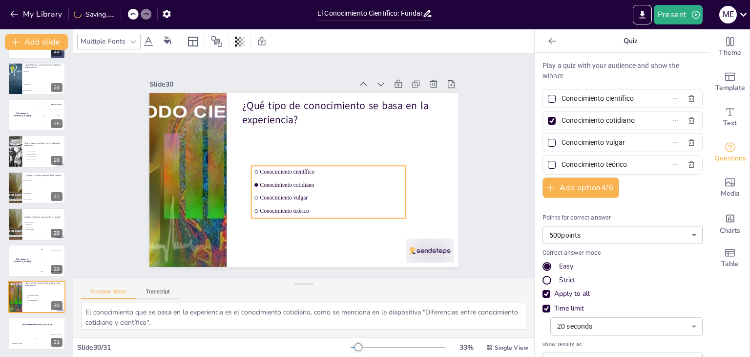
drag, startPoint x: 320, startPoint y: 156, endPoint x: 341, endPoint y: 196, distance: 44.8
click at [341, 196] on span "Conocimiento vulgar" at bounding box center [327, 200] width 143 height 21
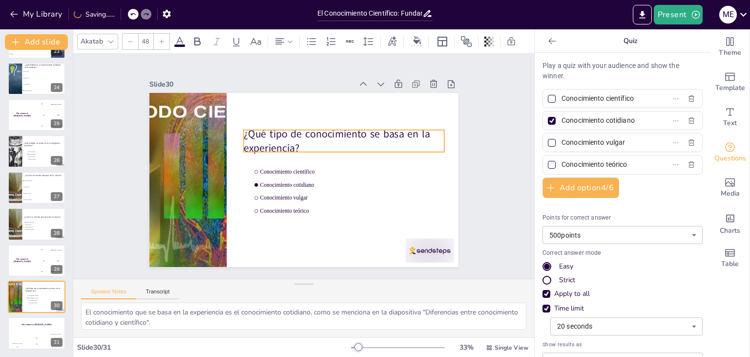
drag, startPoint x: 336, startPoint y: 110, endPoint x: 337, endPoint y: 138, distance: 27.9
click at [337, 138] on p "¿Qué tipo de conocimiento se basa en la experiencia?" at bounding box center [346, 145] width 203 height 50
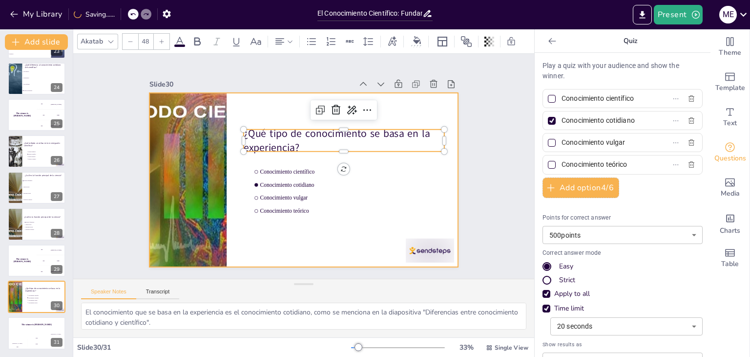
click at [345, 243] on div at bounding box center [303, 180] width 309 height 174
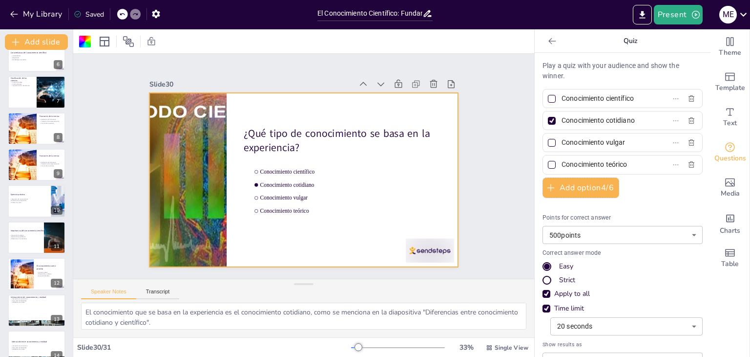
scroll to position [168, 0]
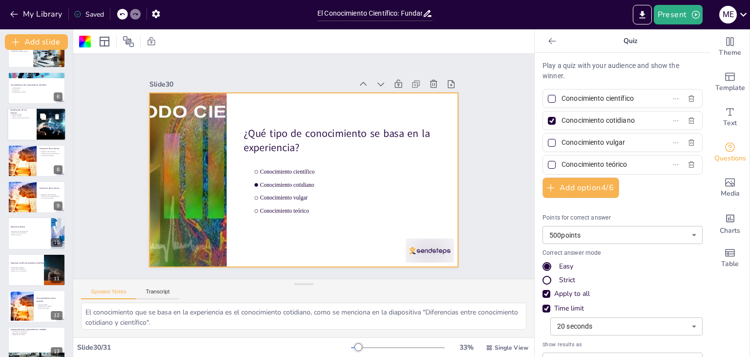
click at [18, 130] on div at bounding box center [36, 124] width 59 height 33
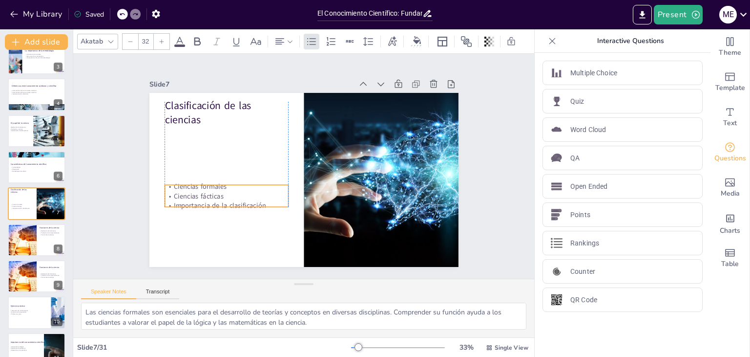
drag, startPoint x: 224, startPoint y: 129, endPoint x: 220, endPoint y: 188, distance: 58.7
click at [220, 191] on p "Ciencias fácticas" at bounding box center [227, 196] width 124 height 10
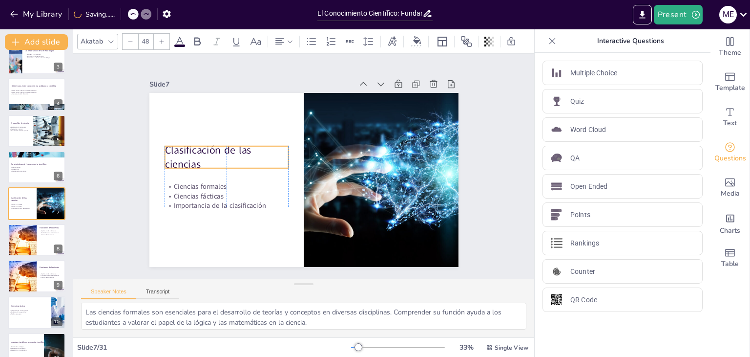
drag, startPoint x: 211, startPoint y: 111, endPoint x: 215, endPoint y: 155, distance: 44.6
click at [215, 155] on p "Clasificación de las ciencias" at bounding box center [228, 149] width 126 height 42
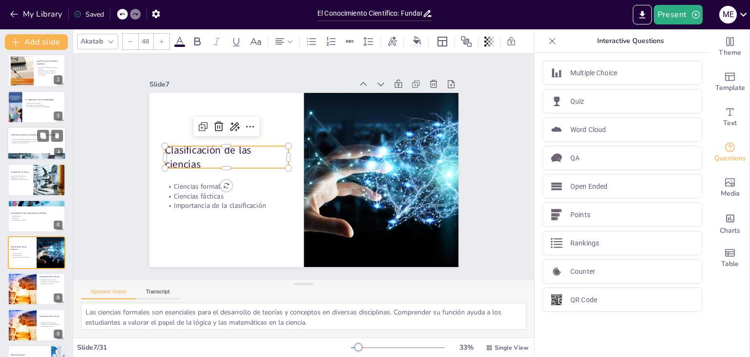
click at [43, 143] on div at bounding box center [36, 143] width 59 height 33
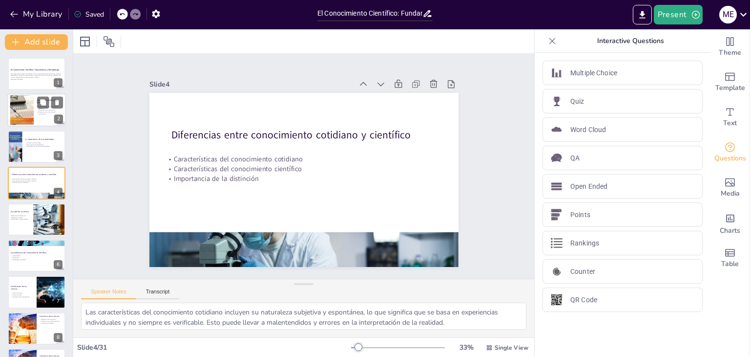
click at [43, 118] on div at bounding box center [36, 110] width 59 height 33
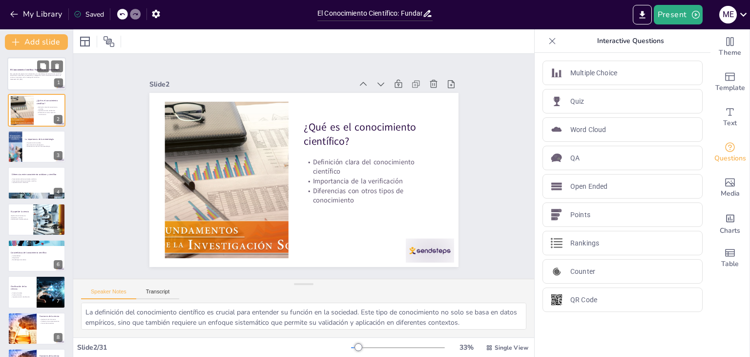
click at [37, 87] on div at bounding box center [36, 73] width 59 height 33
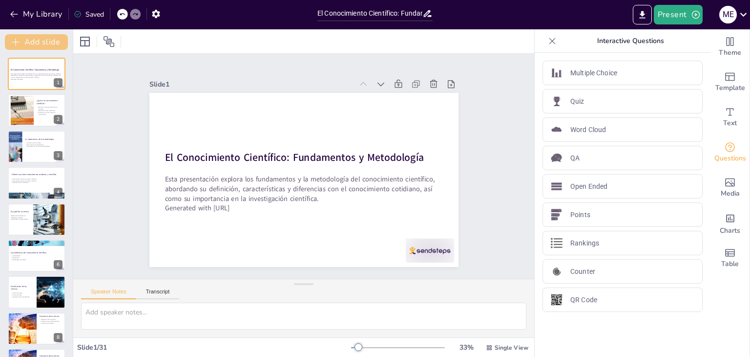
click at [37, 40] on button "Add slide" at bounding box center [36, 42] width 63 height 16
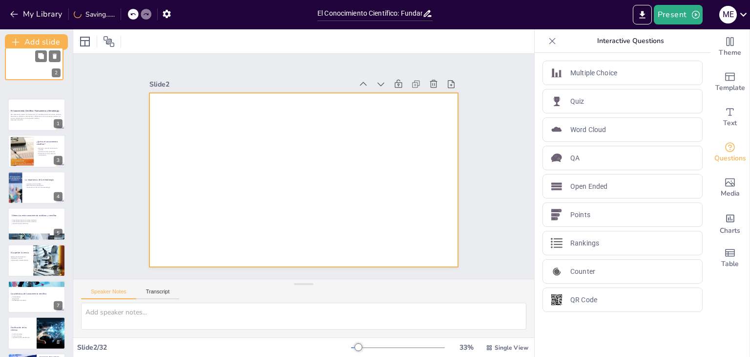
drag, startPoint x: 33, startPoint y: 116, endPoint x: 29, endPoint y: 67, distance: 49.0
click at [29, 67] on div at bounding box center [34, 63] width 58 height 32
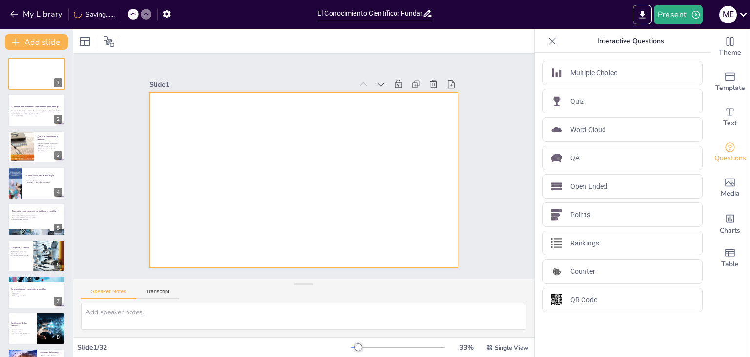
click at [210, 148] on div at bounding box center [303, 180] width 309 height 174
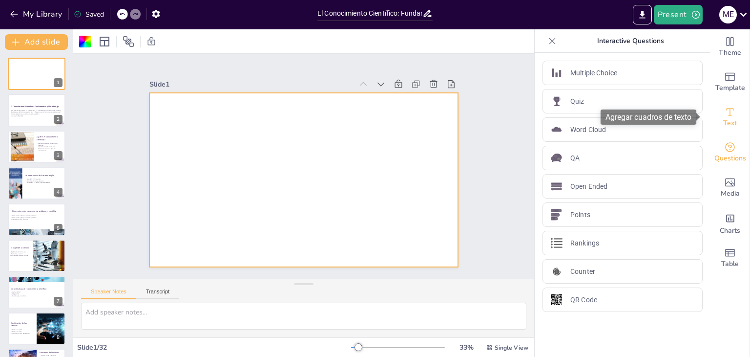
click at [724, 112] on icon "Add text boxes" at bounding box center [730, 112] width 12 height 12
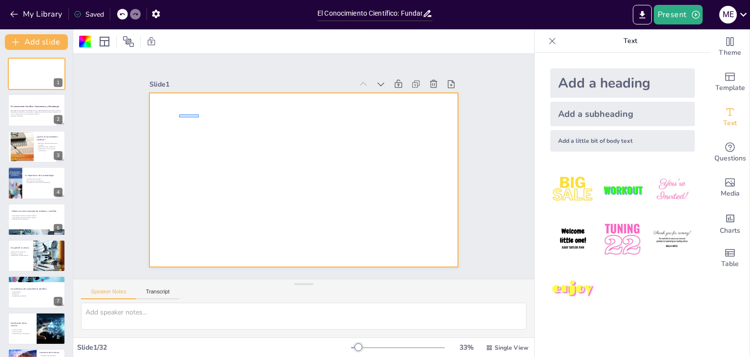
drag, startPoint x: 179, startPoint y: 117, endPoint x: 199, endPoint y: 114, distance: 19.8
click at [199, 114] on div at bounding box center [303, 180] width 309 height 174
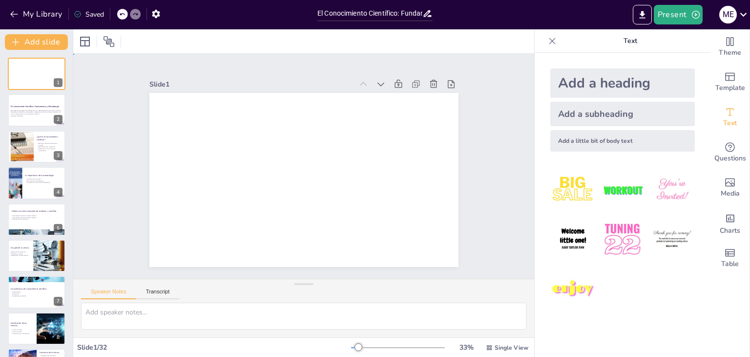
click at [197, 129] on div at bounding box center [303, 180] width 309 height 174
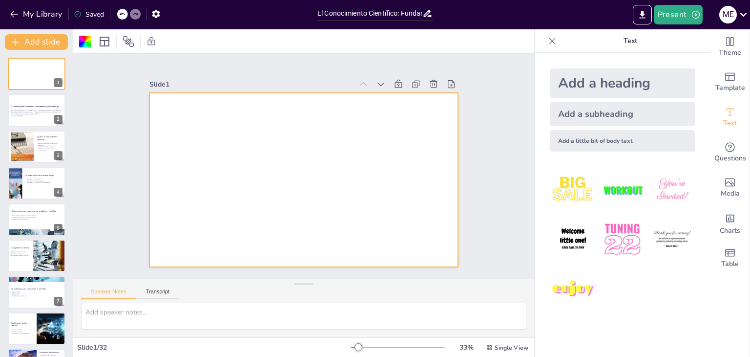
click at [667, 196] on img at bounding box center [672, 189] width 45 height 45
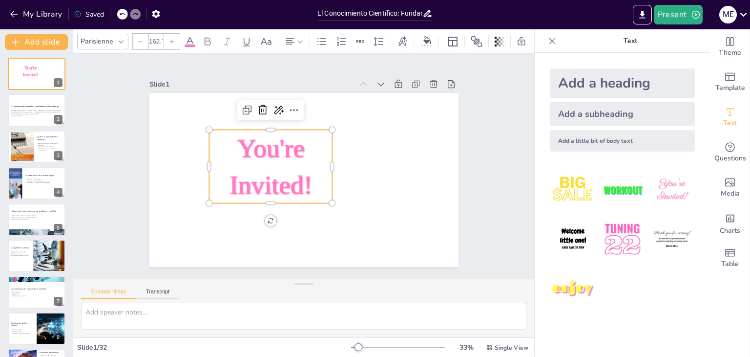
click at [278, 149] on span "You're Invited!" at bounding box center [270, 165] width 83 height 65
click at [276, 144] on span "You're Invited!" at bounding box center [270, 165] width 83 height 65
click at [275, 144] on span "You're Invited!" at bounding box center [270, 165] width 83 height 65
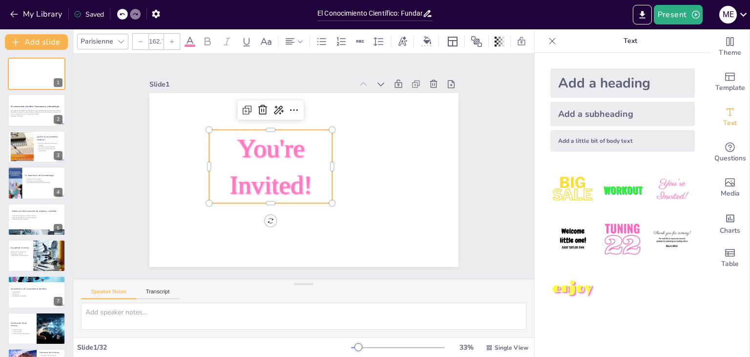
click at [257, 145] on span "You're Invited!" at bounding box center [270, 165] width 83 height 65
click at [298, 149] on p "You're Invited!" at bounding box center [270, 165] width 123 height 73
click at [314, 181] on span "TEMA Nº 1 Invited!" at bounding box center [270, 165] width 106 height 65
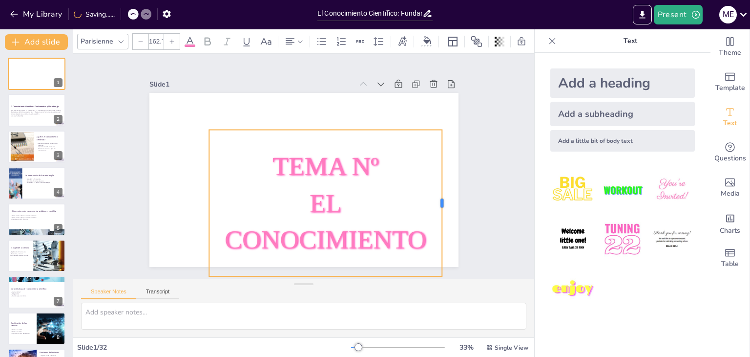
drag, startPoint x: 327, startPoint y: 199, endPoint x: 437, endPoint y: 174, distance: 112.6
click at [442, 174] on div at bounding box center [446, 202] width 8 height 147
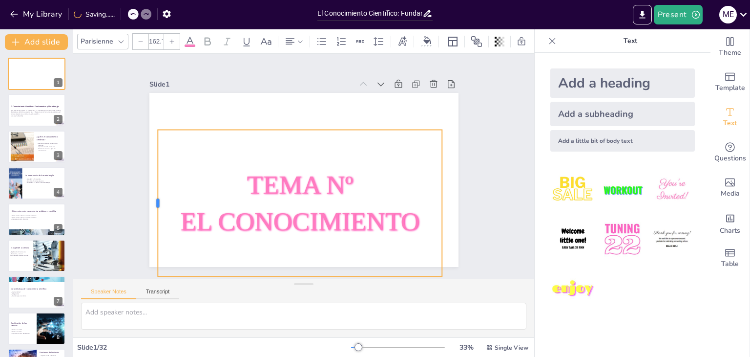
drag, startPoint x: 201, startPoint y: 199, endPoint x: 149, endPoint y: 191, distance: 51.9
click at [150, 191] on div at bounding box center [154, 202] width 8 height 147
drag, startPoint x: 265, startPoint y: 134, endPoint x: 268, endPoint y: 110, distance: 24.6
click at [268, 110] on div "TEMA Nº EL CONOCIMIENTO" at bounding box center [303, 180] width 309 height 174
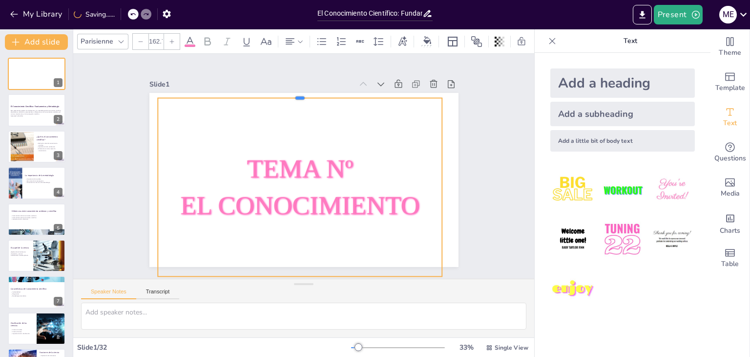
drag, startPoint x: 291, startPoint y: 125, endPoint x: 287, endPoint y: 93, distance: 32.0
click at [287, 93] on div at bounding box center [300, 94] width 284 height 8
click at [286, 129] on div "TEMA Nº EL CONOCIMIENTO" at bounding box center [300, 187] width 284 height 178
click at [309, 137] on div "TEMA Nº EL CONOCIMIENTO" at bounding box center [300, 187] width 284 height 178
click at [247, 166] on span "TEMA Nº" at bounding box center [300, 168] width 106 height 29
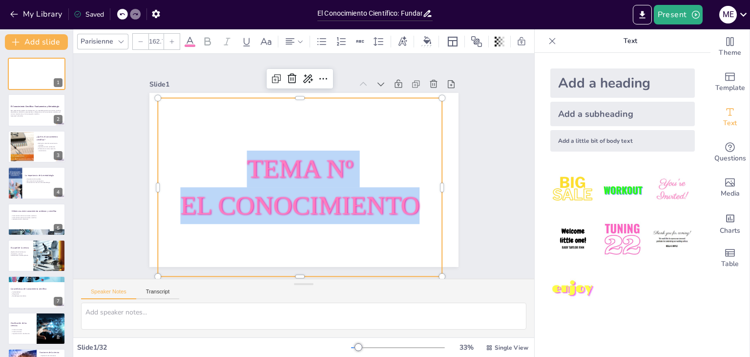
drag, startPoint x: 240, startPoint y: 167, endPoint x: 408, endPoint y: 203, distance: 172.0
click at [408, 203] on div "TEMA Nº EL CONOCIMIENTO" at bounding box center [300, 186] width 284 height 73
click at [138, 40] on icon at bounding box center [141, 42] width 6 height 6
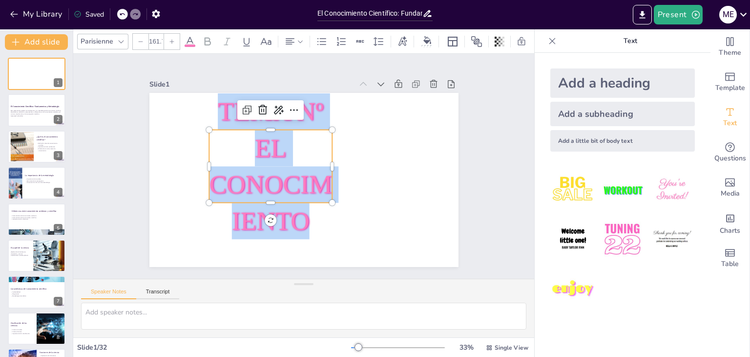
click at [138, 40] on icon at bounding box center [141, 42] width 6 height 6
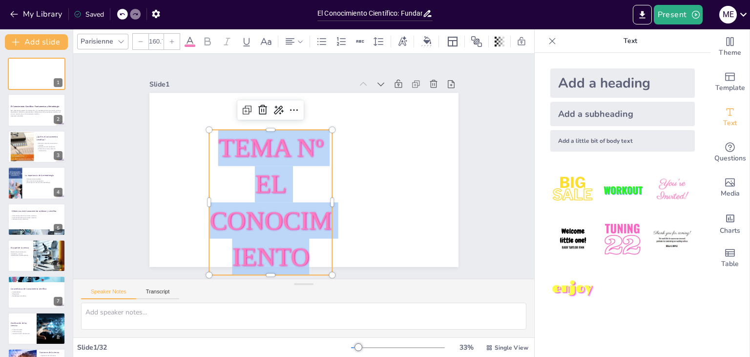
click at [138, 40] on icon at bounding box center [141, 42] width 6 height 6
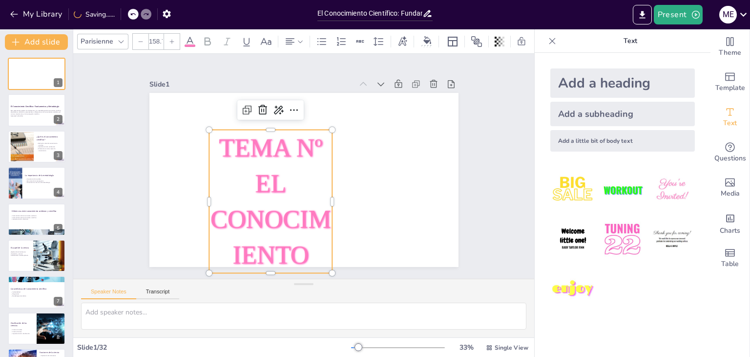
click at [138, 40] on icon at bounding box center [141, 42] width 6 height 6
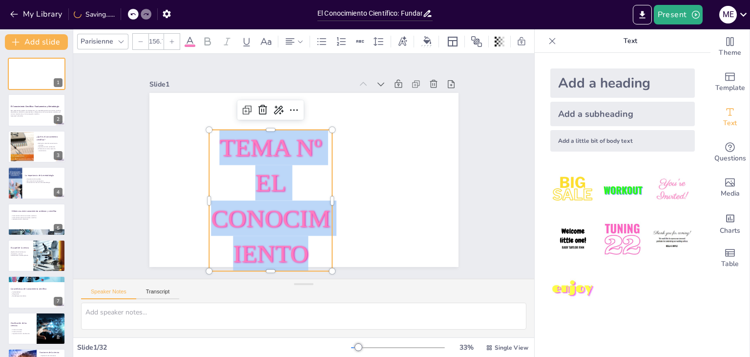
click at [138, 40] on icon at bounding box center [141, 42] width 6 height 6
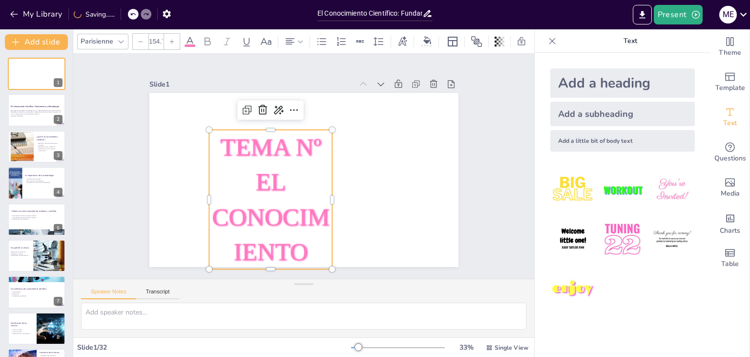
click at [138, 40] on icon at bounding box center [141, 42] width 6 height 6
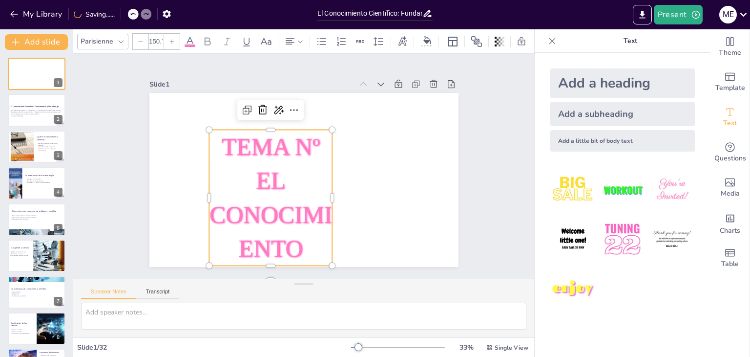
click at [139, 39] on icon at bounding box center [141, 42] width 6 height 6
click at [140, 39] on icon at bounding box center [141, 42] width 6 height 6
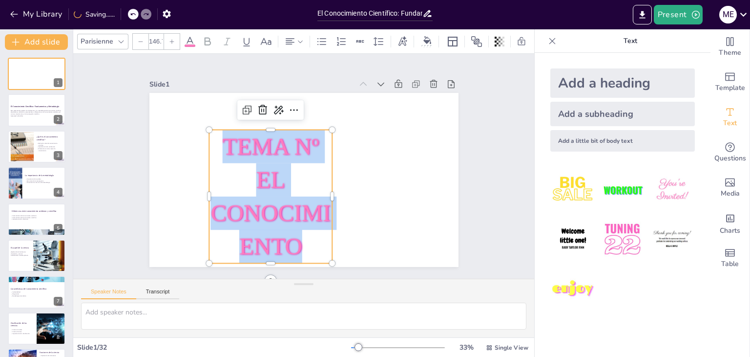
click at [140, 39] on icon at bounding box center [141, 42] width 6 height 6
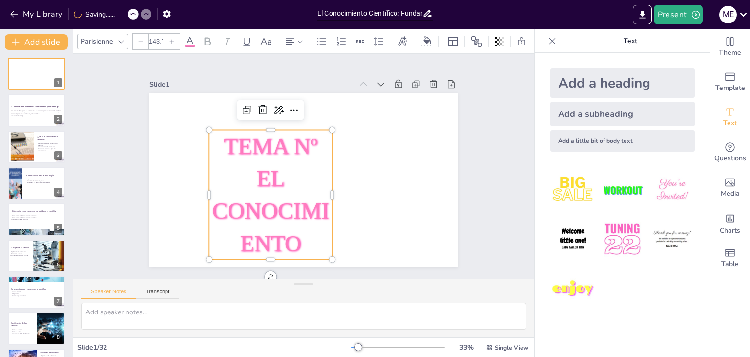
click at [140, 39] on icon at bounding box center [141, 42] width 6 height 6
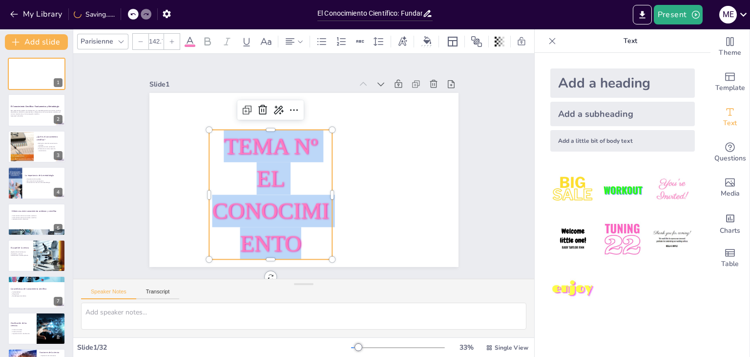
click at [140, 39] on icon at bounding box center [141, 42] width 6 height 6
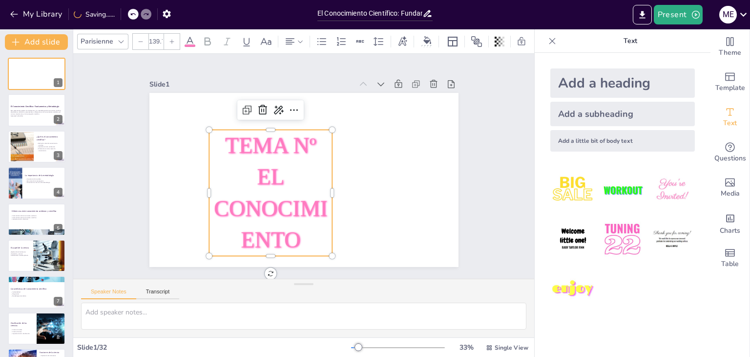
click at [140, 39] on icon at bounding box center [141, 42] width 6 height 6
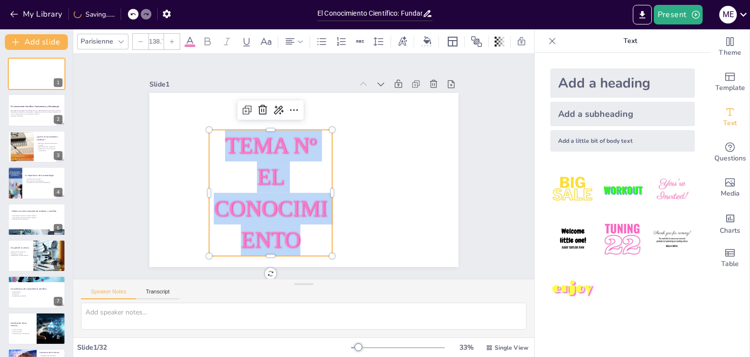
click at [140, 39] on icon at bounding box center [141, 42] width 6 height 6
click at [141, 39] on icon at bounding box center [141, 42] width 6 height 6
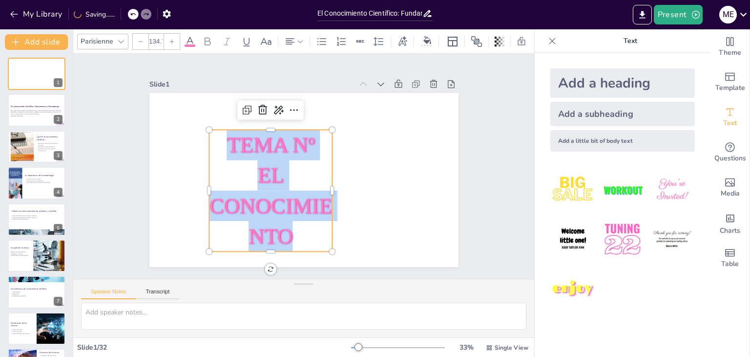
click at [140, 39] on icon at bounding box center [141, 42] width 6 height 6
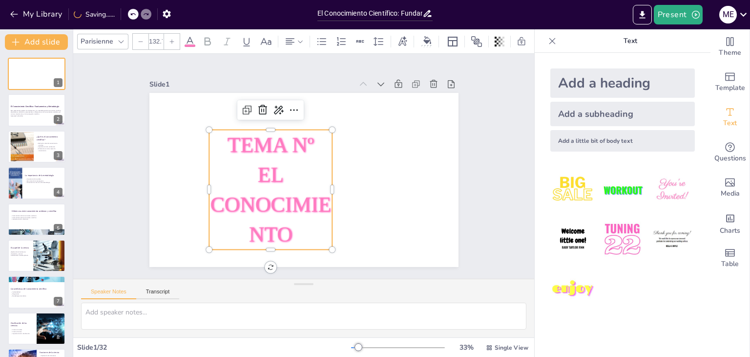
click at [140, 39] on icon at bounding box center [141, 42] width 6 height 6
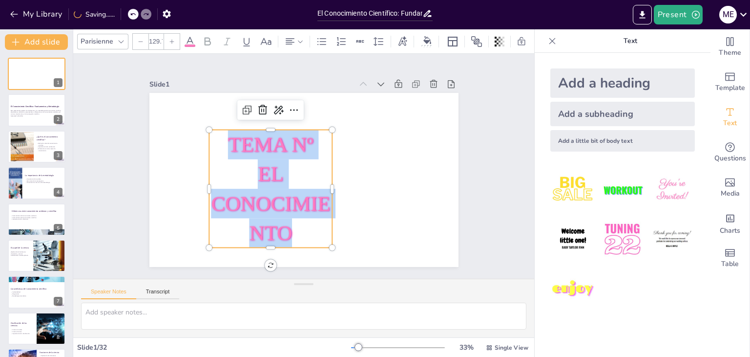
click at [140, 39] on icon at bounding box center [141, 42] width 6 height 6
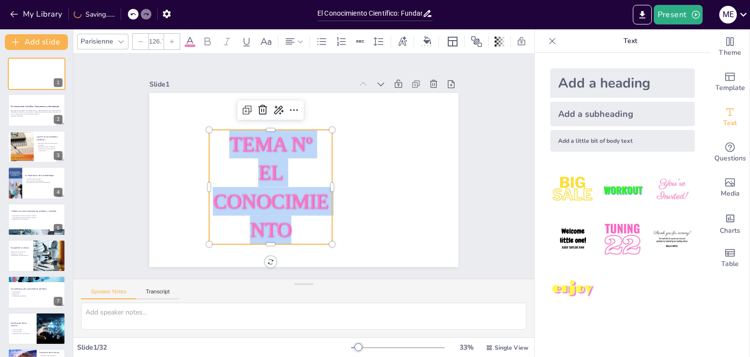
click at [140, 39] on icon at bounding box center [141, 42] width 6 height 6
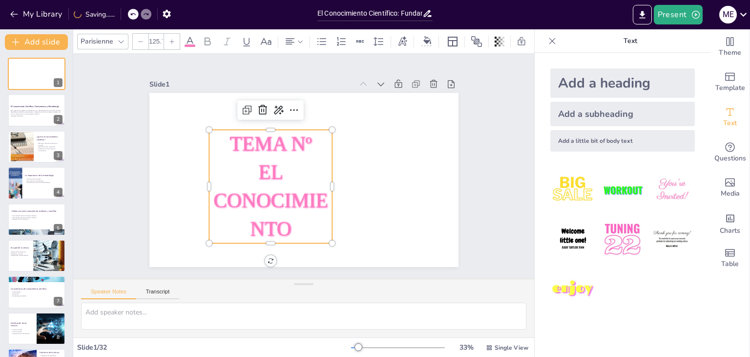
click at [140, 39] on icon at bounding box center [141, 42] width 6 height 6
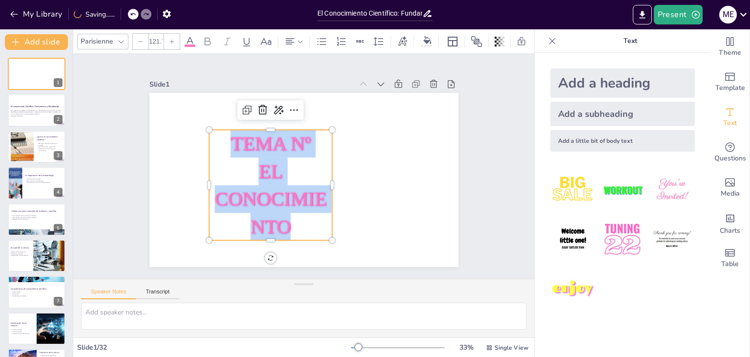
click at [140, 39] on icon at bounding box center [141, 42] width 6 height 6
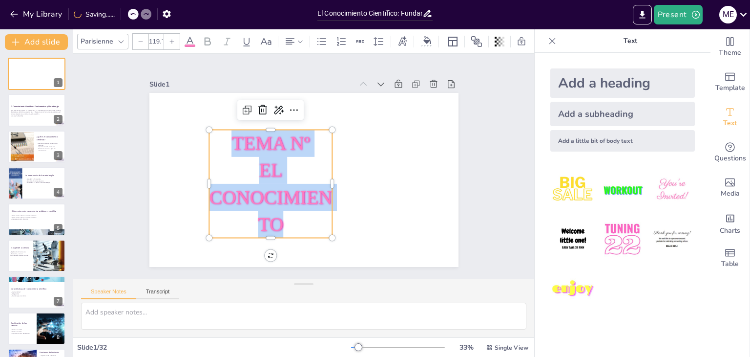
click at [140, 39] on icon at bounding box center [141, 42] width 6 height 6
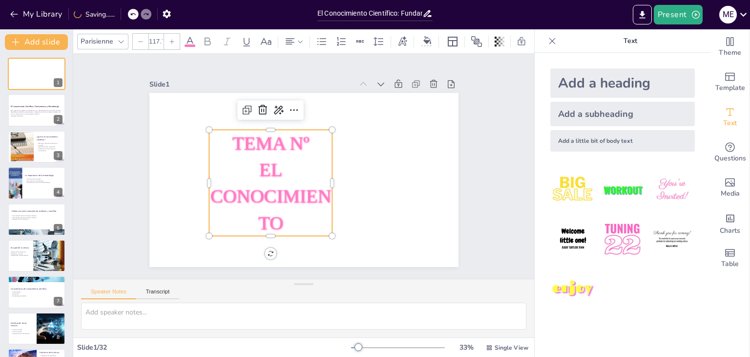
click at [140, 39] on icon at bounding box center [141, 42] width 6 height 6
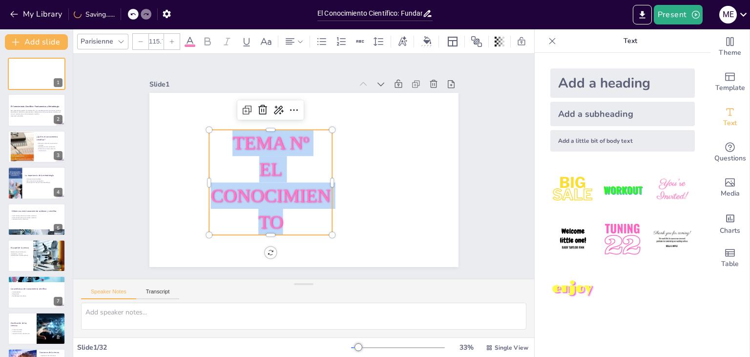
click at [140, 39] on icon at bounding box center [141, 42] width 6 height 6
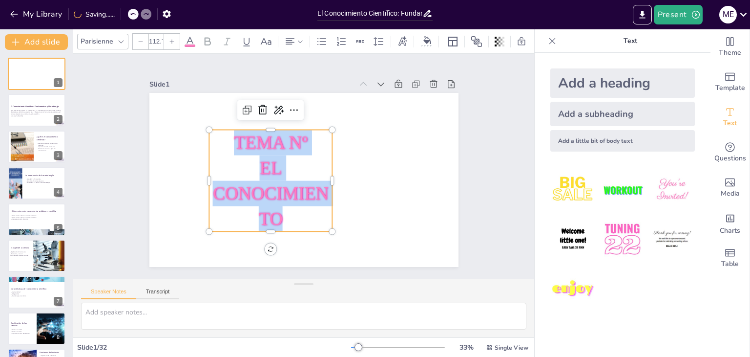
click at [140, 39] on icon at bounding box center [141, 42] width 6 height 6
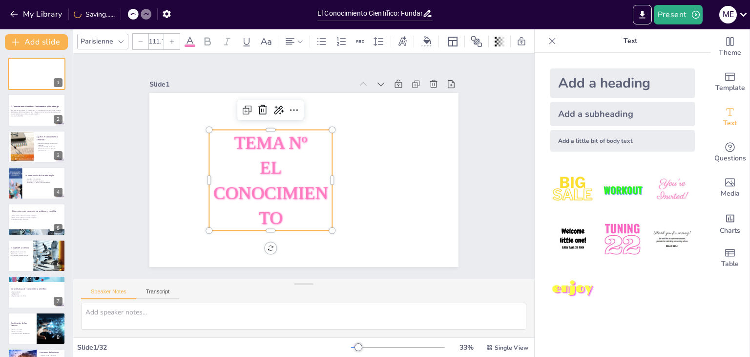
click at [140, 39] on icon at bounding box center [141, 42] width 6 height 6
click at [140, 41] on icon at bounding box center [141, 41] width 4 height 0
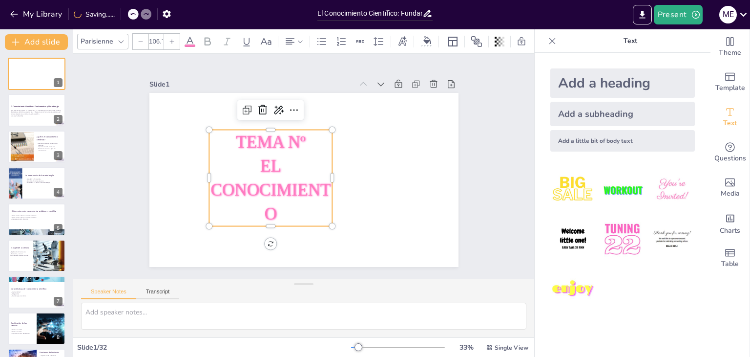
click at [140, 41] on icon at bounding box center [141, 41] width 4 height 0
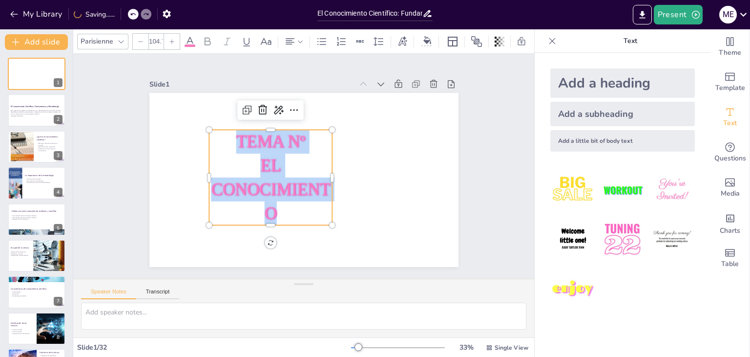
click at [141, 39] on icon at bounding box center [141, 42] width 6 height 6
click at [142, 39] on icon at bounding box center [141, 42] width 6 height 6
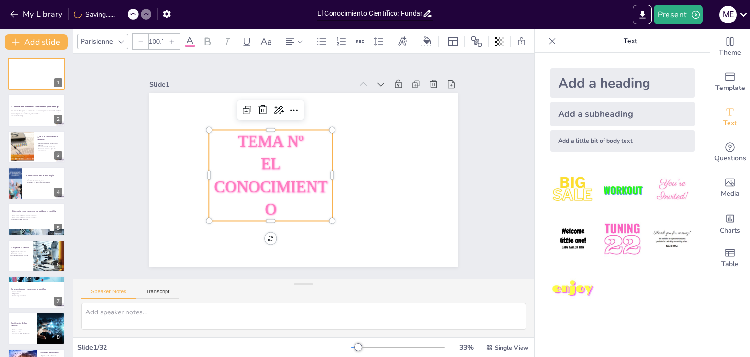
click at [142, 39] on icon at bounding box center [141, 42] width 6 height 6
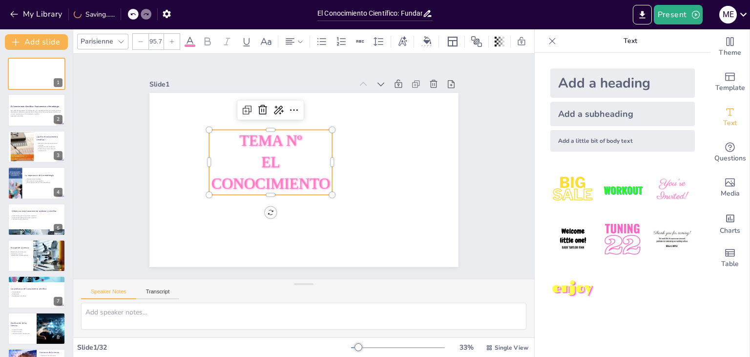
click at [142, 39] on icon at bounding box center [141, 42] width 6 height 6
click at [143, 34] on div at bounding box center [141, 42] width 16 height 16
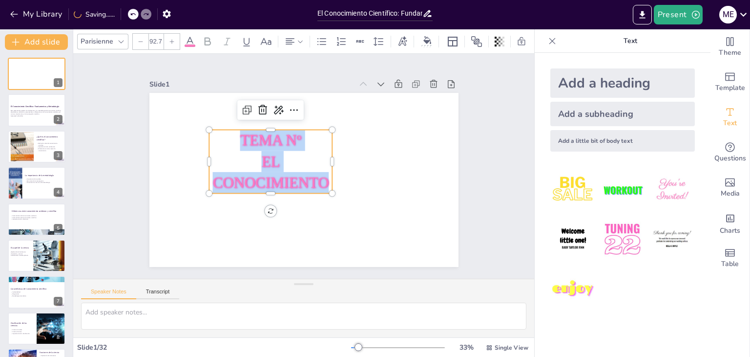
click at [143, 34] on div at bounding box center [141, 42] width 16 height 16
click at [145, 34] on div at bounding box center [141, 42] width 16 height 16
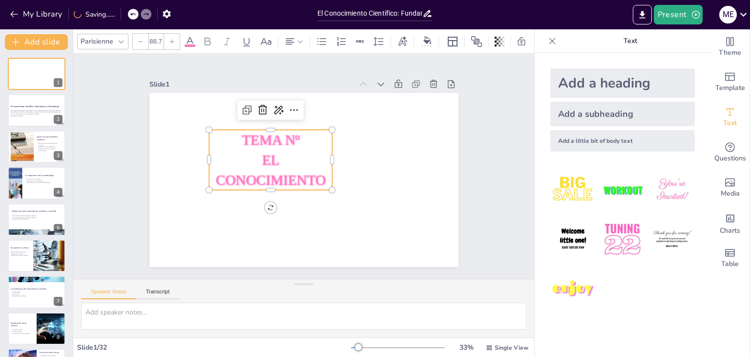
click at [145, 34] on div at bounding box center [141, 42] width 16 height 16
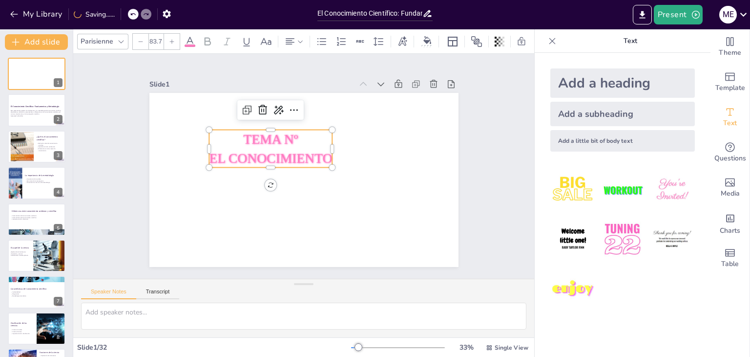
click at [121, 38] on icon at bounding box center [121, 42] width 8 height 8
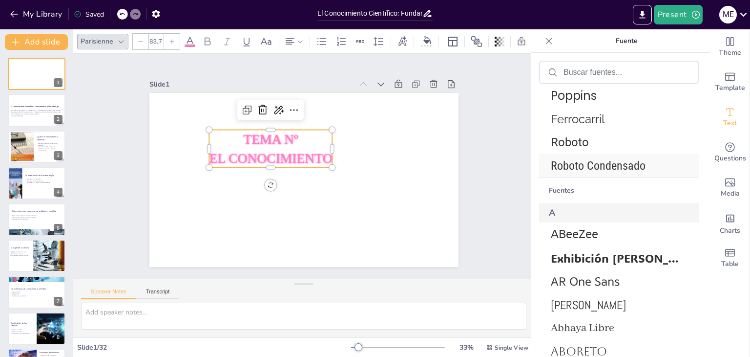
scroll to position [293, 0]
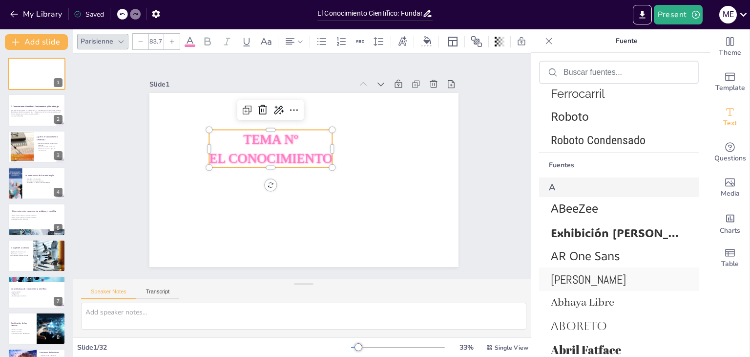
click at [567, 281] on font "[PERSON_NAME]" at bounding box center [588, 279] width 75 height 15
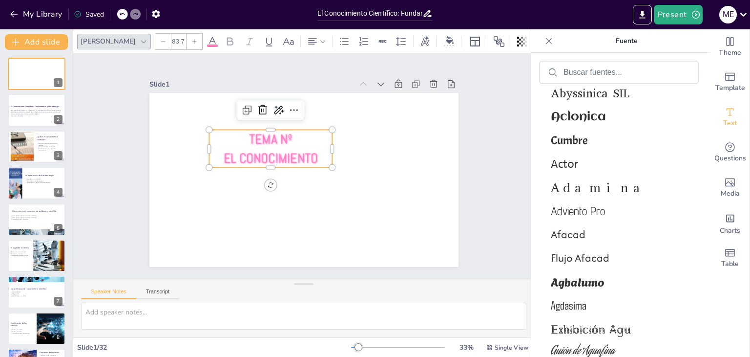
scroll to position [610, 0]
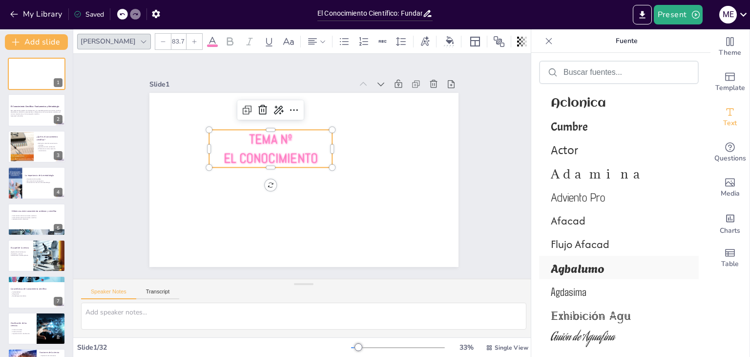
click at [599, 272] on font "Agbalumo" at bounding box center [578, 267] width 54 height 18
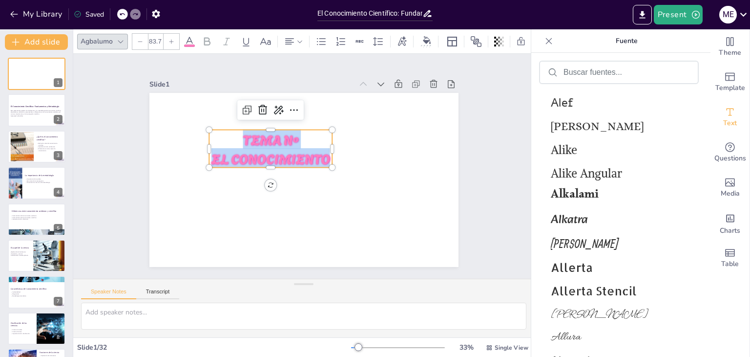
scroll to position [1127, 0]
click at [579, 219] on font "Alkatra" at bounding box center [569, 219] width 37 height 20
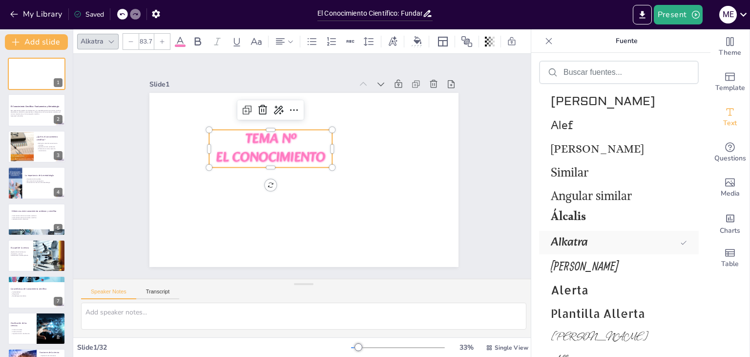
scroll to position [1150, 0]
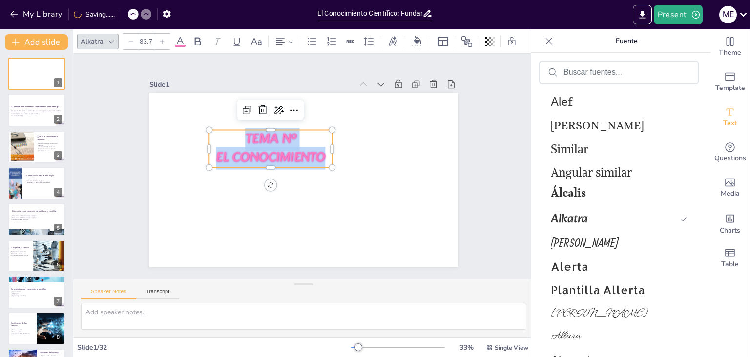
click at [293, 134] on p "TEMA Nº" at bounding box center [270, 138] width 123 height 19
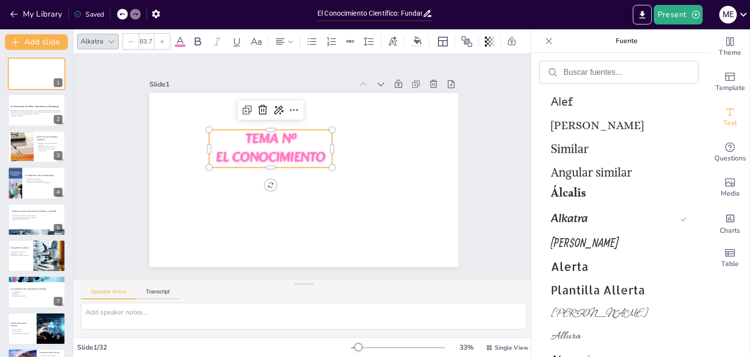
click at [179, 44] on span at bounding box center [180, 45] width 11 height 2
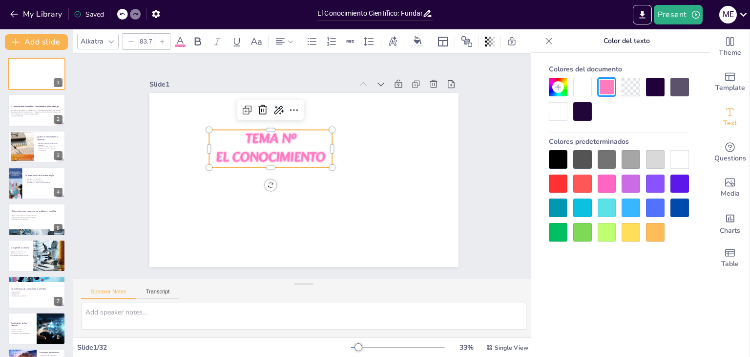
click at [682, 186] on div at bounding box center [680, 183] width 19 height 19
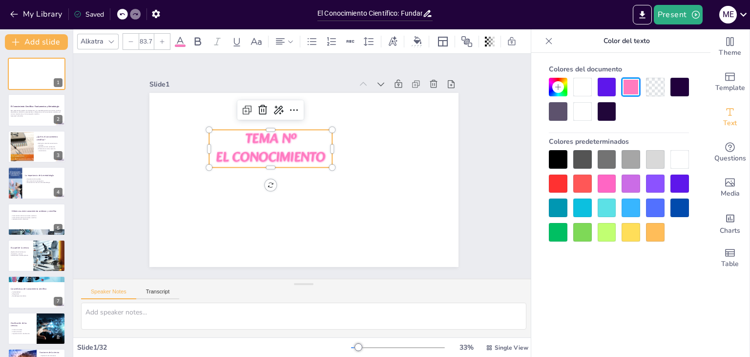
drag, startPoint x: 682, startPoint y: 215, endPoint x: 684, endPoint y: 221, distance: 6.2
click at [684, 221] on div at bounding box center [619, 195] width 140 height 91
click at [682, 212] on div at bounding box center [680, 207] width 19 height 19
click at [609, 84] on div at bounding box center [607, 87] width 19 height 19
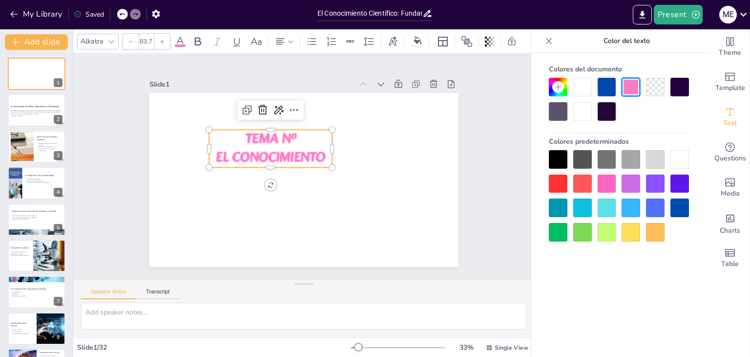
click at [301, 150] on span "EL CONOCIMIENTO" at bounding box center [270, 158] width 109 height 22
click at [324, 148] on p "EL CONOCIMIENTO" at bounding box center [270, 157] width 123 height 19
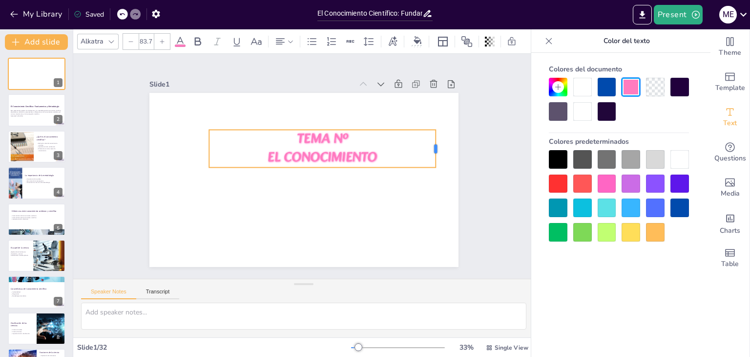
drag, startPoint x: 325, startPoint y: 146, endPoint x: 428, endPoint y: 143, distance: 103.6
click at [436, 143] on div at bounding box center [440, 148] width 8 height 38
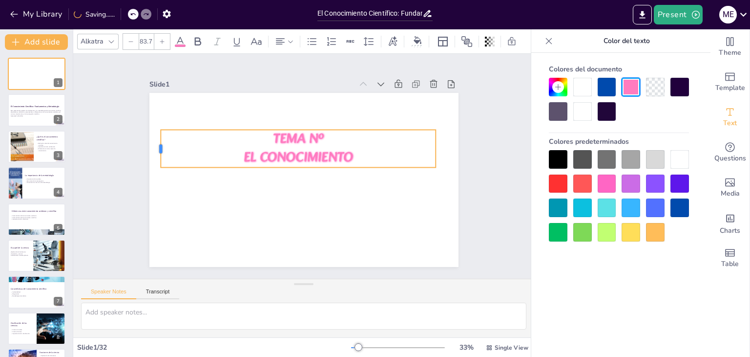
drag, startPoint x: 199, startPoint y: 146, endPoint x: 151, endPoint y: 144, distance: 48.4
click at [153, 144] on div at bounding box center [157, 148] width 8 height 38
click at [354, 152] on p "EL CONOCIMIENTO" at bounding box center [298, 157] width 275 height 19
click at [324, 136] on p "TEMA Nº" at bounding box center [298, 138] width 275 height 19
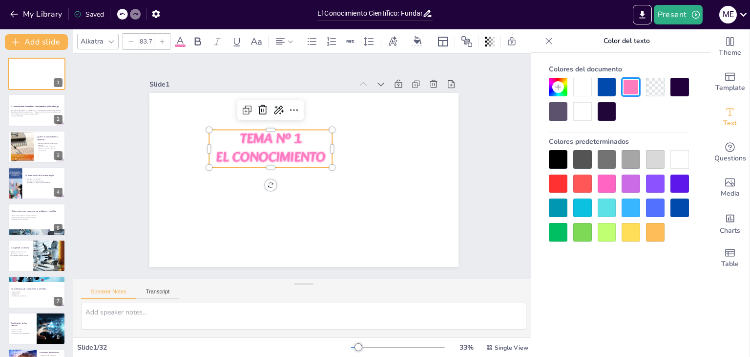
click at [323, 151] on p "EL CONOCIMIENTO" at bounding box center [270, 157] width 123 height 19
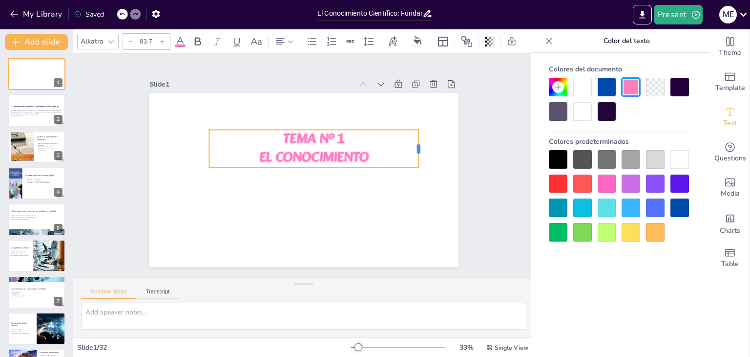
drag, startPoint x: 326, startPoint y: 144, endPoint x: 412, endPoint y: 149, distance: 86.6
click at [419, 149] on div at bounding box center [423, 148] width 8 height 38
click at [377, 155] on p "EL CONOCIMIENTO" at bounding box center [314, 157] width 210 height 19
click at [377, 155] on div "TEMA Nº 1 EL CONOCIMIENTO" at bounding box center [303, 180] width 309 height 174
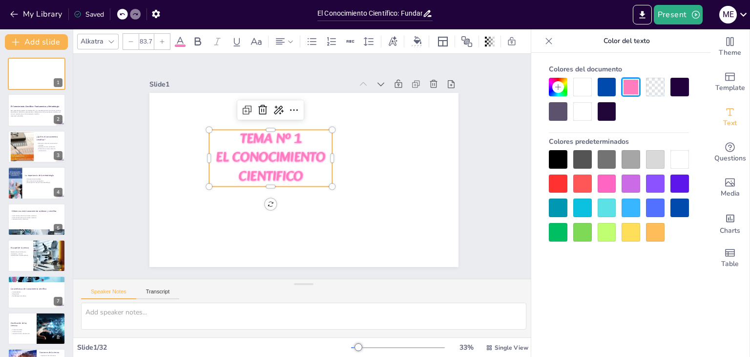
click at [164, 39] on icon at bounding box center [162, 42] width 6 height 6
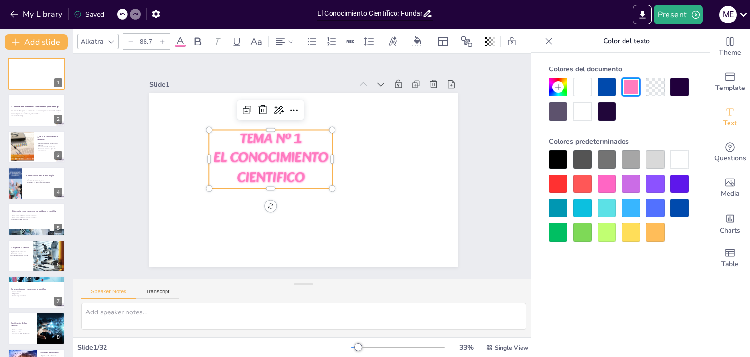
click at [164, 39] on icon at bounding box center [162, 42] width 6 height 6
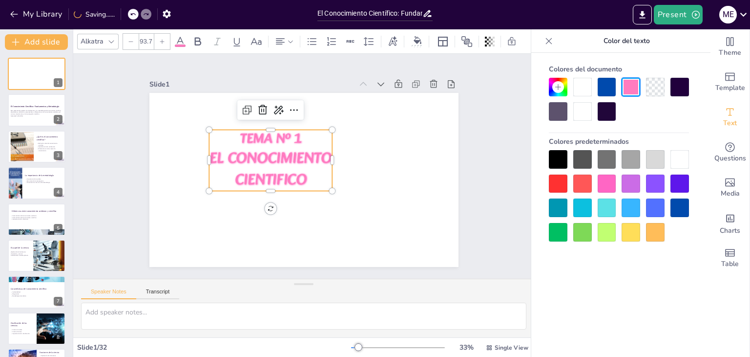
click at [164, 39] on icon at bounding box center [162, 42] width 6 height 6
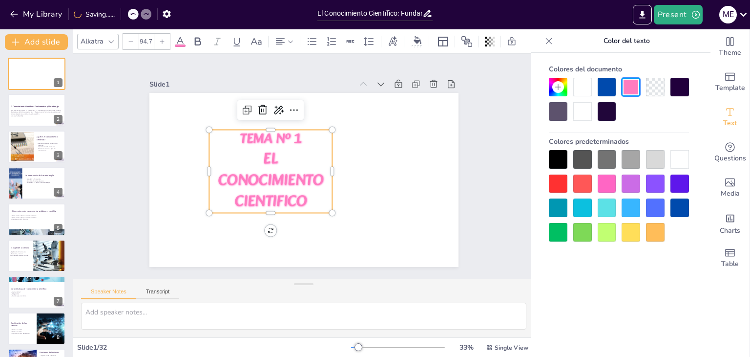
click at [164, 39] on icon at bounding box center [162, 42] width 6 height 6
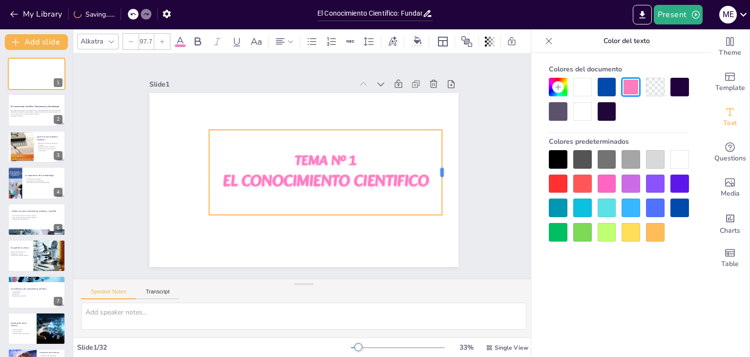
drag, startPoint x: 326, startPoint y: 169, endPoint x: 436, endPoint y: 170, distance: 109.9
click at [442, 170] on div at bounding box center [446, 171] width 8 height 85
drag, startPoint x: 289, startPoint y: 139, endPoint x: 252, endPoint y: 129, distance: 38.3
click at [252, 129] on div "TEMA Nº 1 EL CONOCIMIENTO CIENTIFICO" at bounding box center [325, 171] width 233 height 85
drag, startPoint x: 259, startPoint y: 151, endPoint x: 231, endPoint y: 137, distance: 32.1
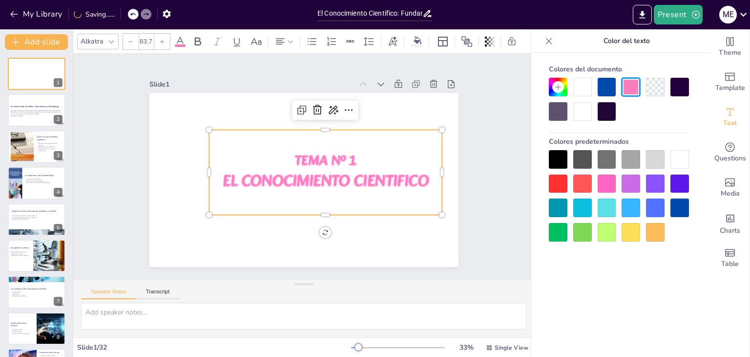
click at [231, 137] on div "TEMA Nº 1 EL CONOCIMIENTO CIENTIFICO" at bounding box center [325, 171] width 233 height 85
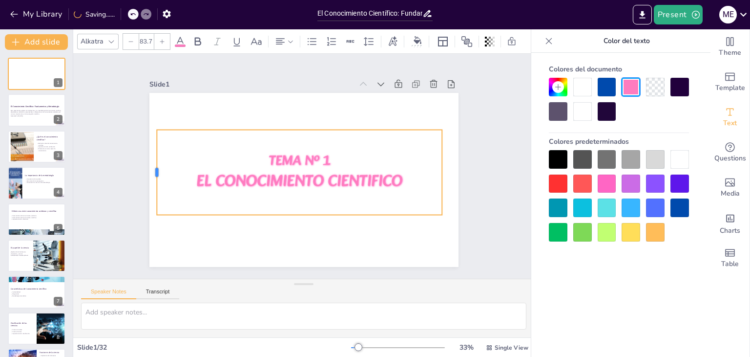
drag, startPoint x: 201, startPoint y: 167, endPoint x: 149, endPoint y: 156, distance: 53.3
click at [149, 157] on div at bounding box center [153, 171] width 8 height 85
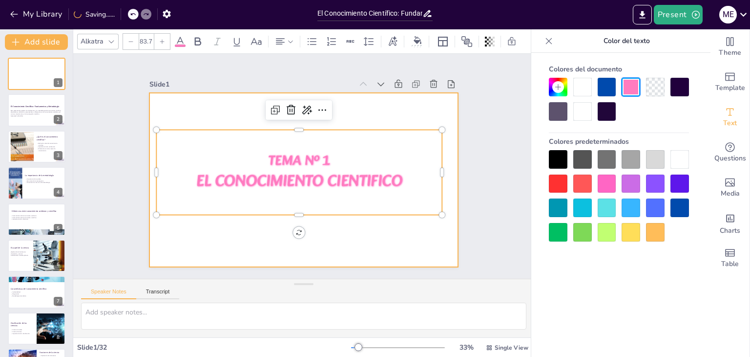
drag, startPoint x: 296, startPoint y: 136, endPoint x: 296, endPoint y: 118, distance: 18.1
click at [296, 118] on div "TEMA Nº 1 EL CONOCIMIENTO CIENTIFICO" at bounding box center [303, 180] width 309 height 174
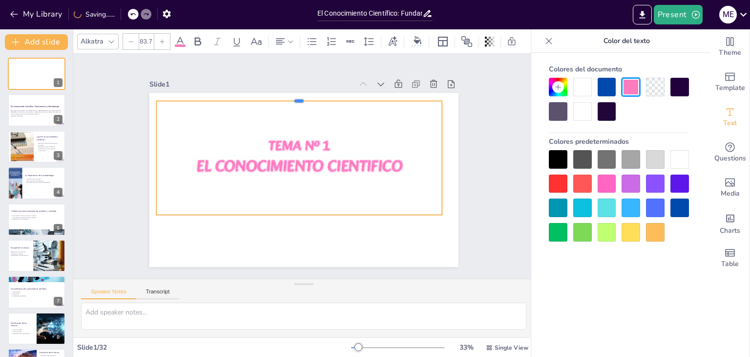
drag, startPoint x: 290, startPoint y: 125, endPoint x: 288, endPoint y: 96, distance: 28.9
click at [288, 96] on div at bounding box center [299, 97] width 286 height 8
click at [400, 164] on p "EL CONOCIMIENTO CIENTIFICO" at bounding box center [299, 167] width 286 height 22
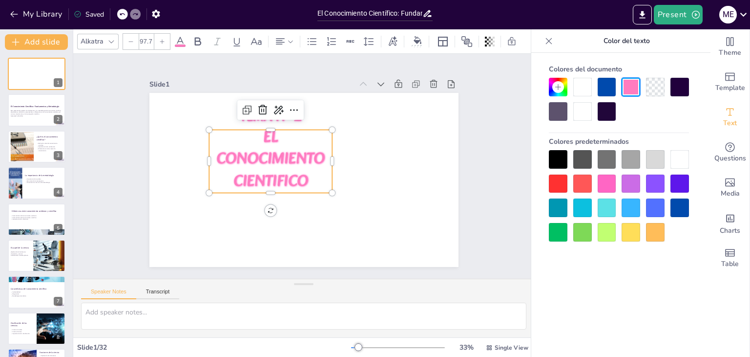
click at [310, 174] on p "EL CONOCIMIENTO CIENTIFICO" at bounding box center [270, 160] width 123 height 66
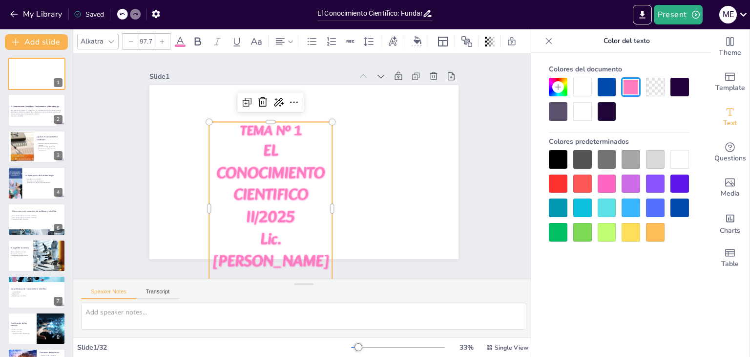
scroll to position [11, 0]
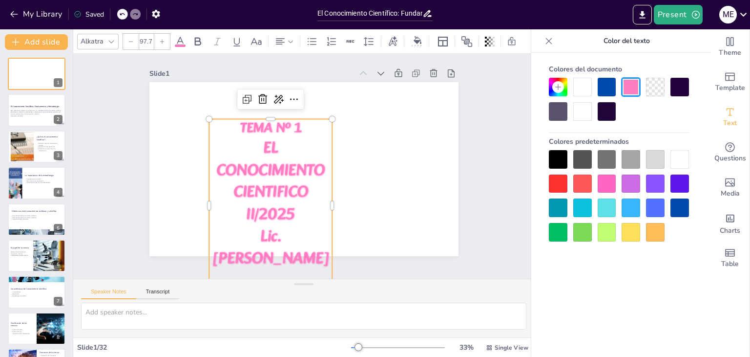
click at [305, 145] on p "EL CONOCIMIENTO CIENTIFICO" at bounding box center [270, 171] width 123 height 66
drag, startPoint x: 212, startPoint y: 131, endPoint x: 215, endPoint y: 113, distance: 17.9
click at [211, 119] on p "TEMA Nº 1" at bounding box center [270, 128] width 123 height 19
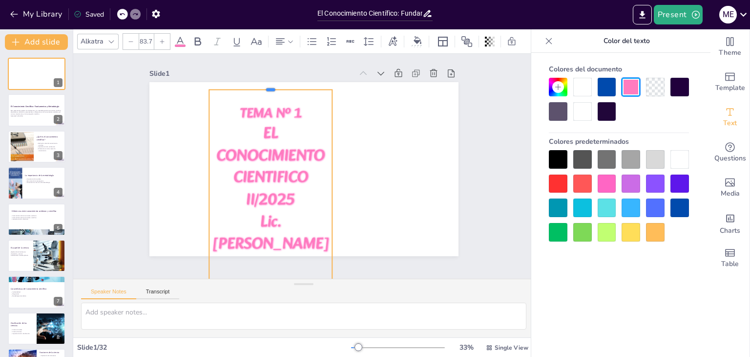
drag, startPoint x: 264, startPoint y: 113, endPoint x: 266, endPoint y: 84, distance: 29.3
click at [266, 84] on div at bounding box center [270, 86] width 123 height 8
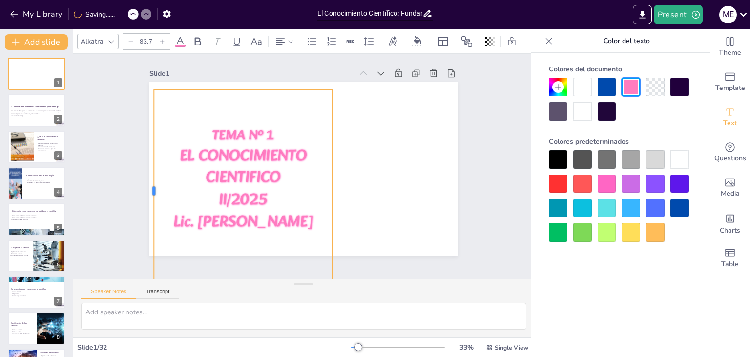
drag, startPoint x: 201, startPoint y: 187, endPoint x: 146, endPoint y: 169, distance: 58.1
click at [146, 169] on div at bounding box center [150, 190] width 8 height 202
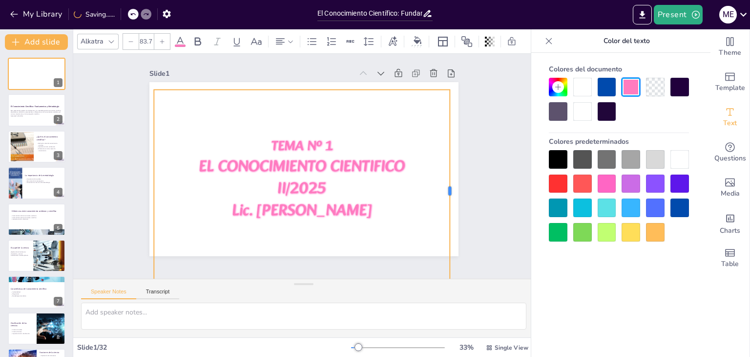
drag, startPoint x: 324, startPoint y: 186, endPoint x: 442, endPoint y: 184, distance: 117.7
click at [450, 184] on div at bounding box center [454, 190] width 8 height 202
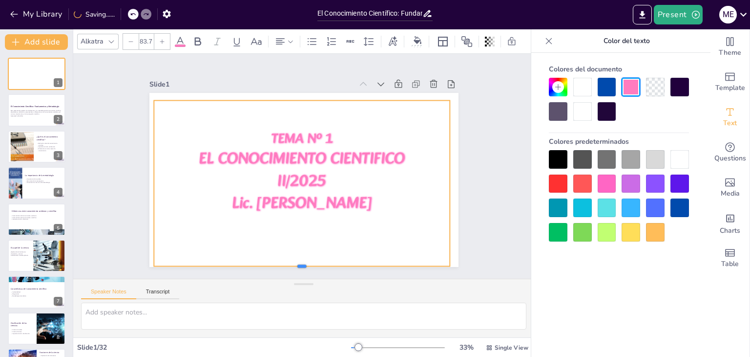
scroll to position [0, 0]
drag, startPoint x: 295, startPoint y: 247, endPoint x: 298, endPoint y: 212, distance: 35.3
click at [298, 212] on div "TEMA Nº 1 EL CONOCIMIENTO CIENTIFICO II/2025 Lic. María Elena Guerra Toro" at bounding box center [303, 180] width 309 height 174
click at [350, 242] on div "TEMA Nº 1 EL CONOCIMIENTO CIENTIFICO II/2025 Lic. María Elena Guerra Toro" at bounding box center [302, 183] width 296 height 166
drag, startPoint x: 264, startPoint y: 132, endPoint x: 402, endPoint y: 202, distance: 154.7
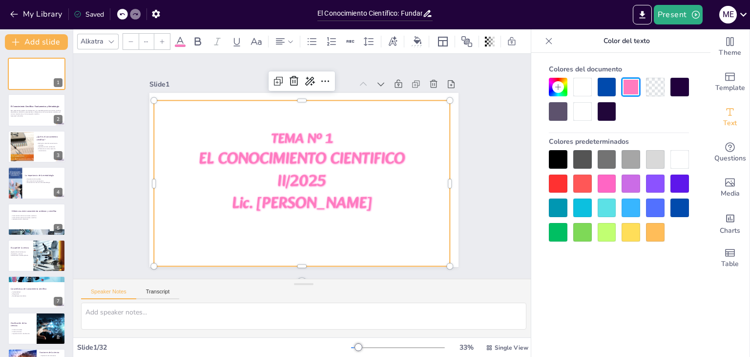
click at [402, 202] on div "TEMA Nº 1 EL CONOCIMIENTO CIENTIFICO II/2025 Lic. María Elena Guerra Toro" at bounding box center [302, 183] width 296 height 107
click at [682, 186] on div at bounding box center [680, 183] width 19 height 19
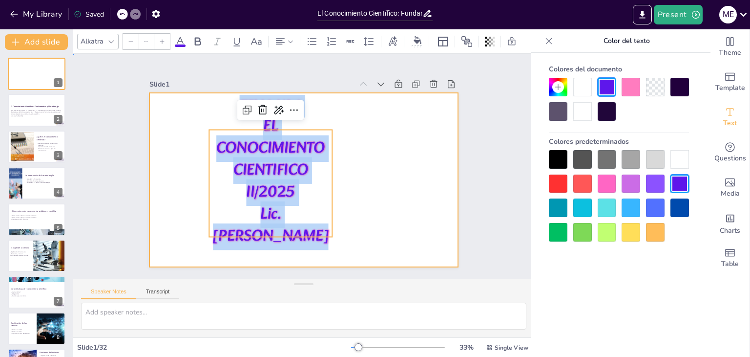
click at [406, 176] on div at bounding box center [303, 180] width 309 height 174
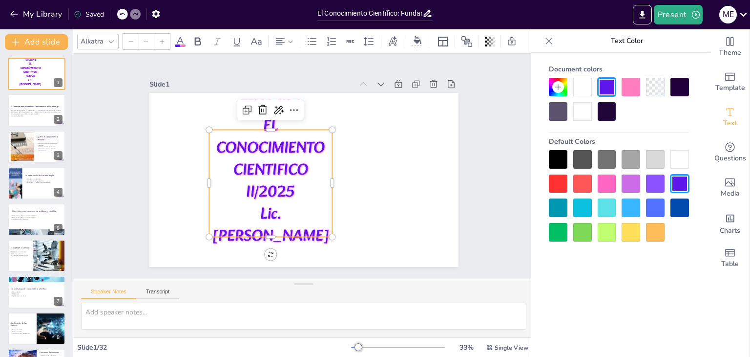
click at [297, 173] on span "EL CONOCIMIENTO CIENTIFICO" at bounding box center [270, 148] width 108 height 71
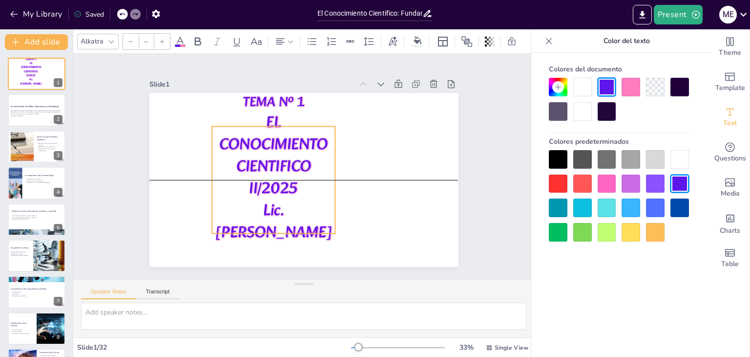
click at [327, 179] on p "II/2025" at bounding box center [273, 189] width 123 height 22
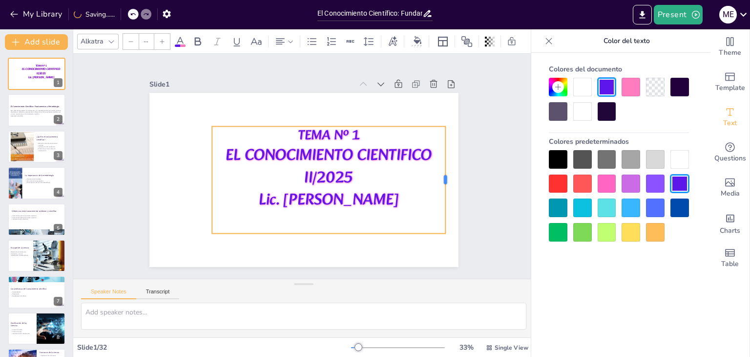
drag, startPoint x: 328, startPoint y: 176, endPoint x: 439, endPoint y: 183, distance: 110.6
click at [445, 183] on div at bounding box center [449, 180] width 8 height 107
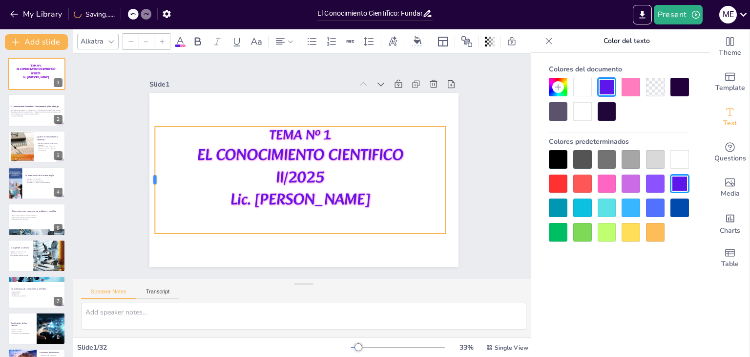
drag, startPoint x: 203, startPoint y: 175, endPoint x: 146, endPoint y: 167, distance: 57.7
click at [147, 167] on div at bounding box center [151, 180] width 8 height 107
click at [230, 196] on span "Lic. [PERSON_NAME]" at bounding box center [300, 200] width 140 height 26
click at [235, 195] on span "Lic. [PERSON_NAME]" at bounding box center [300, 200] width 140 height 26
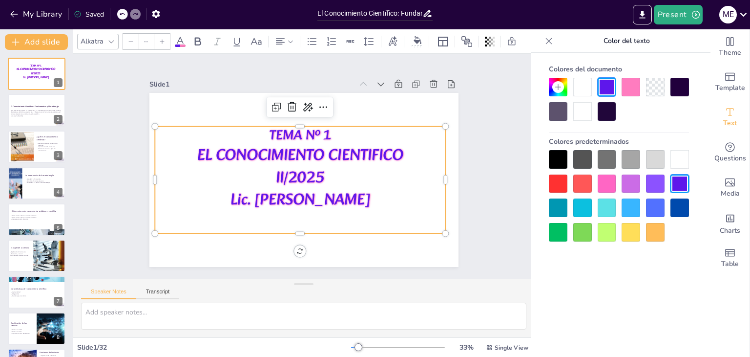
click at [235, 195] on span "Lic. [PERSON_NAME]" at bounding box center [300, 200] width 140 height 26
drag, startPoint x: 203, startPoint y: 196, endPoint x: 389, endPoint y: 202, distance: 186.2
click at [389, 202] on p "Lic. [PERSON_NAME]" at bounding box center [300, 200] width 291 height 22
click at [133, 39] on div at bounding box center [131, 42] width 16 height 16
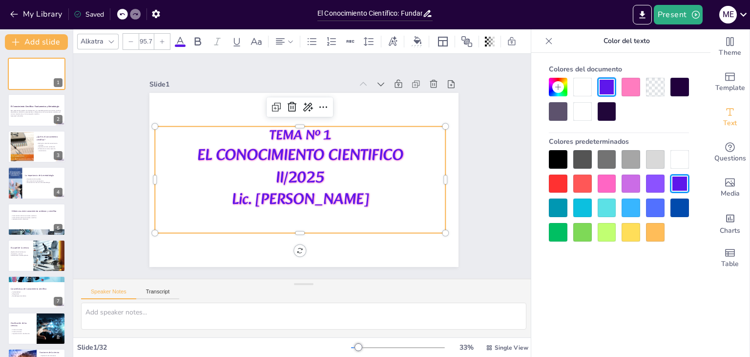
click at [133, 39] on div at bounding box center [131, 42] width 16 height 16
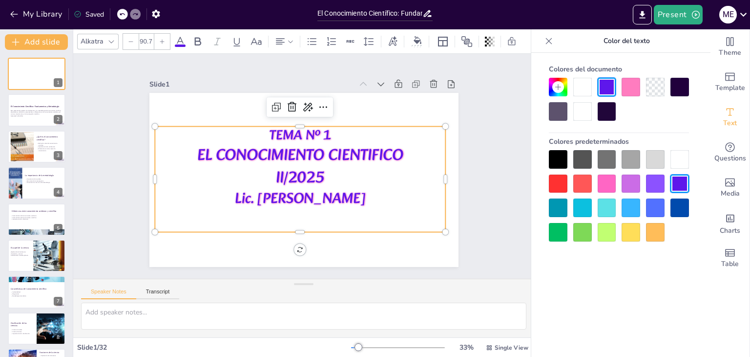
click at [133, 39] on div at bounding box center [131, 42] width 16 height 16
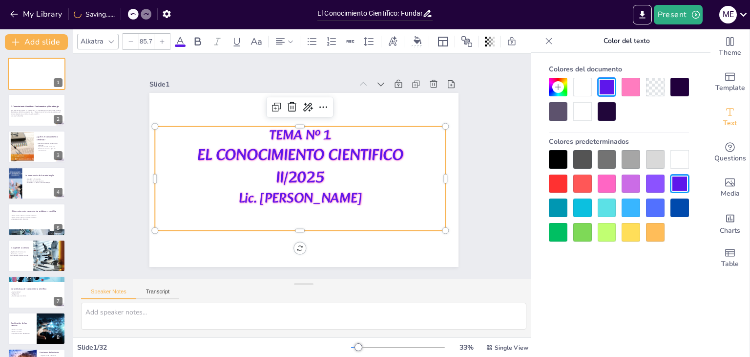
click at [133, 39] on div at bounding box center [131, 42] width 16 height 16
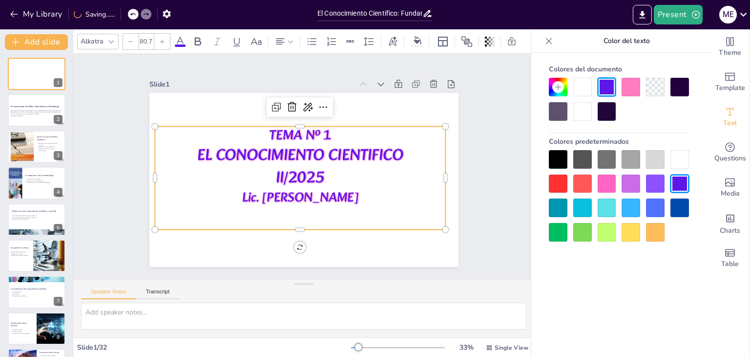
click at [133, 39] on div at bounding box center [131, 42] width 16 height 16
click at [349, 180] on p "II/2025" at bounding box center [300, 178] width 291 height 22
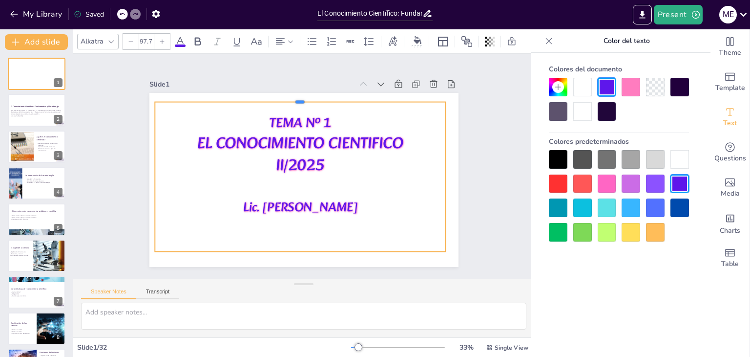
drag, startPoint x: 292, startPoint y: 122, endPoint x: 299, endPoint y: 97, distance: 25.5
click at [299, 97] on div at bounding box center [300, 98] width 291 height 8
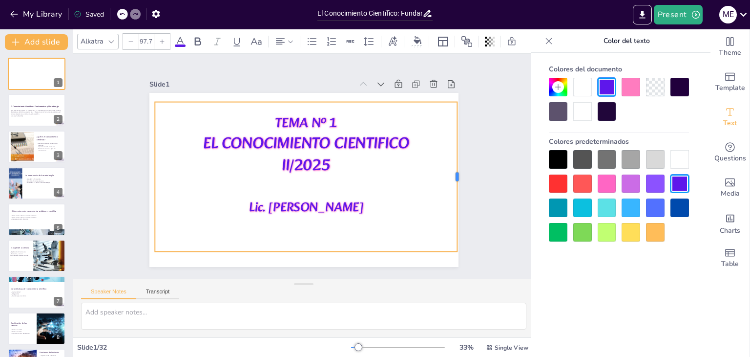
drag, startPoint x: 440, startPoint y: 173, endPoint x: 452, endPoint y: 174, distance: 11.7
click at [457, 174] on div at bounding box center [461, 176] width 8 height 149
drag, startPoint x: 147, startPoint y: 174, endPoint x: 141, endPoint y: 173, distance: 5.5
click at [142, 173] on div at bounding box center [146, 176] width 8 height 149
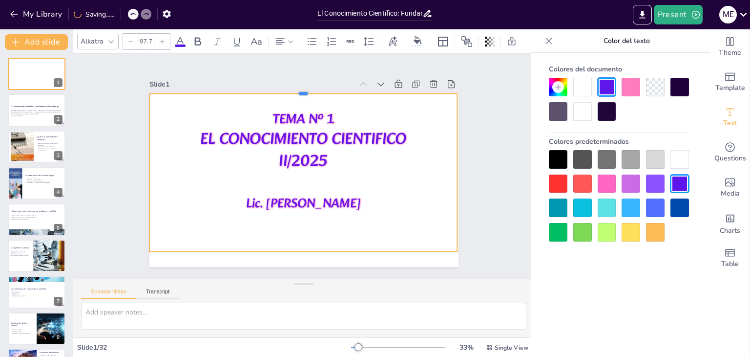
drag, startPoint x: 296, startPoint y: 97, endPoint x: 296, endPoint y: 88, distance: 8.3
click at [296, 88] on div at bounding box center [303, 90] width 308 height 8
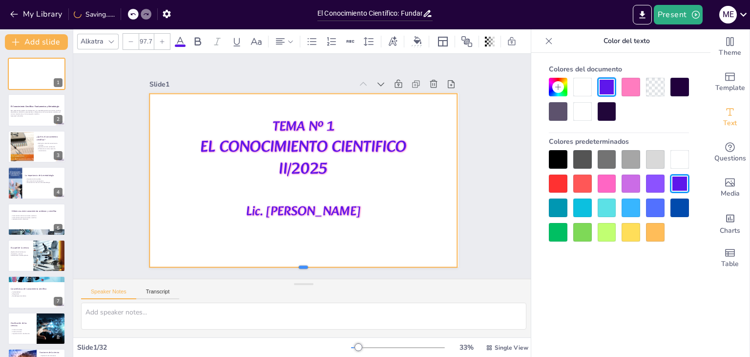
drag, startPoint x: 297, startPoint y: 247, endPoint x: 301, endPoint y: 260, distance: 14.4
click at [299, 262] on div "TEMA Nº 1 EL CONOCIMIENTO CIENTIFICO II/2025 Lic. María Elena Guerra Toro" at bounding box center [303, 180] width 309 height 174
click at [475, 210] on div "Slide 1 TEMA Nº 1 EL CONOCIMIENTO CIENTIFICO II/2025 Lic. [PERSON_NAME] Slide 2…" at bounding box center [304, 165] width 364 height 201
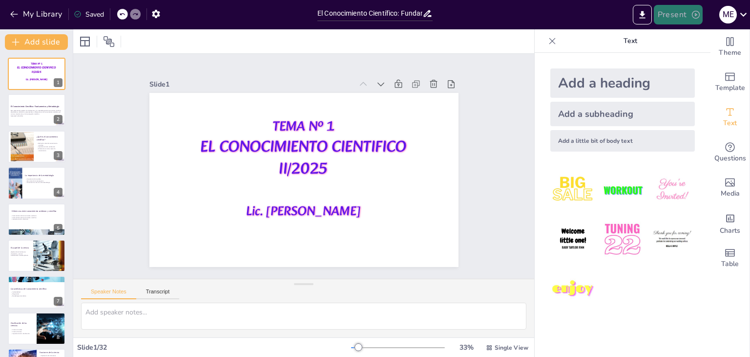
click at [677, 16] on button "Present" at bounding box center [678, 15] width 49 height 20
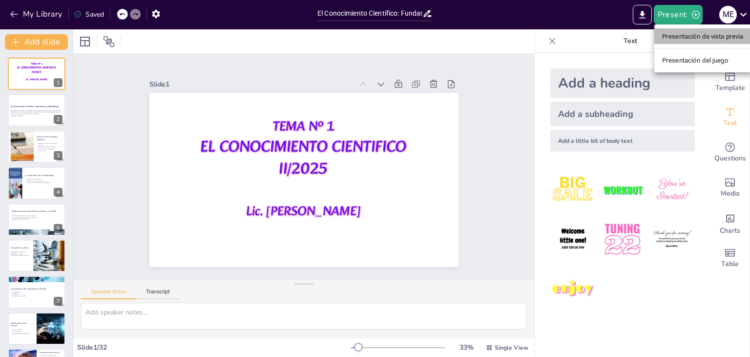
click at [679, 35] on font "Presentación de vista previa" at bounding box center [703, 36] width 82 height 7
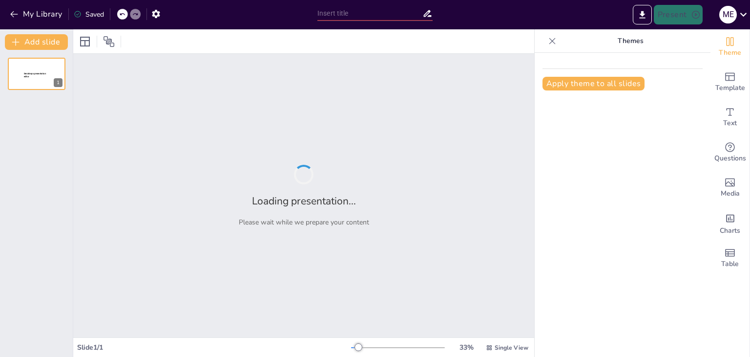
type input "El Conocimiento Científico: Fundamentos y Metodología"
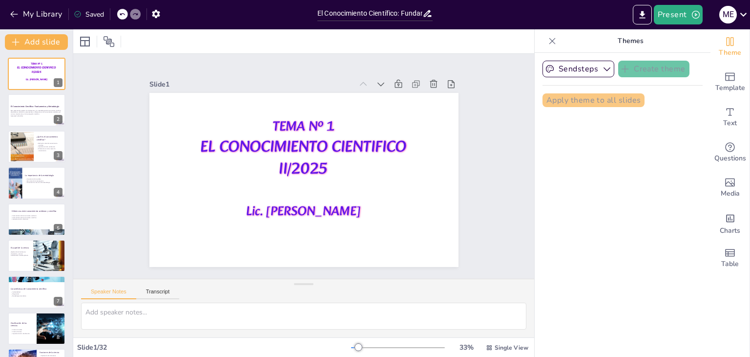
checkbox input "true"
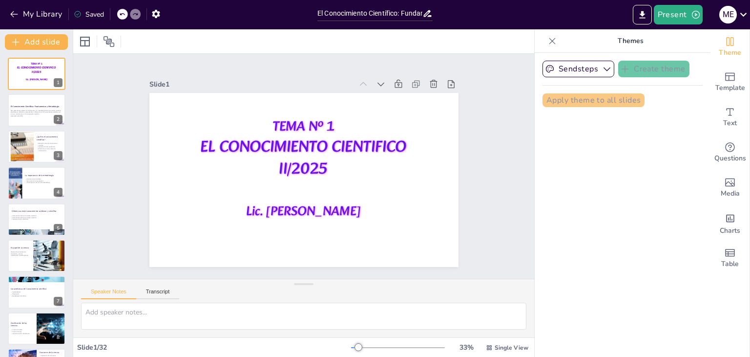
checkbox input "true"
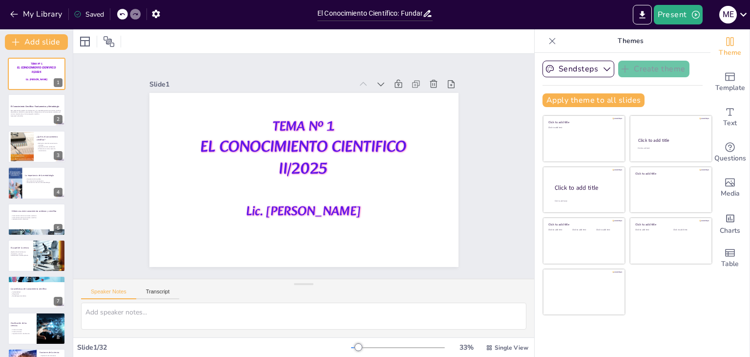
checkbox input "true"
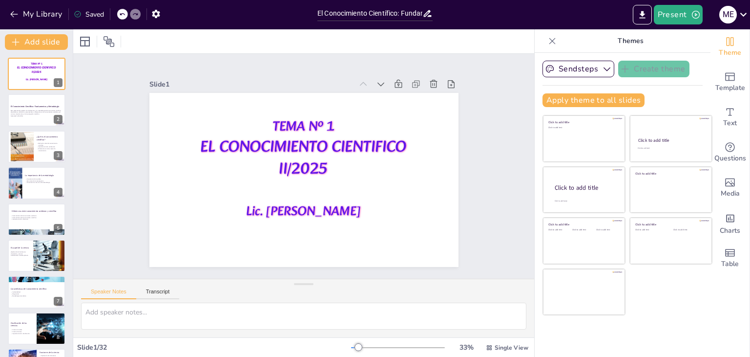
checkbox input "true"
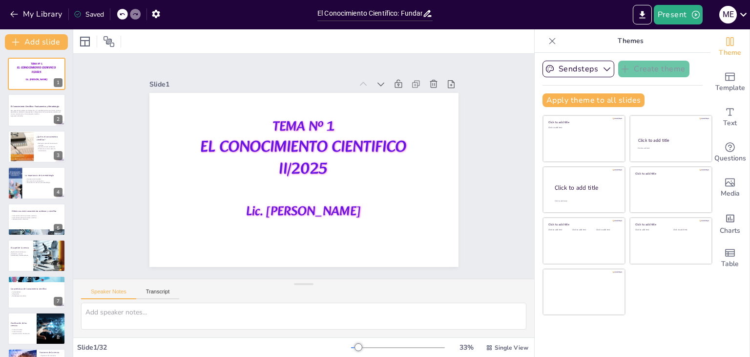
checkbox input "true"
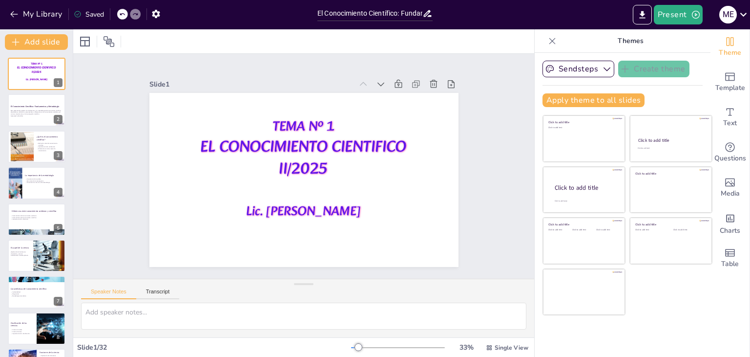
checkbox input "true"
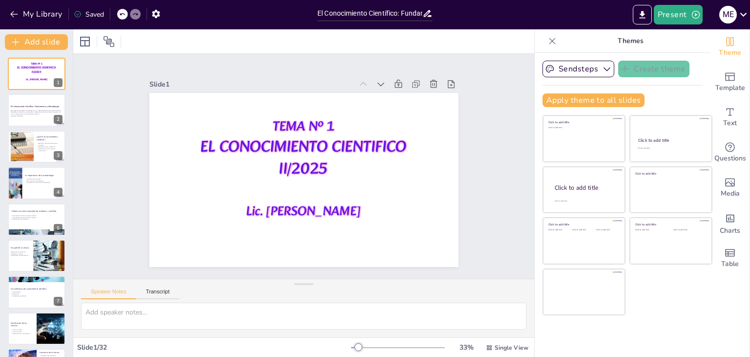
checkbox input "true"
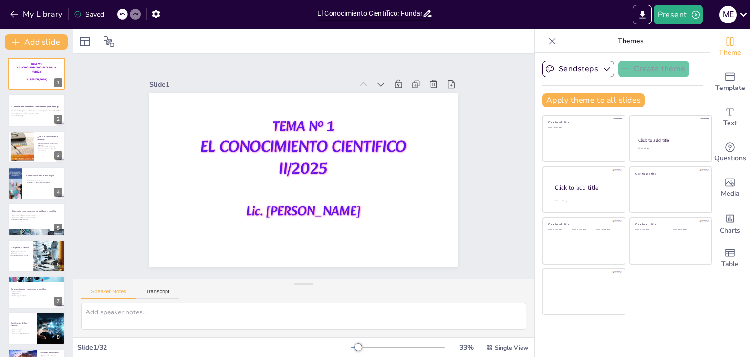
checkbox input "true"
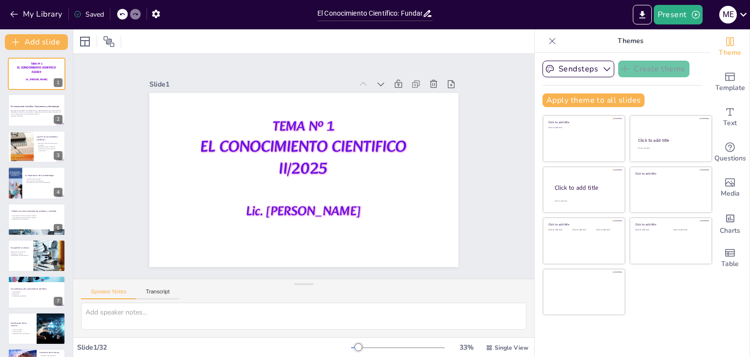
checkbox input "true"
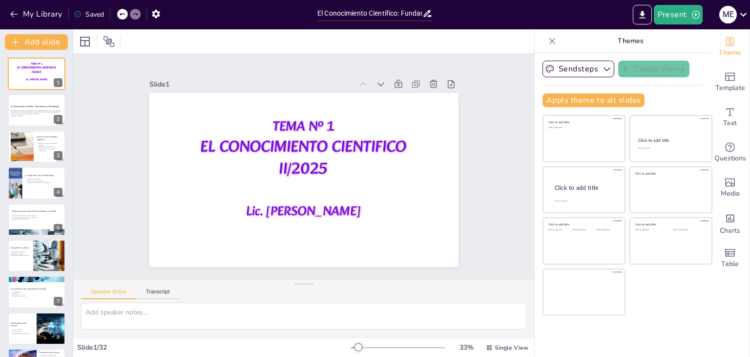
checkbox input "true"
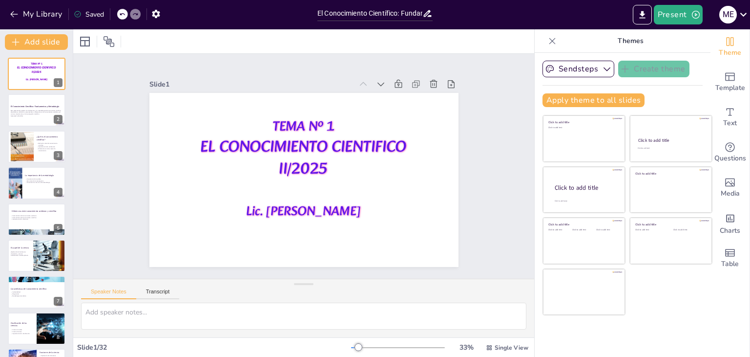
checkbox input "true"
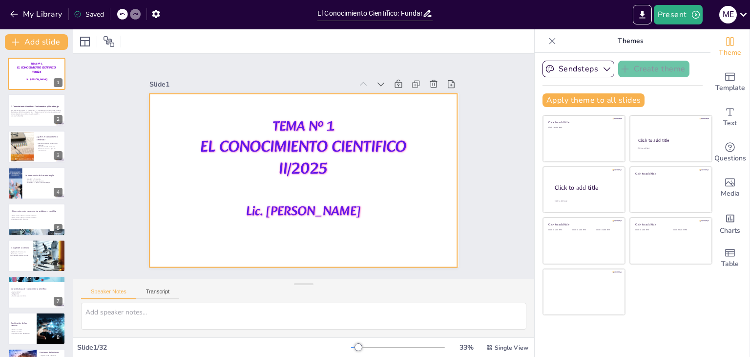
checkbox input "true"
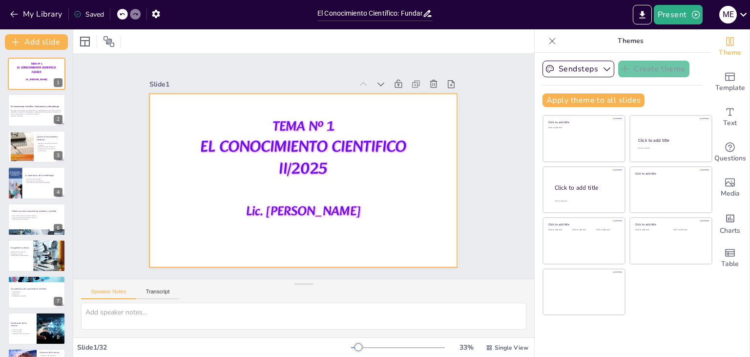
checkbox input "true"
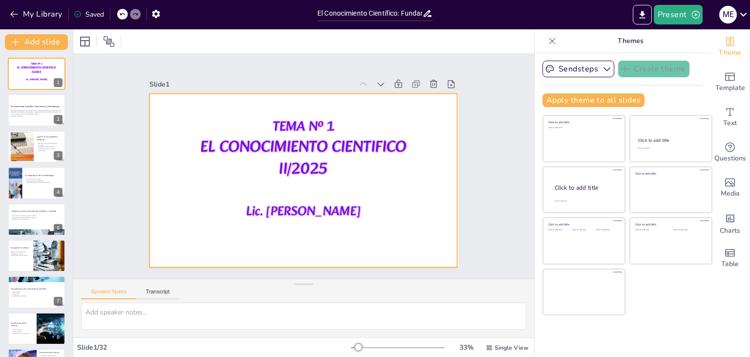
checkbox input "true"
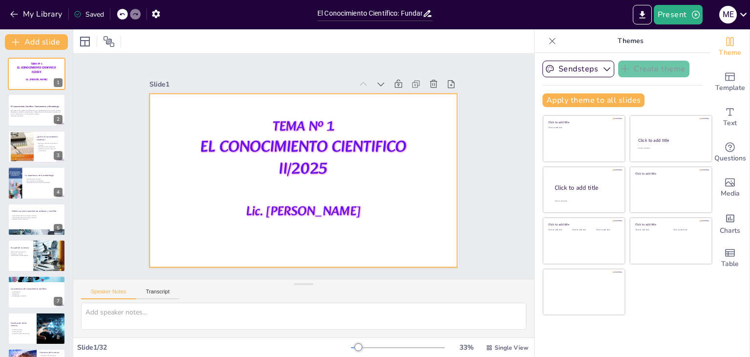
checkbox input "true"
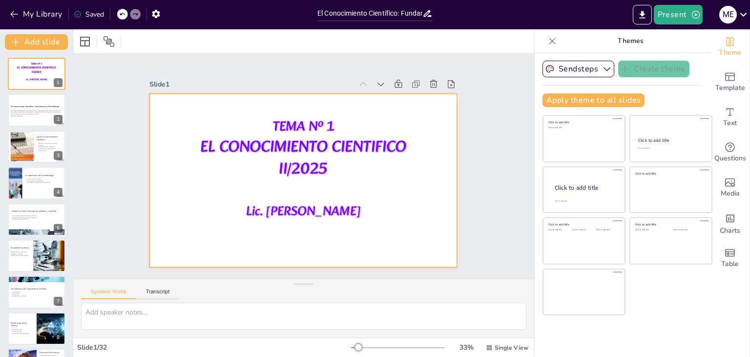
checkbox input "true"
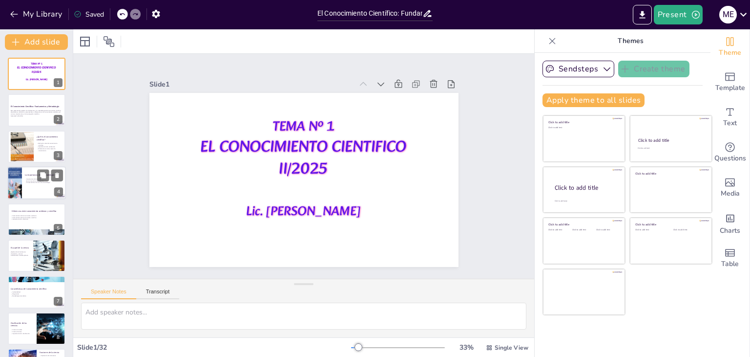
checkbox input "true"
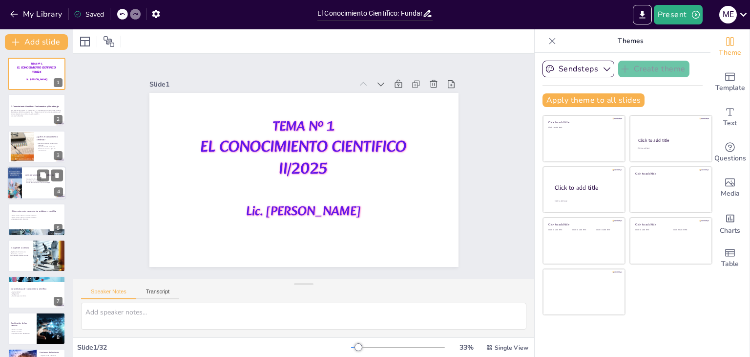
checkbox input "true"
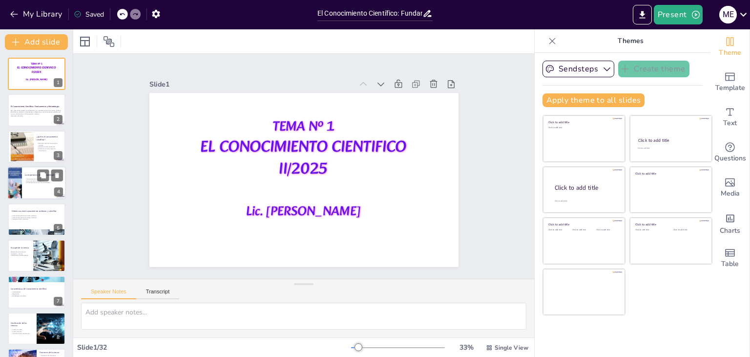
checkbox input "true"
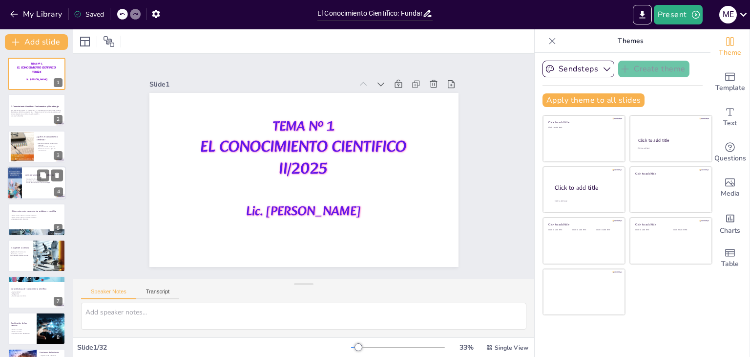
checkbox input "true"
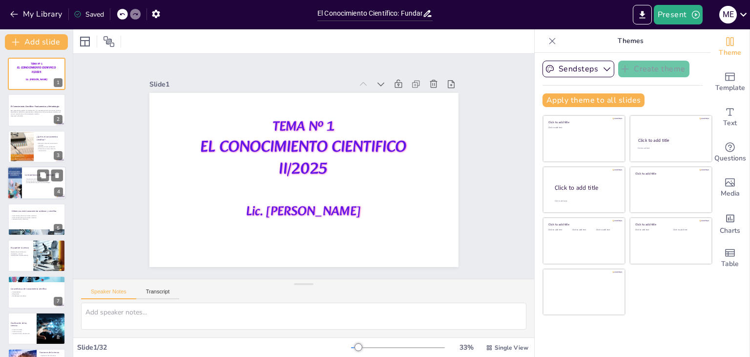
checkbox input "true"
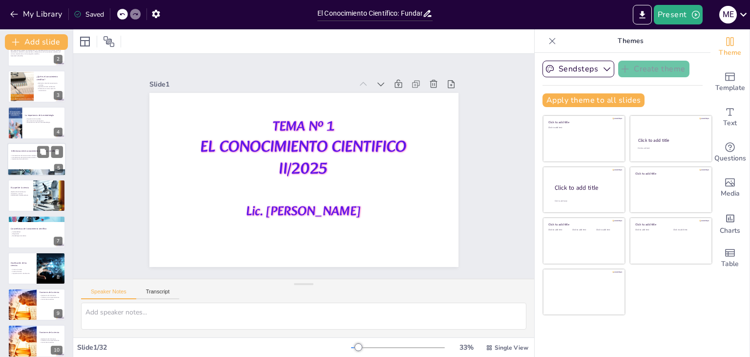
checkbox input "true"
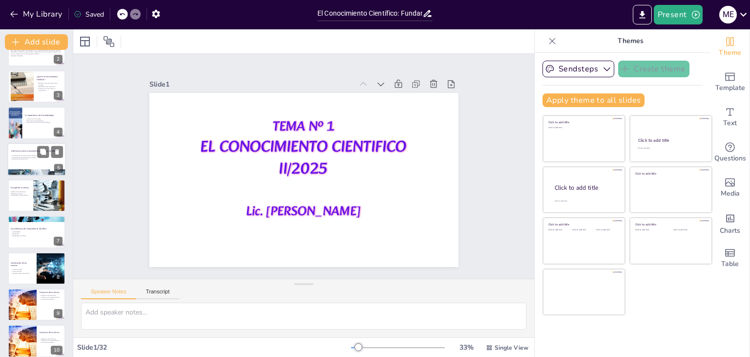
checkbox input "true"
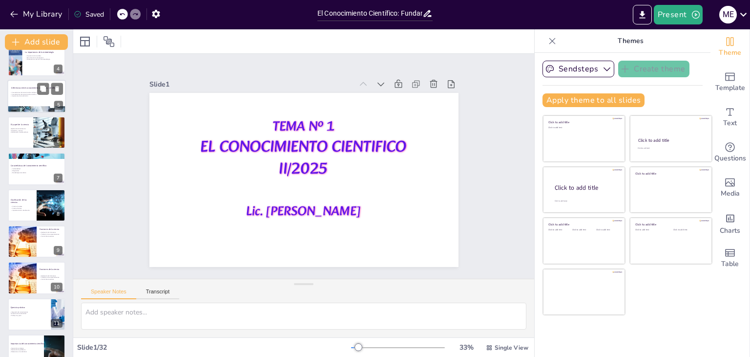
checkbox input "true"
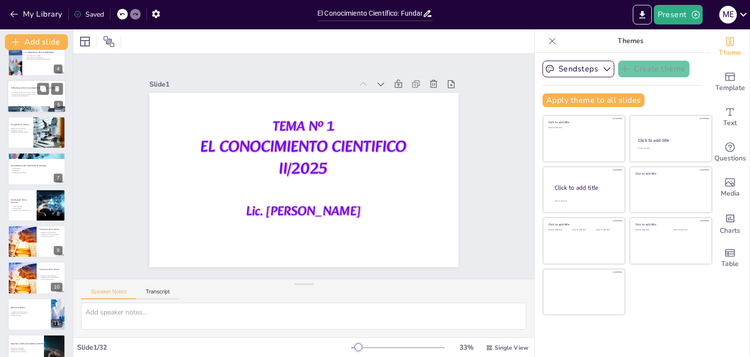
checkbox input "true"
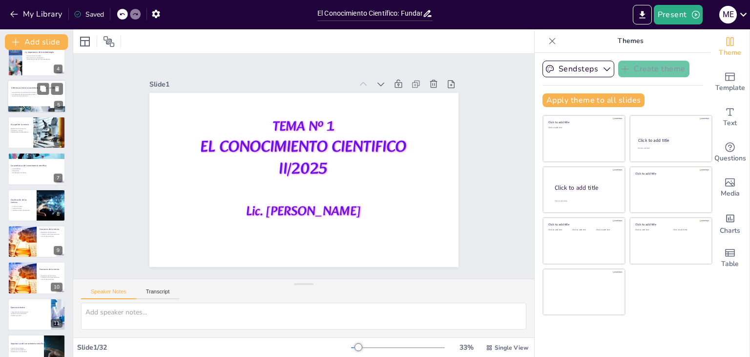
checkbox input "true"
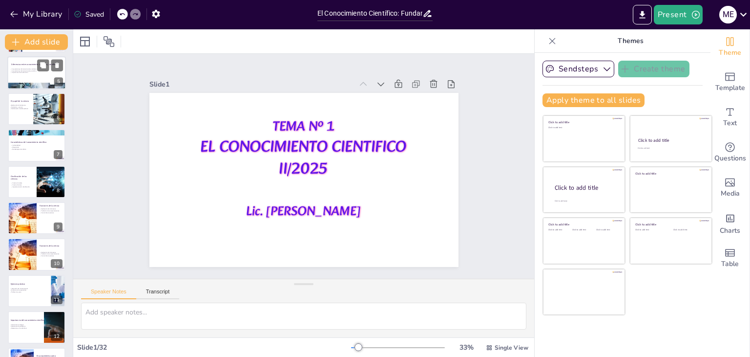
checkbox input "true"
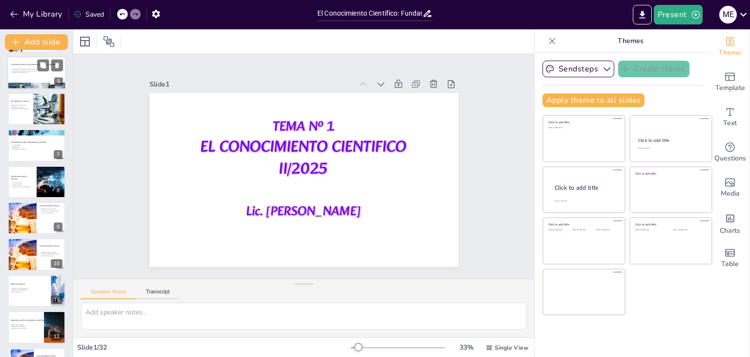
checkbox input "true"
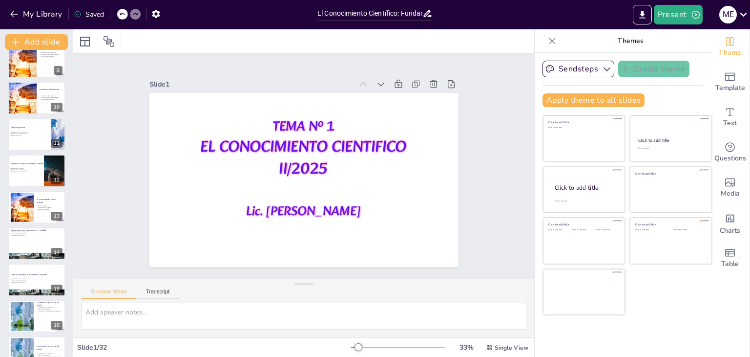
scroll to position [342, 0]
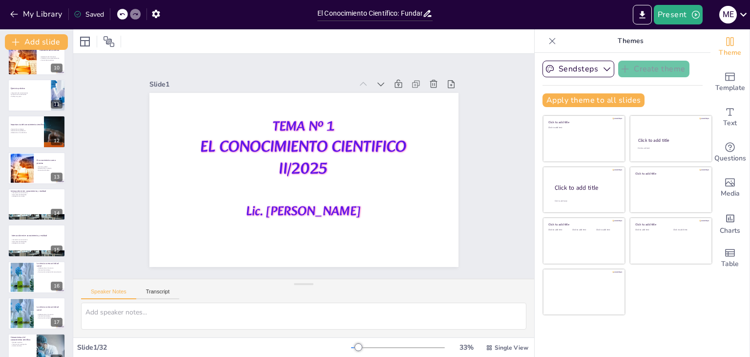
checkbox input "true"
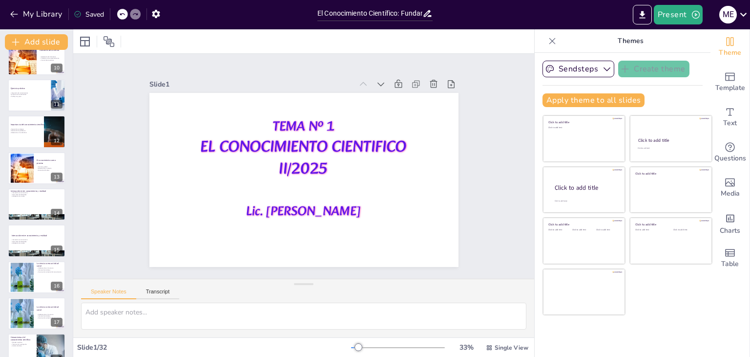
checkbox input "true"
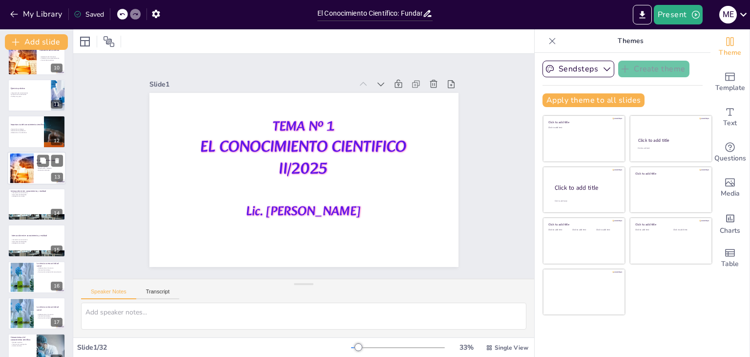
checkbox input "true"
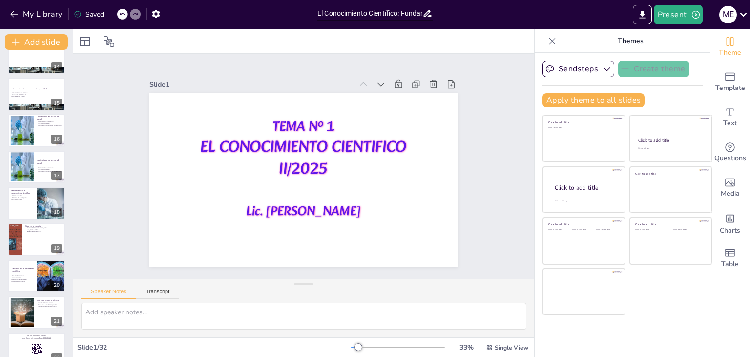
checkbox input "true"
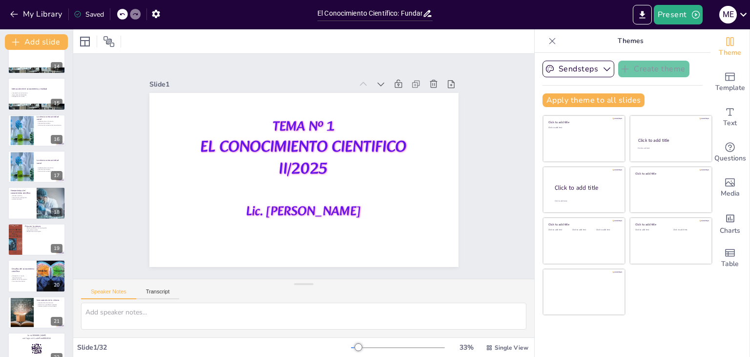
checkbox input "true"
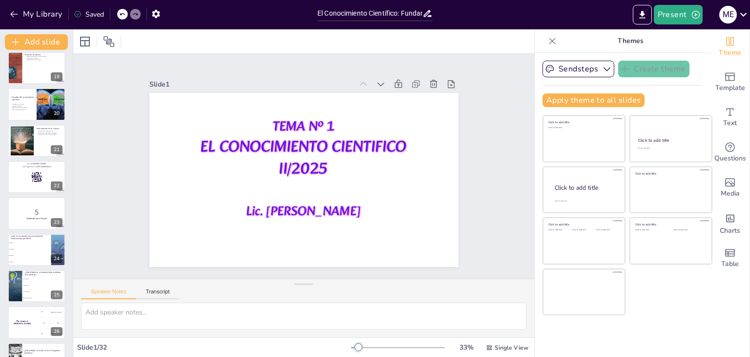
scroll to position [684, 0]
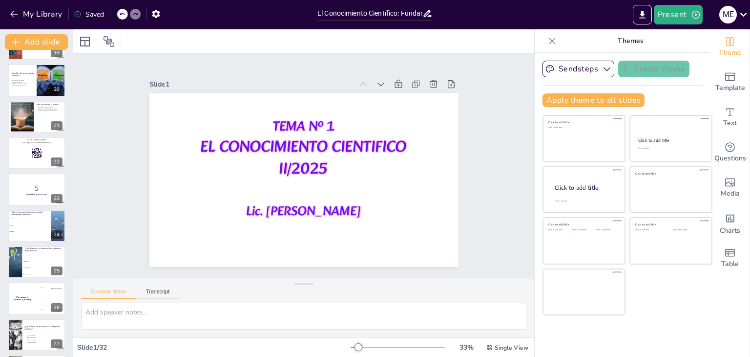
checkbox input "true"
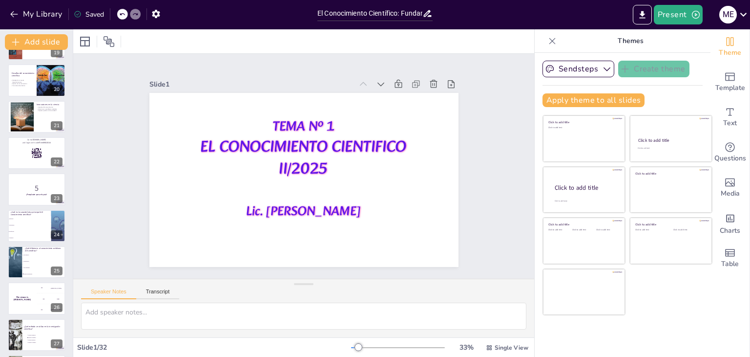
checkbox input "true"
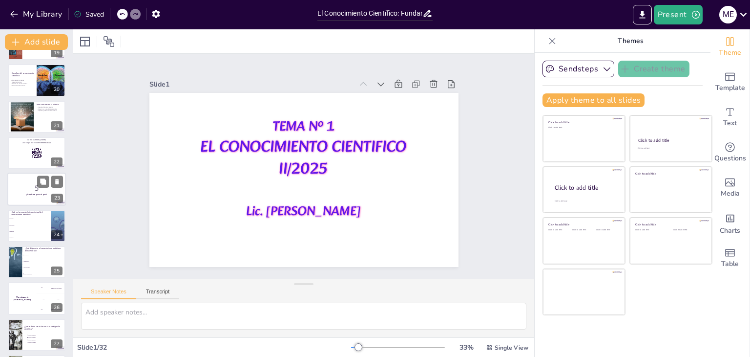
checkbox input "true"
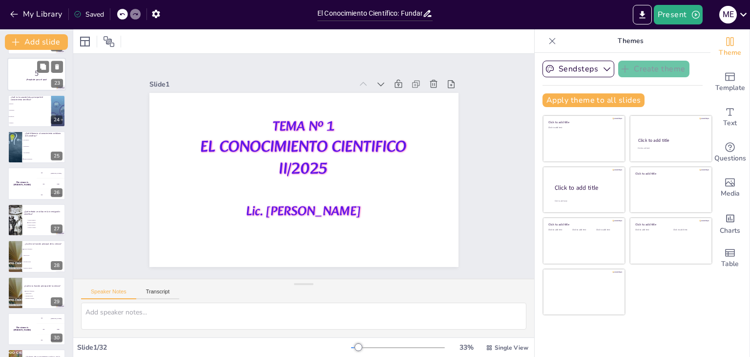
scroll to position [868, 0]
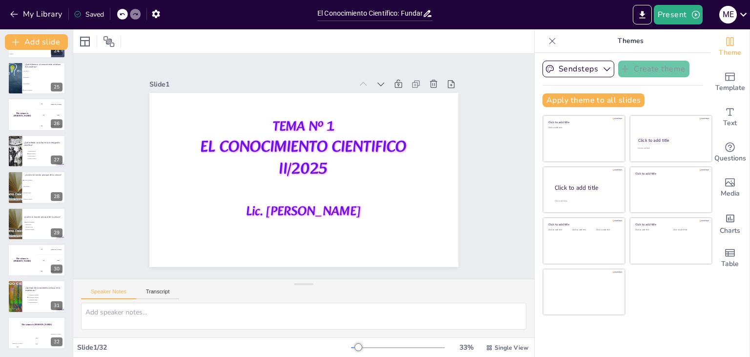
checkbox input "true"
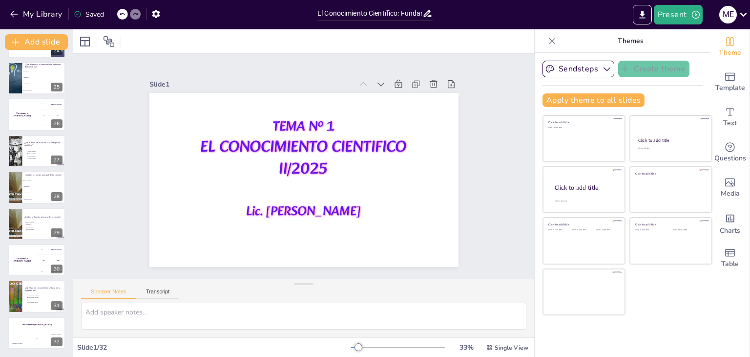
checkbox input "true"
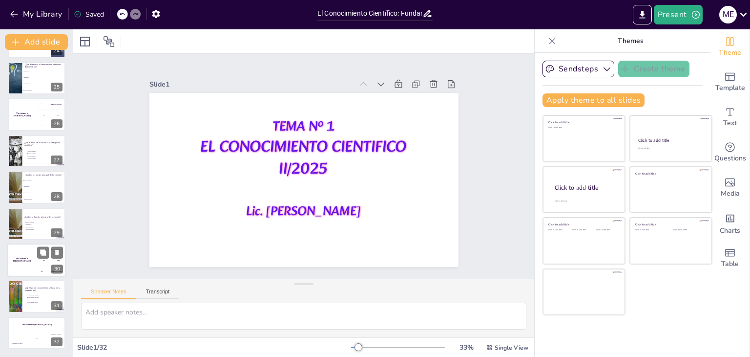
checkbox input "true"
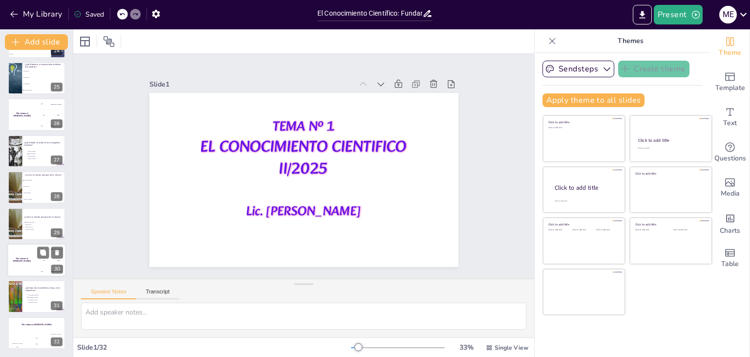
checkbox input "true"
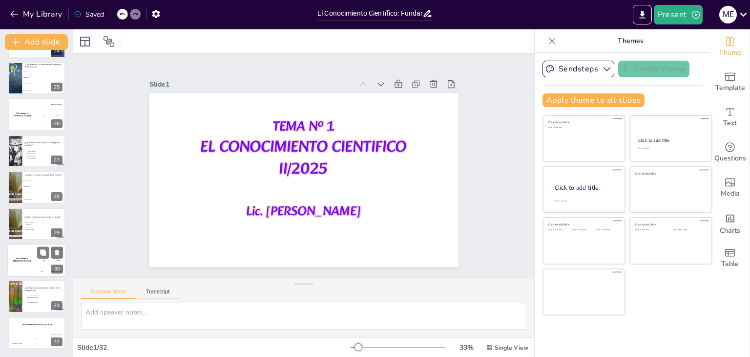
checkbox input "true"
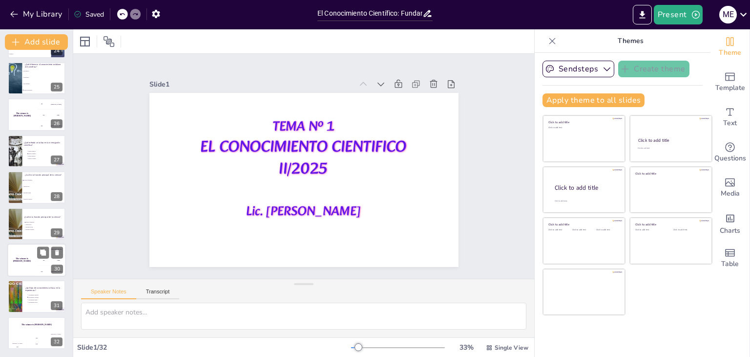
checkbox input "true"
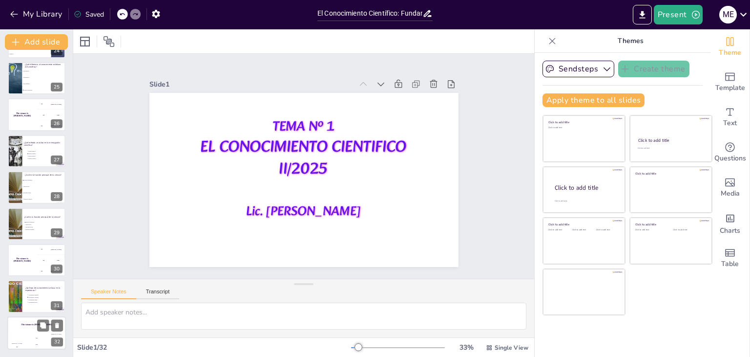
checkbox input "true"
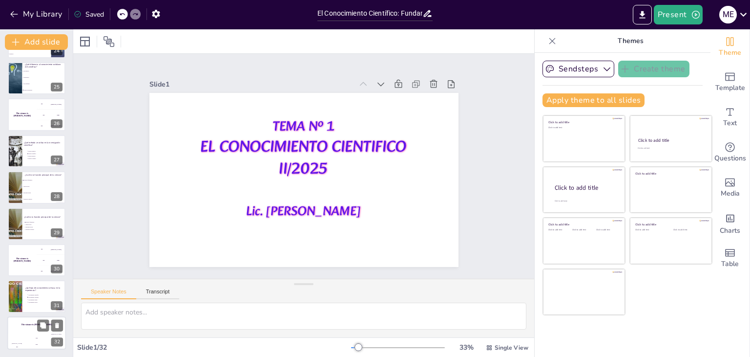
checkbox input "true"
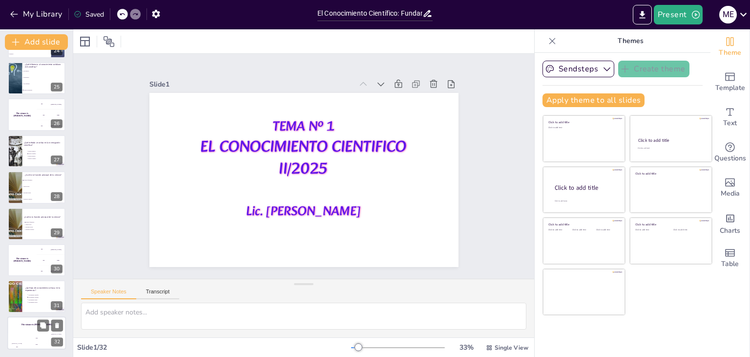
checkbox input "true"
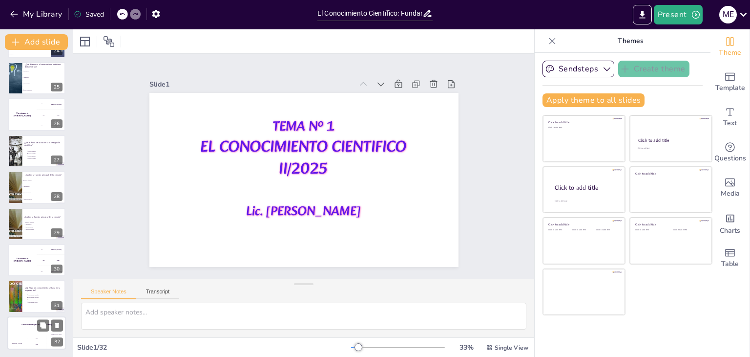
checkbox input "true"
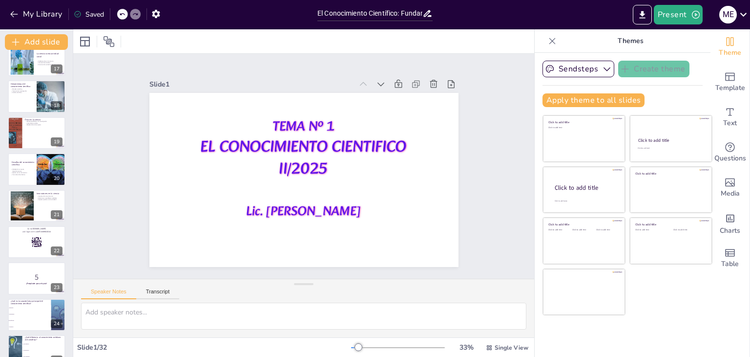
scroll to position [574, 0]
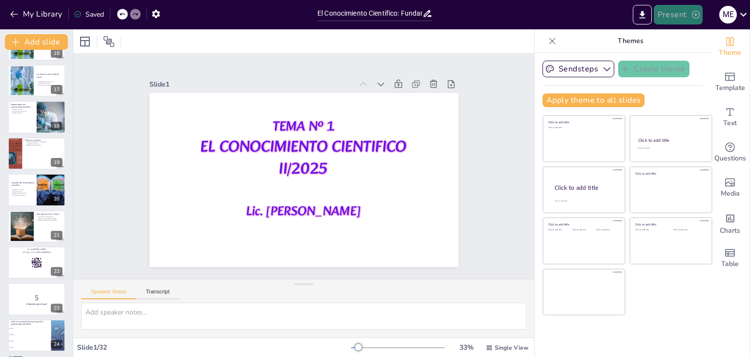
click at [676, 16] on button "Present" at bounding box center [678, 15] width 49 height 20
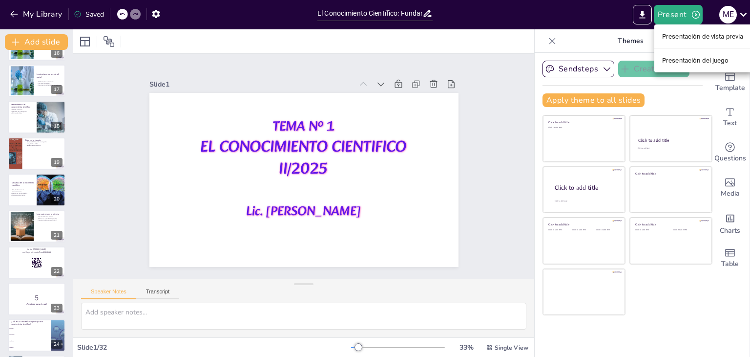
click at [680, 38] on font "Presentación de vista previa" at bounding box center [703, 36] width 82 height 7
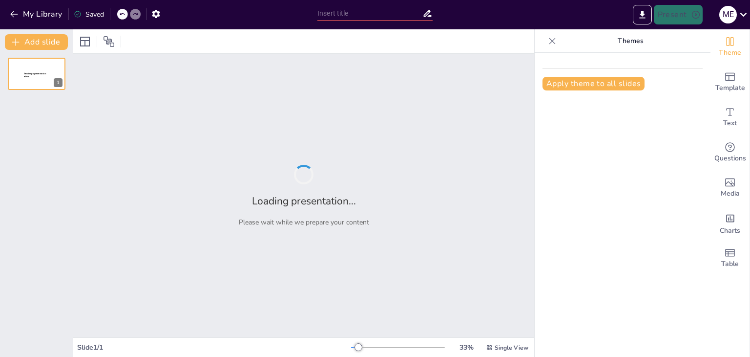
type input "El Conocimiento Científico: Fundamentos y Metodología"
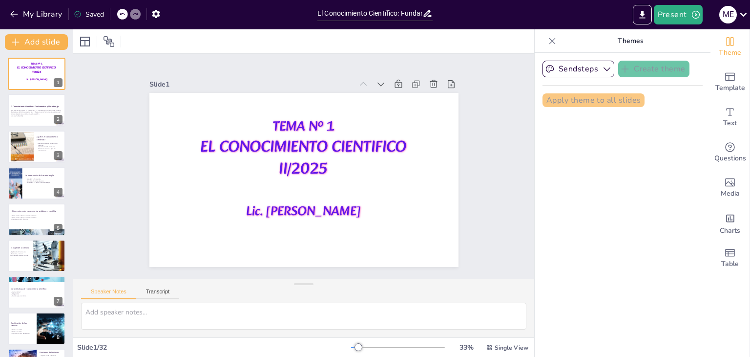
checkbox input "true"
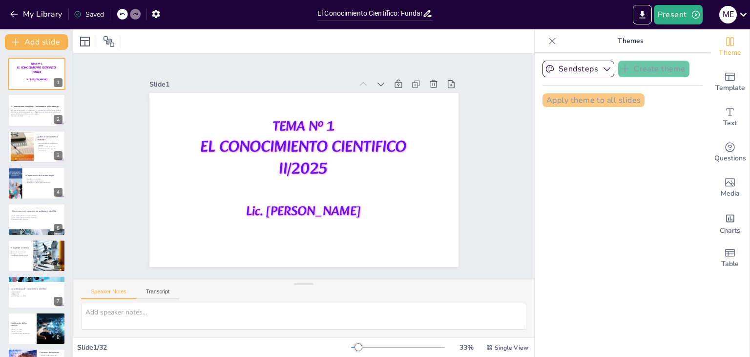
checkbox input "true"
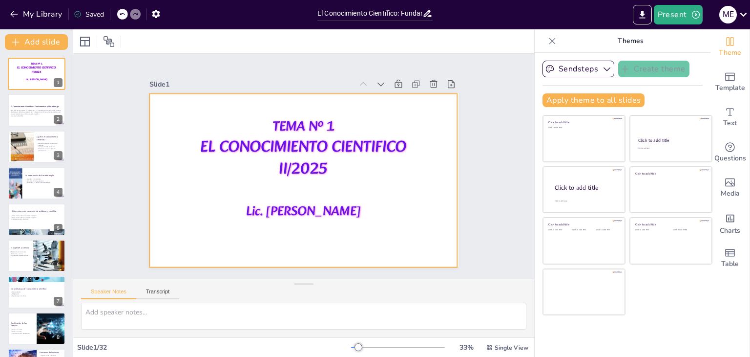
checkbox input "true"
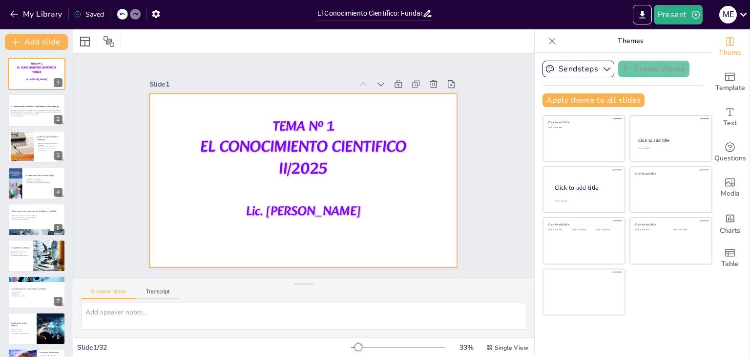
checkbox input "true"
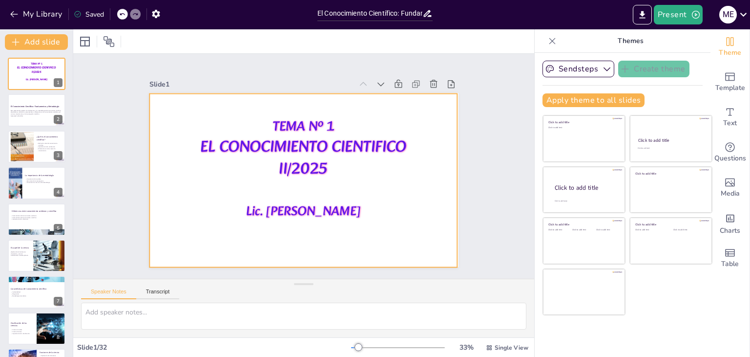
checkbox input "true"
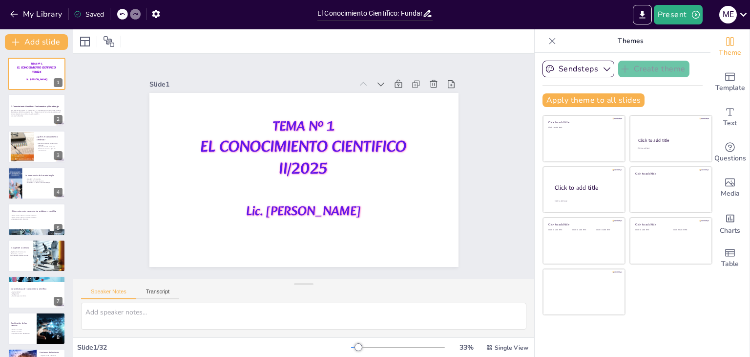
checkbox input "true"
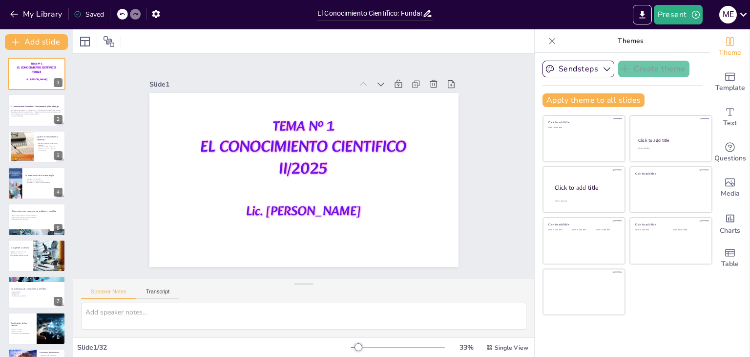
checkbox input "true"
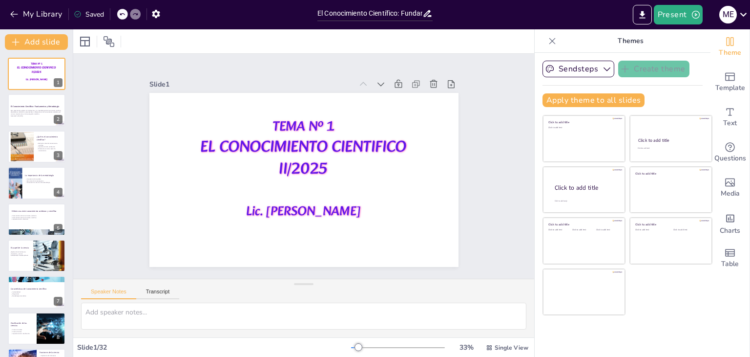
checkbox input "true"
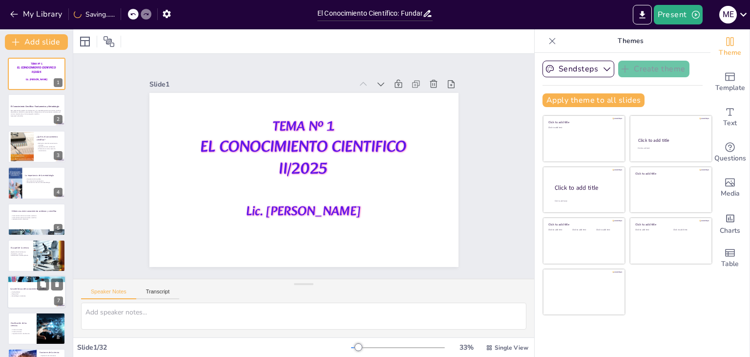
checkbox input "true"
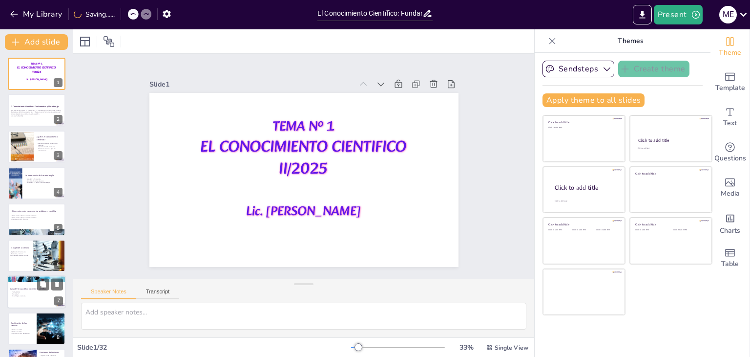
checkbox input "true"
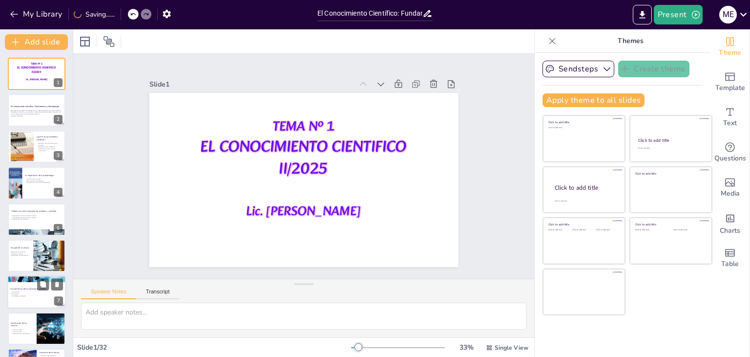
checkbox input "true"
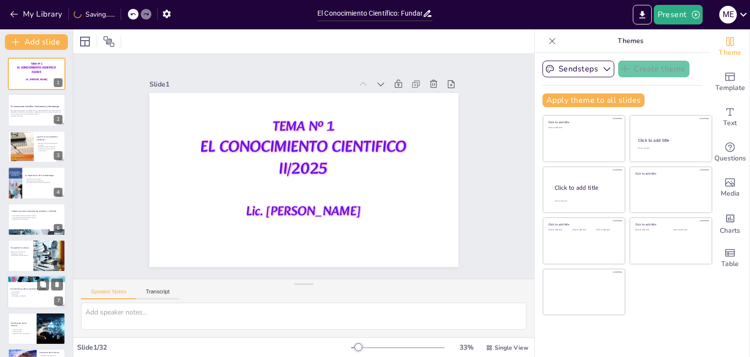
checkbox input "true"
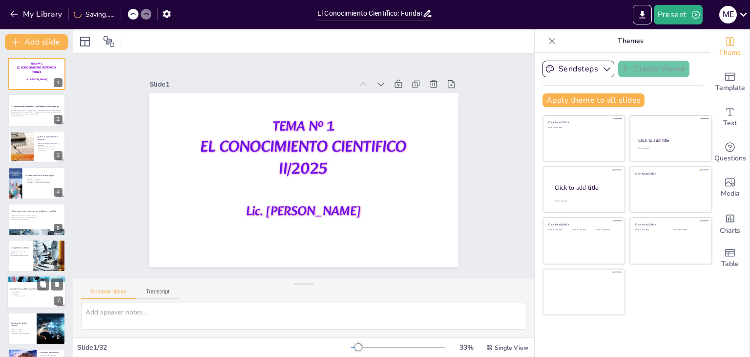
checkbox input "true"
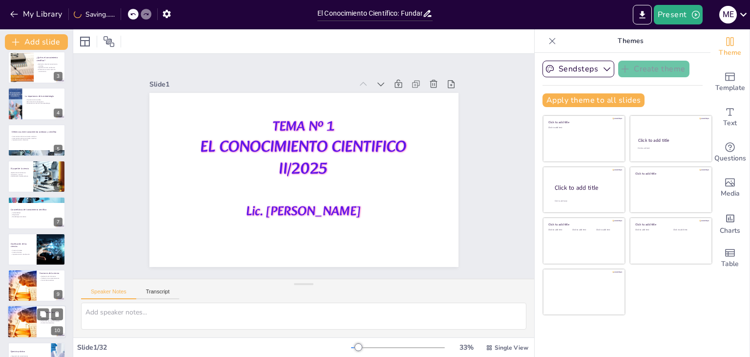
checkbox input "true"
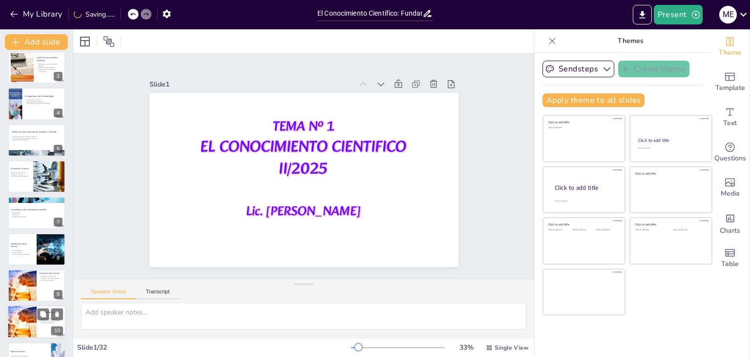
checkbox input "true"
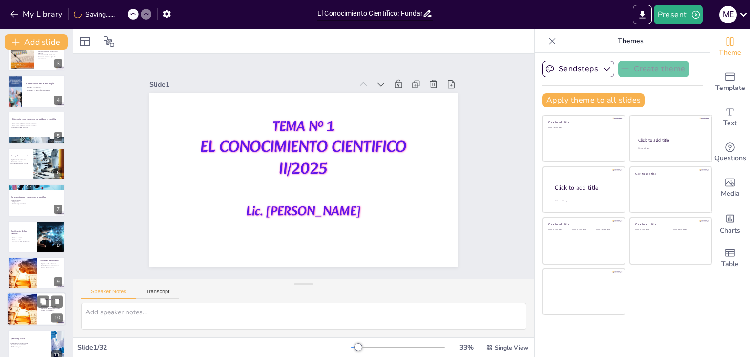
checkbox input "true"
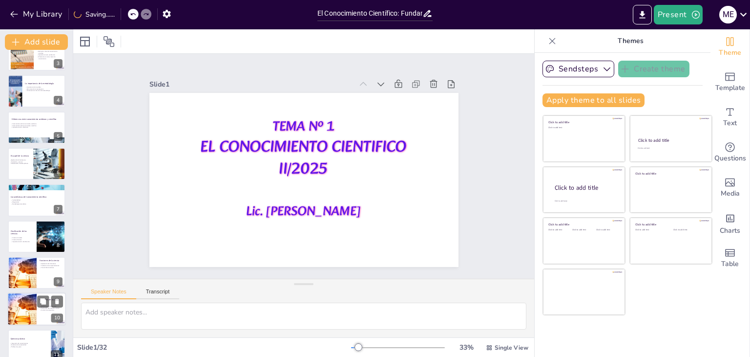
checkbox input "true"
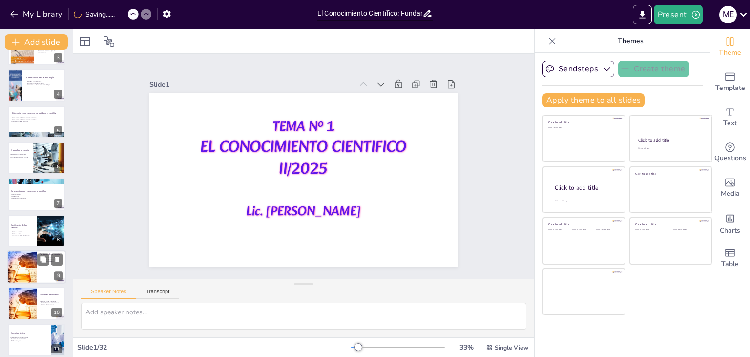
checkbox input "true"
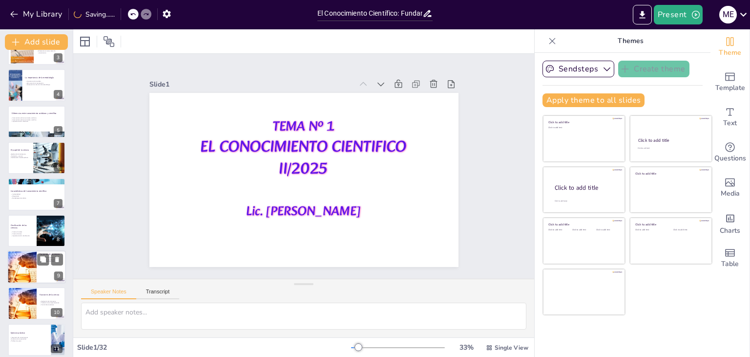
checkbox input "true"
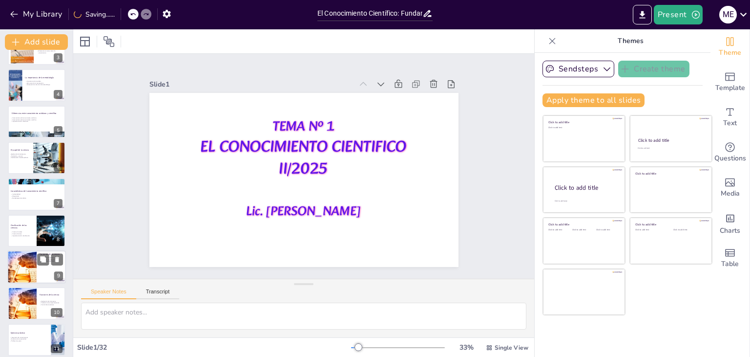
checkbox input "true"
click at [38, 282] on div at bounding box center [36, 266] width 59 height 33
type textarea "La función de explicar fenómenos es fundamental para el avance del conocimiento…"
checkbox input "true"
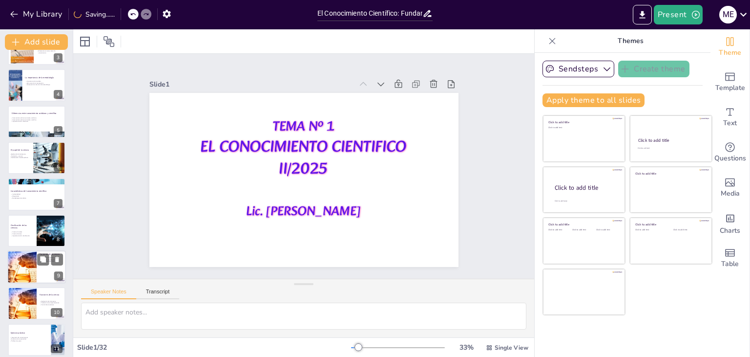
checkbox input "true"
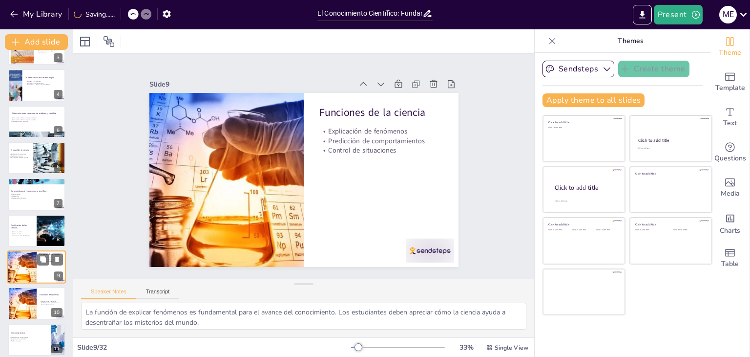
scroll to position [161, 0]
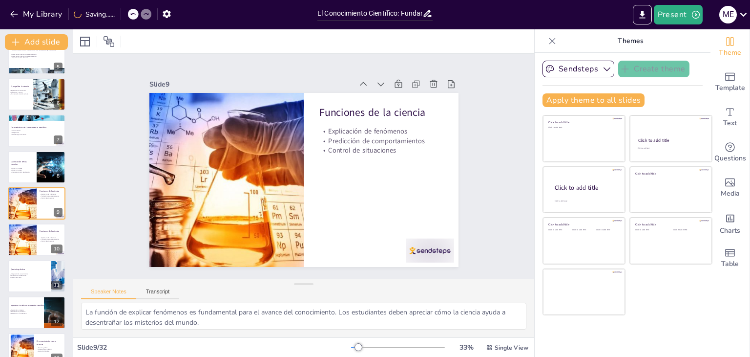
checkbox input "true"
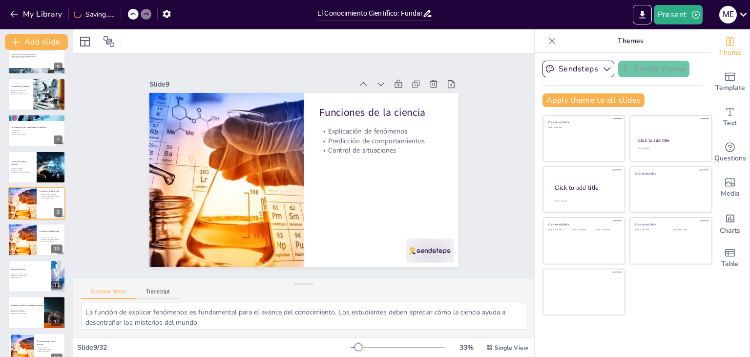
checkbox input "true"
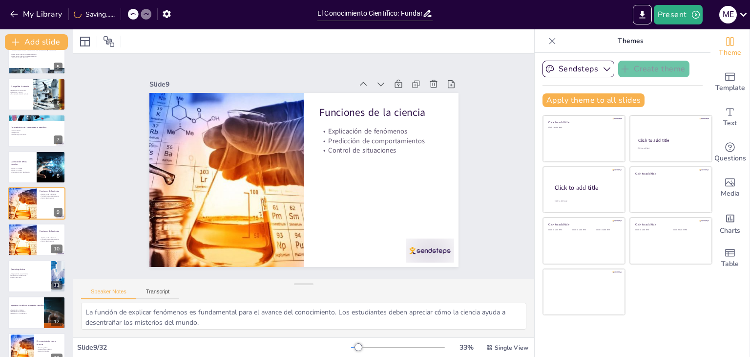
checkbox input "true"
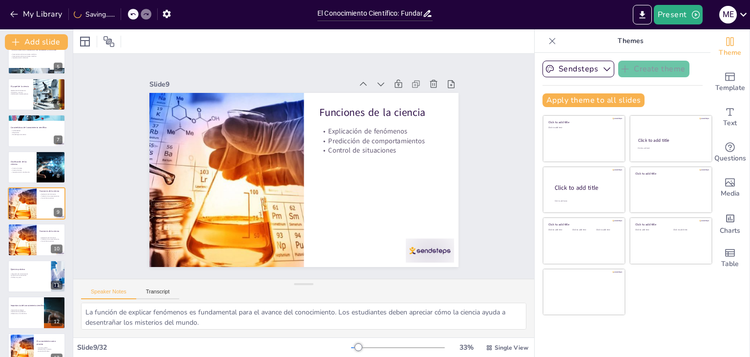
checkbox input "true"
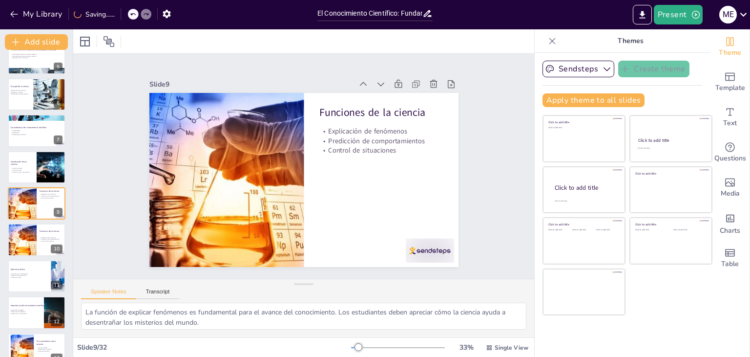
checkbox input "true"
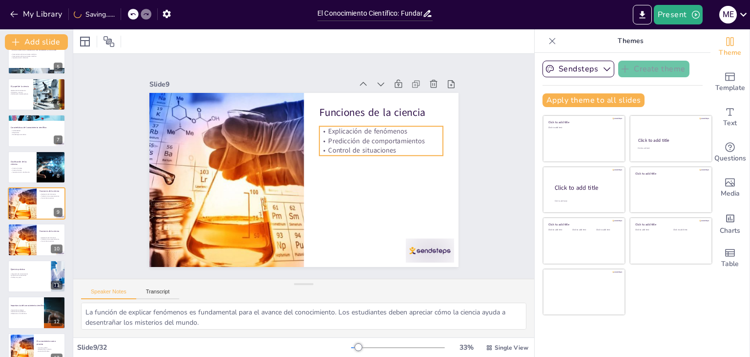
checkbox input "true"
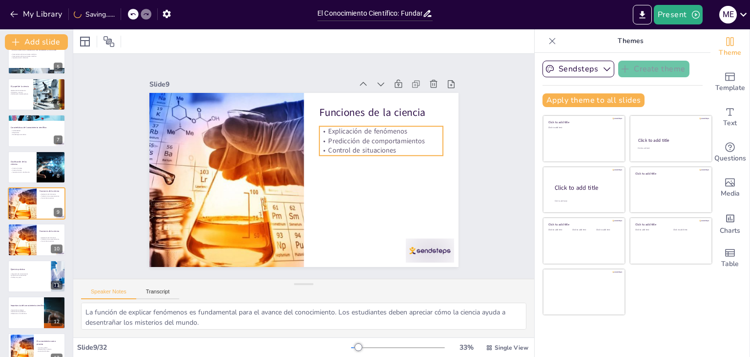
checkbox input "true"
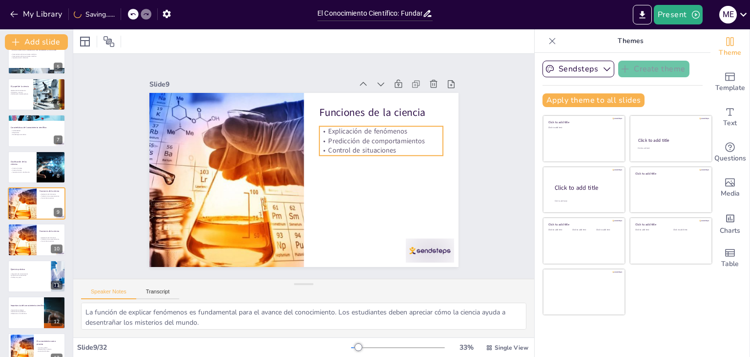
checkbox input "true"
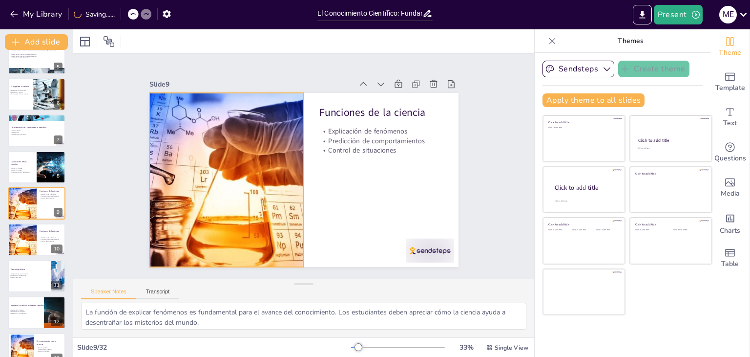
checkbox input "true"
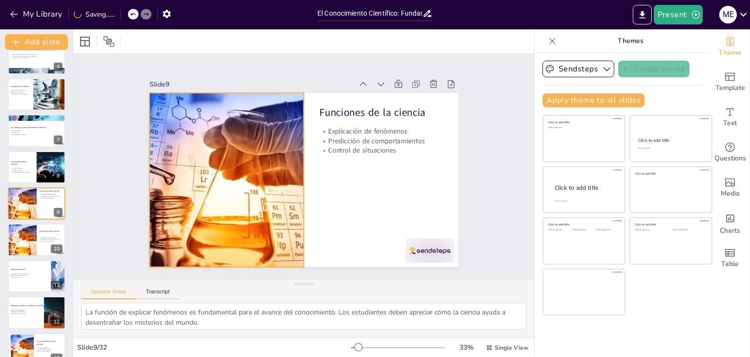
checkbox input "true"
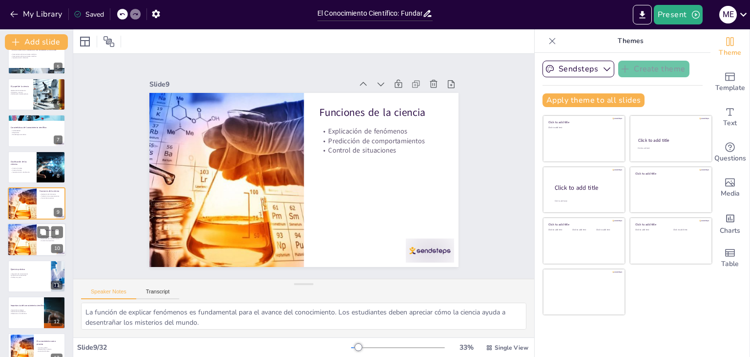
checkbox input "true"
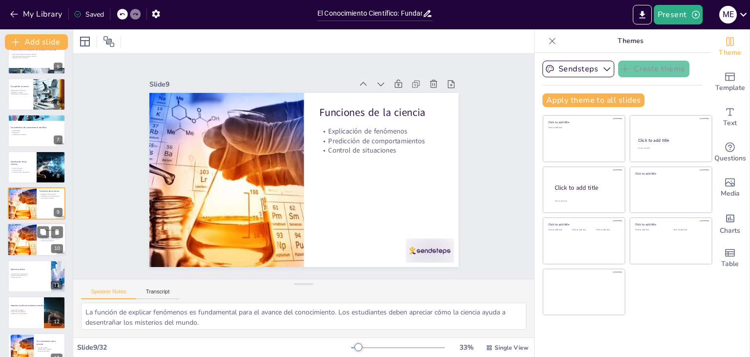
checkbox input "true"
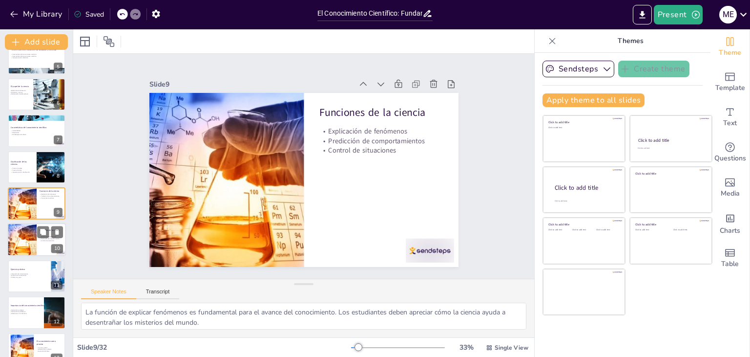
checkbox input "true"
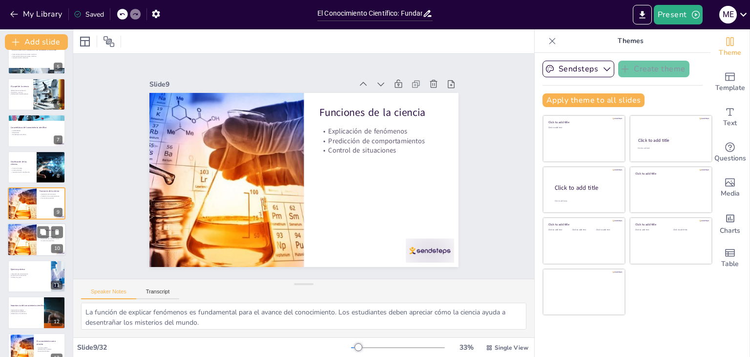
checkbox input "true"
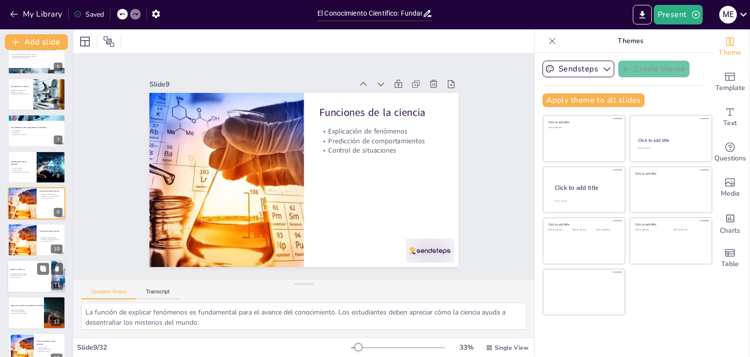
checkbox input "true"
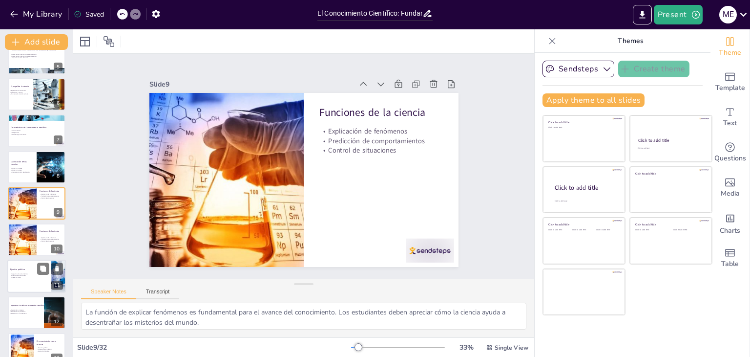
checkbox input "true"
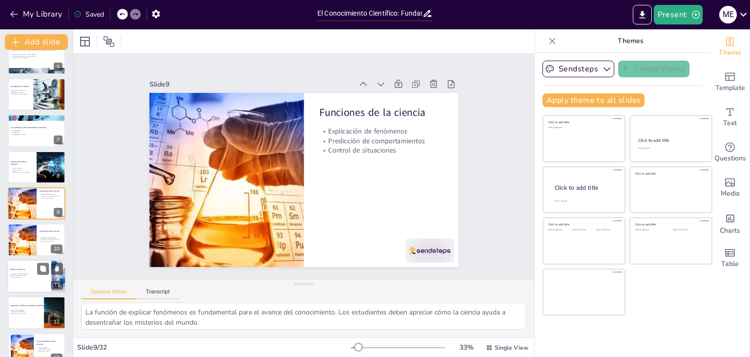
checkbox input "true"
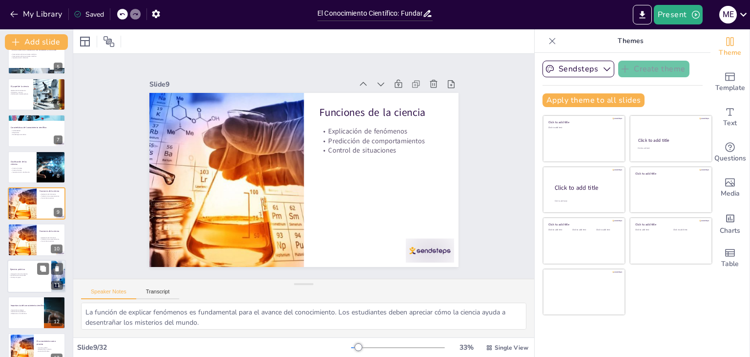
checkbox input "true"
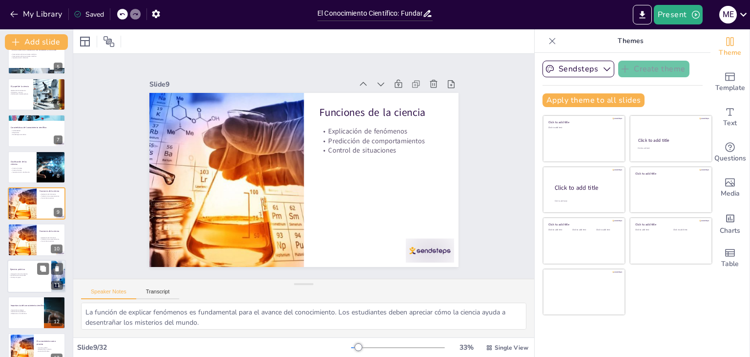
checkbox input "true"
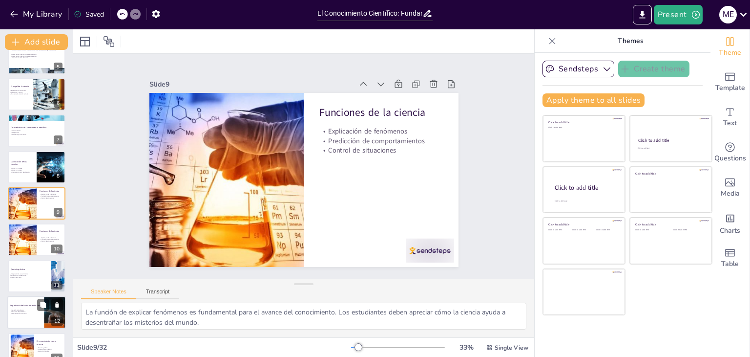
checkbox input "true"
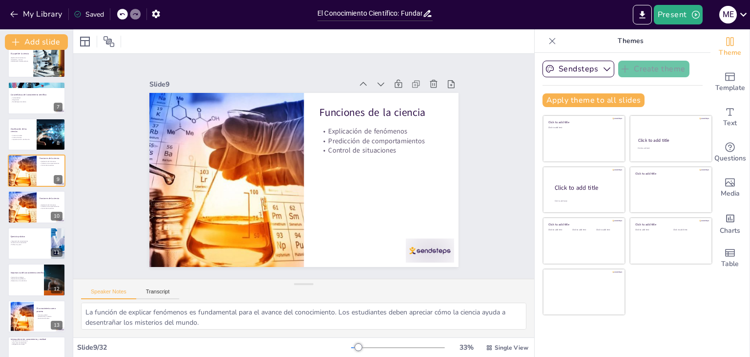
scroll to position [259, 0]
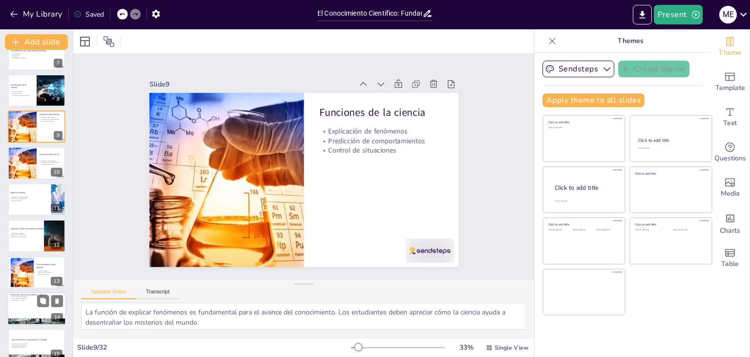
checkbox input "true"
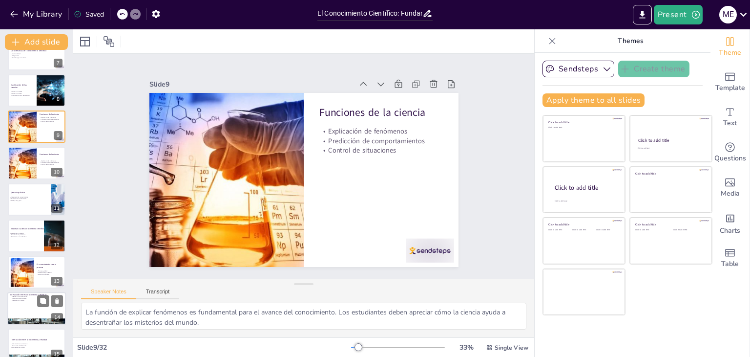
checkbox input "true"
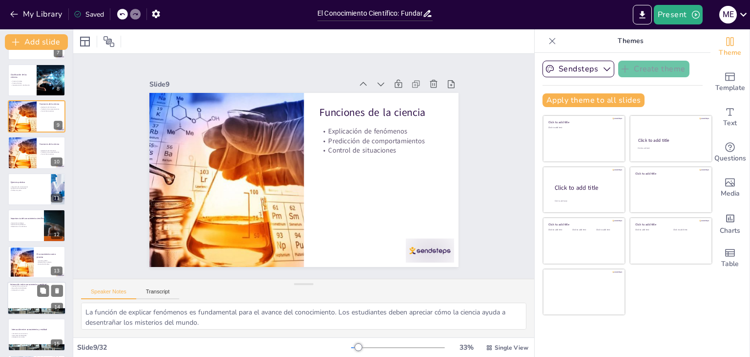
checkbox input "true"
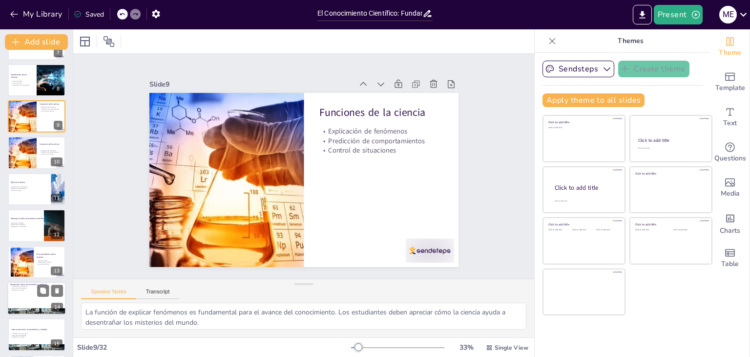
checkbox input "true"
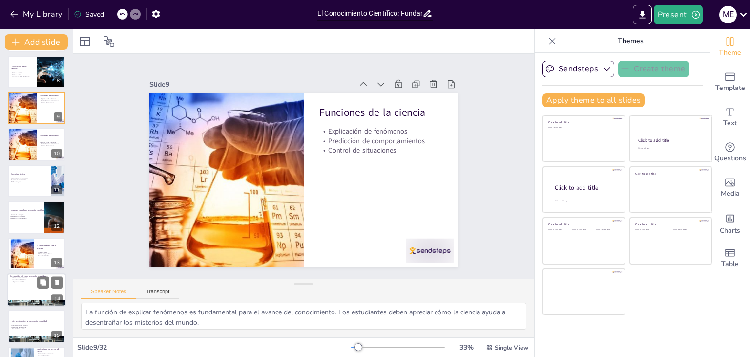
checkbox input "true"
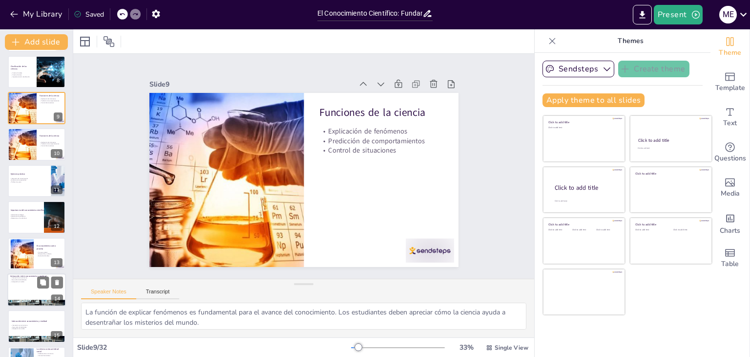
checkbox input "true"
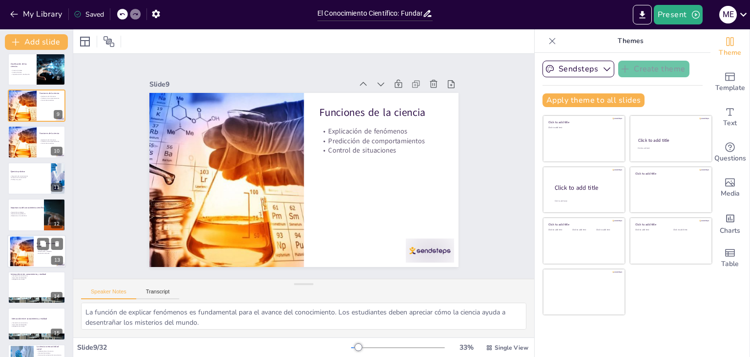
checkbox input "true"
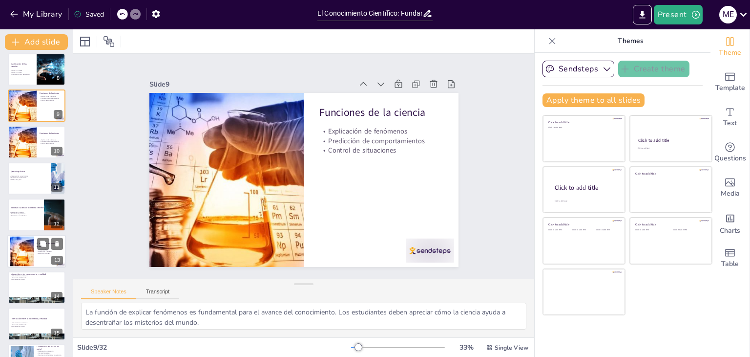
checkbox input "true"
click at [27, 221] on div at bounding box center [36, 214] width 59 height 33
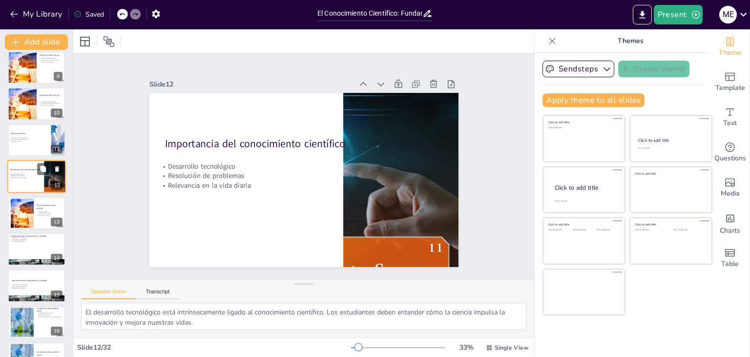
scroll to position [319, 0]
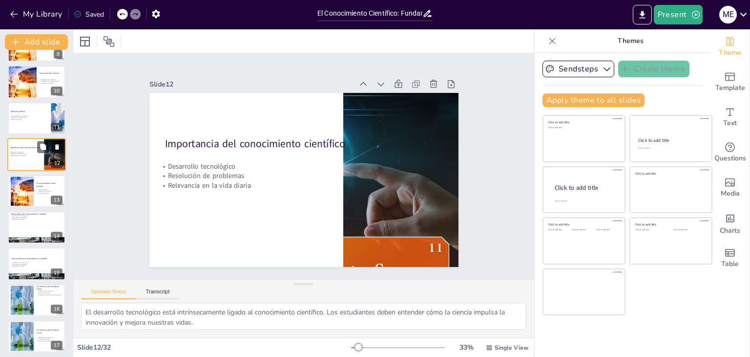
click at [27, 221] on div at bounding box center [37, 227] width 58 height 32
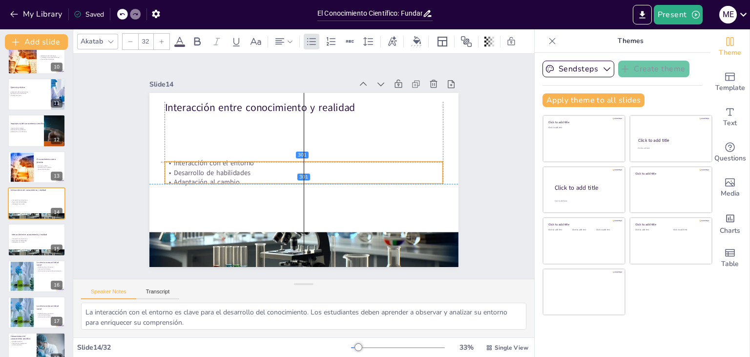
drag, startPoint x: 211, startPoint y: 114, endPoint x: 208, endPoint y: 161, distance: 46.5
click at [288, 161] on p "Interacción con el entorno" at bounding box center [307, 166] width 39 height 278
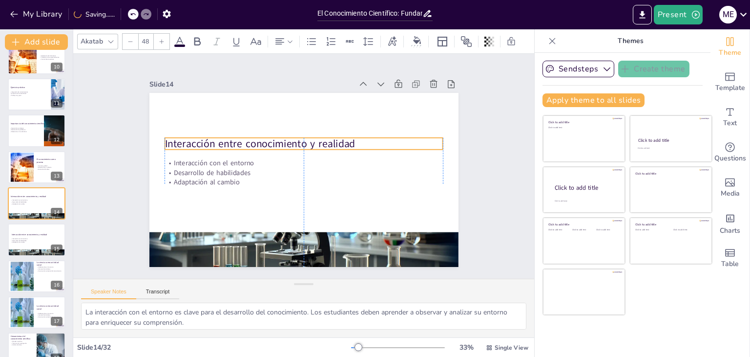
drag, startPoint x: 220, startPoint y: 103, endPoint x: 221, endPoint y: 139, distance: 36.2
click at [221, 139] on p "Interacción entre conocimiento y realidad" at bounding box center [310, 188] width 269 height 100
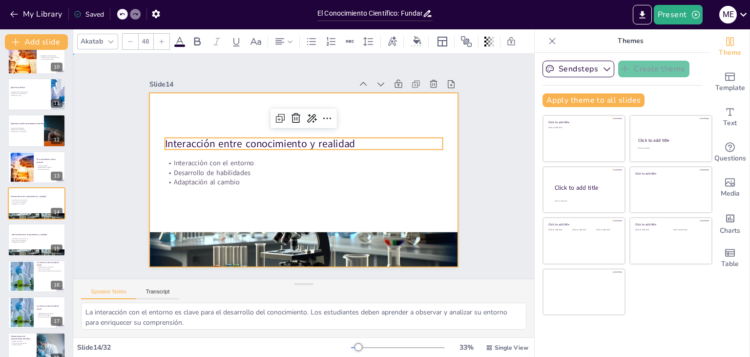
click at [356, 119] on div at bounding box center [292, 174] width 322 height 352
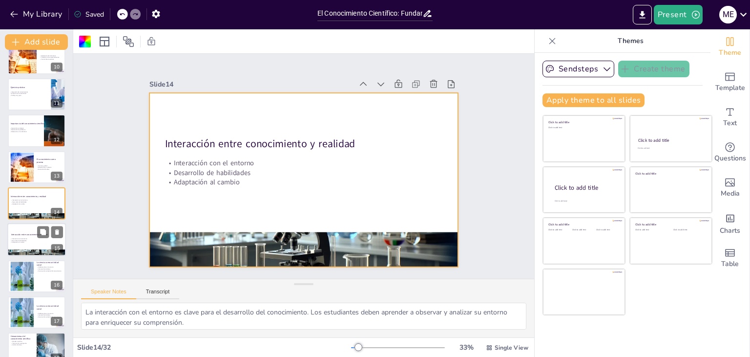
click at [31, 238] on p "Interacción con el entorno" at bounding box center [36, 239] width 53 height 2
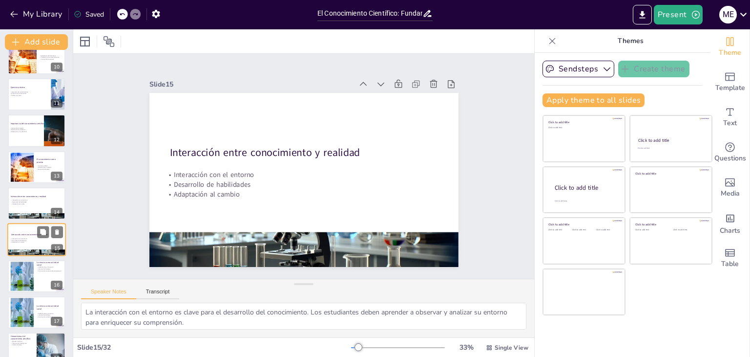
scroll to position [379, 0]
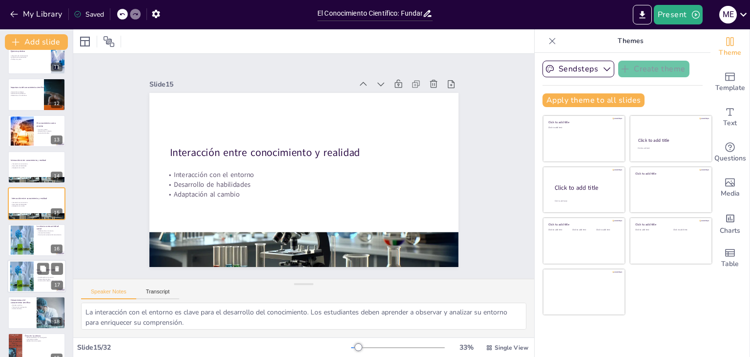
click at [39, 281] on div at bounding box center [36, 275] width 59 height 33
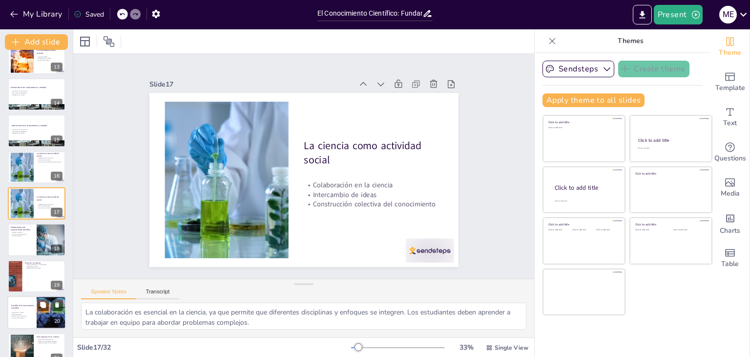
click at [22, 315] on p "Gestión de la información" at bounding box center [21, 316] width 23 height 2
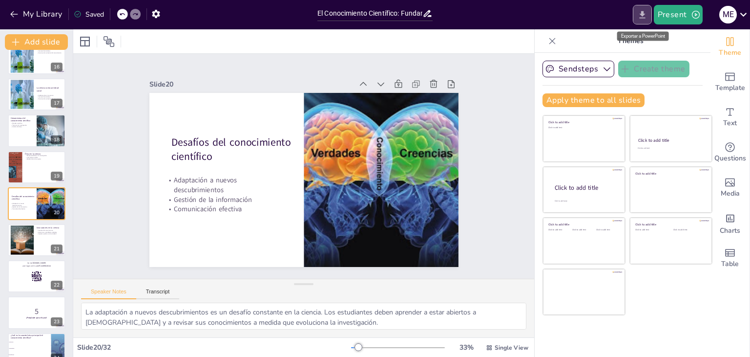
click at [643, 17] on icon "Export to PowerPoint" at bounding box center [642, 14] width 6 height 7
